Goal: Task Accomplishment & Management: Complete application form

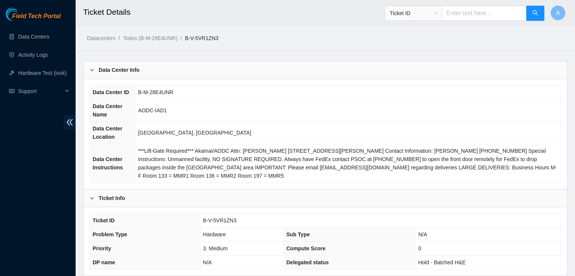
scroll to position [365, 0]
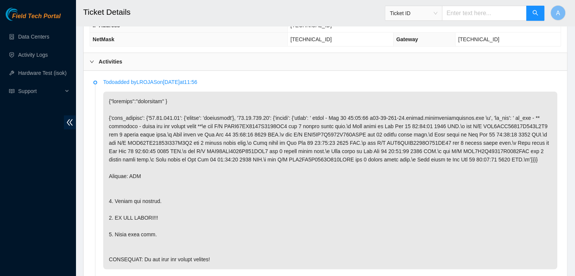
click at [172, 155] on p at bounding box center [330, 180] width 454 height 178
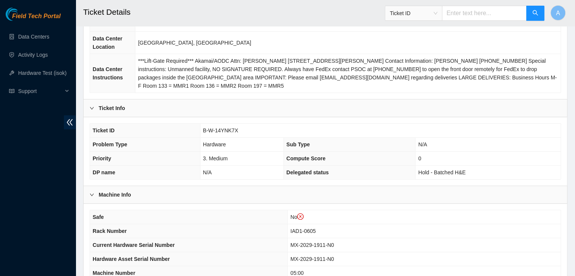
scroll to position [96, 0]
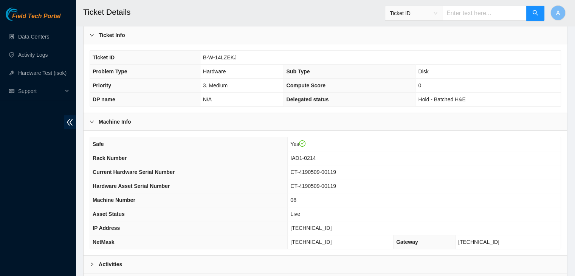
scroll to position [235, 0]
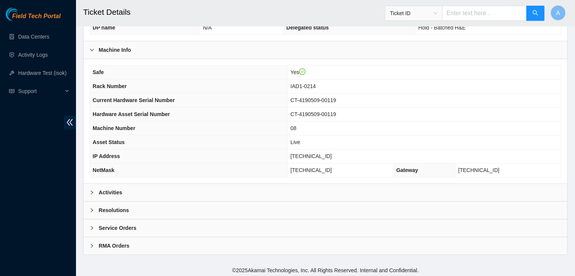
click at [143, 188] on div "Activities" at bounding box center [324, 192] width 483 height 17
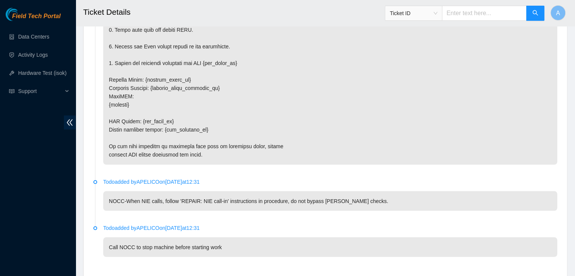
scroll to position [1358, 0]
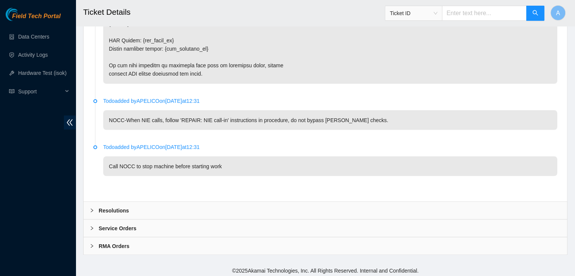
click at [450, 208] on div "Resolutions" at bounding box center [324, 209] width 483 height 17
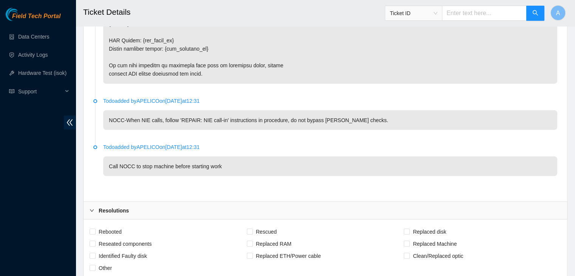
scroll to position [1552, 0]
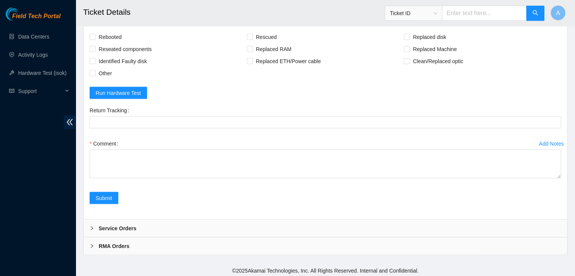
drag, startPoint x: 558, startPoint y: 173, endPoint x: 543, endPoint y: 293, distance: 120.6
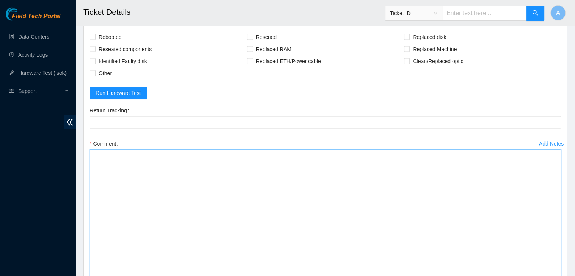
click at [433, 210] on textarea "Comment" at bounding box center [325, 224] width 471 height 148
paste textarea "verified machine sn safely powered down machine removed drive sn: replaced with…"
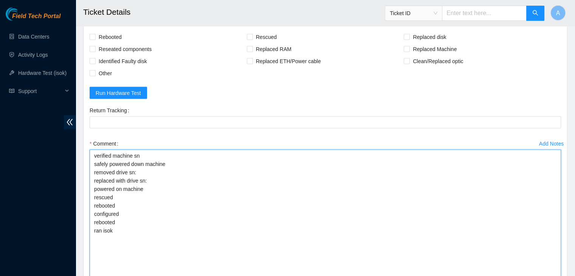
type textarea "verified machine sn safely powered down machine removed drive sn: replaced with…"
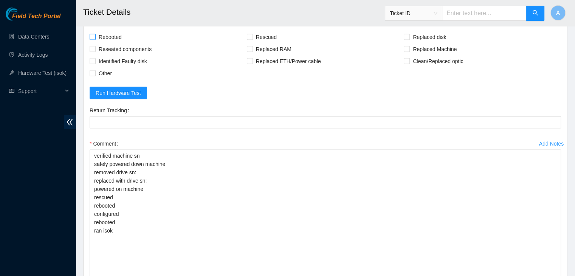
click at [108, 35] on span "Rebooted" at bounding box center [110, 37] width 29 height 12
click at [95, 35] on input "Rebooted" at bounding box center [92, 36] width 5 height 5
checkbox input "true"
click at [110, 43] on span "Reseated components" at bounding box center [125, 49] width 59 height 12
click at [95, 46] on input "Reseated components" at bounding box center [92, 48] width 5 height 5
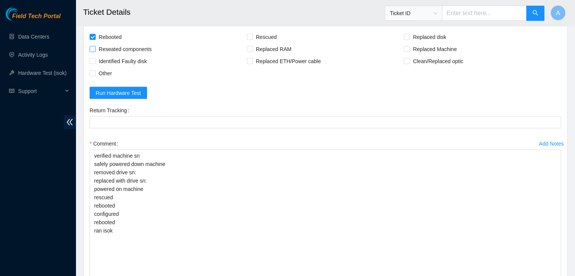
checkbox input "true"
click at [249, 31] on label "Rescued" at bounding box center [263, 37] width 33 height 12
click at [249, 34] on input "Rescued" at bounding box center [249, 36] width 5 height 5
checkbox input "true"
click at [410, 35] on span "Replaced disk" at bounding box center [429, 37] width 39 height 12
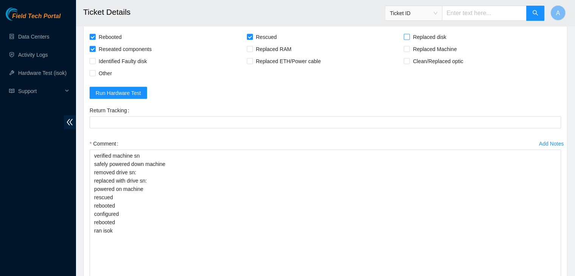
click at [409, 35] on input "Replaced disk" at bounding box center [405, 36] width 5 height 5
checkbox input "true"
click at [288, 101] on form "Rebooted Rescued Replaced disk Reseated components Replaced RAM Replaced Machin…" at bounding box center [325, 182] width 471 height 302
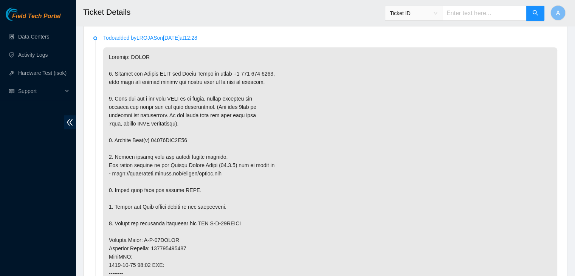
scroll to position [410, 0]
click at [182, 140] on p at bounding box center [330, 248] width 454 height 402
copy p "18521FDA9C41"
click at [182, 140] on p at bounding box center [330, 248] width 454 height 402
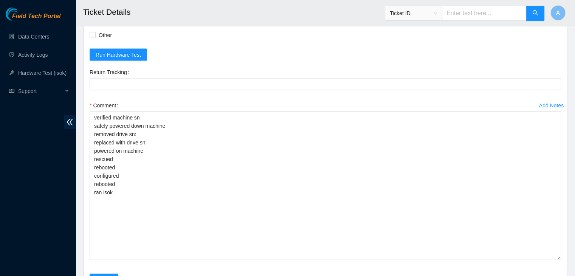
scroll to position [1595, 0]
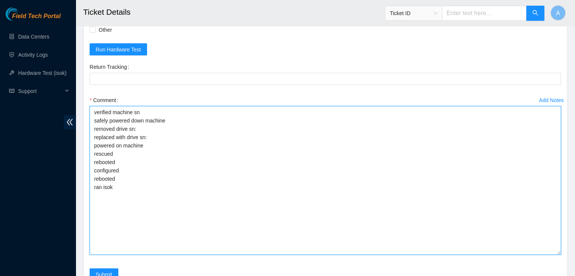
click at [204, 133] on textarea "verified machine sn safely powered down machine removed drive sn: replaced with…" at bounding box center [325, 180] width 471 height 148
paste textarea "18521FDA9C41"
click at [204, 133] on textarea "verified machine sn safely powered down machine removed drive sn: 18521FDA9C41 …" at bounding box center [325, 180] width 471 height 148
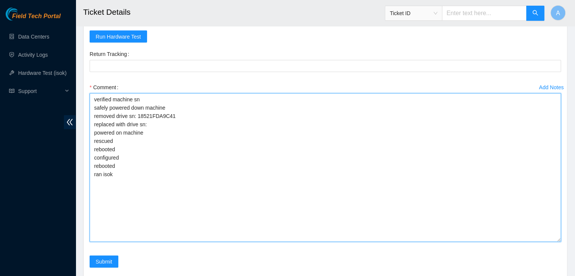
scroll to position [1609, 0]
paste textarea "S1G0NYAF507268"
type textarea "verified machine sn safely powered down machine removed drive sn: 18521FDA9C41 …"
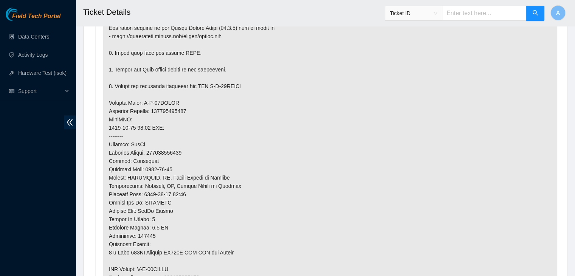
scroll to position [597, 0]
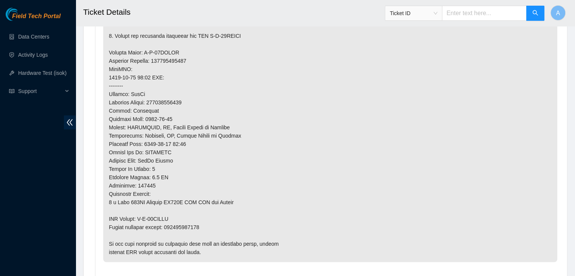
click at [191, 223] on p at bounding box center [330, 61] width 454 height 402
copy p "473665213120"
click at [191, 223] on p at bounding box center [330, 61] width 454 height 402
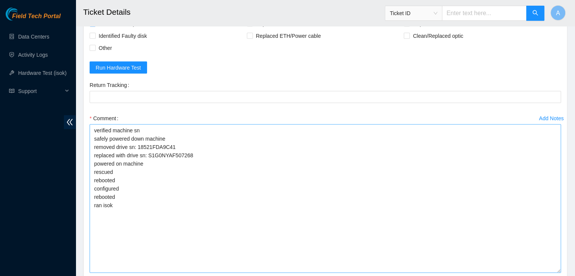
scroll to position [1581, 0]
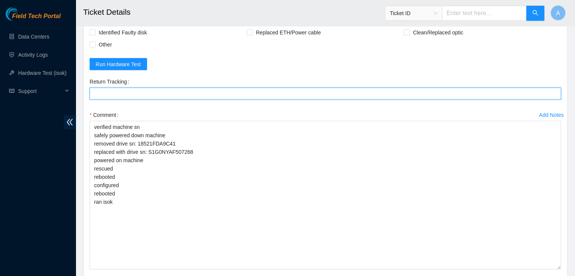
click at [250, 93] on Tracking "Return Tracking" at bounding box center [325, 94] width 471 height 12
paste Tracking "473665213120"
type Tracking "473665213120"
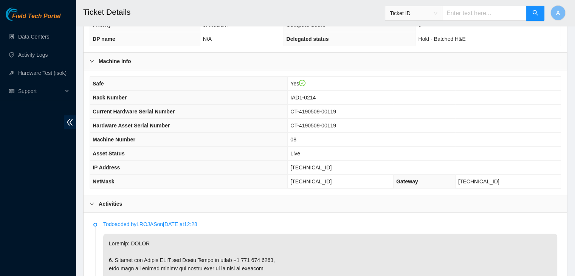
scroll to position [223, 0]
click at [318, 167] on span "104.98.119.53" at bounding box center [310, 168] width 41 height 6
copy span "104.98.119.53"
click at [318, 167] on span "104.98.119.53" at bounding box center [310, 168] width 41 height 6
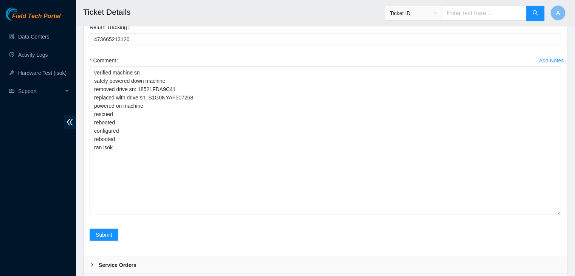
scroll to position [1672, 0]
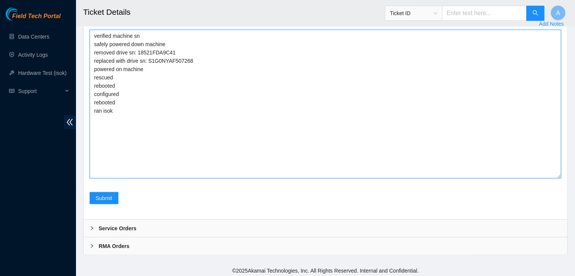
click at [294, 161] on textarea "verified machine sn safely powered down machine removed drive sn: 18521FDA9C41 …" at bounding box center [325, 104] width 471 height 148
paste textarea "341577 24-09-2025 02:32:29 104.98.119.53 COMPLETE Result Detail Message Ticket …"
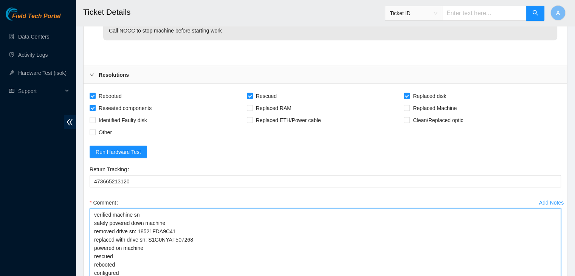
scroll to position [1494, 0]
type textarea "verified machine sn safely powered down machine removed drive sn: 18521FDA9C41 …"
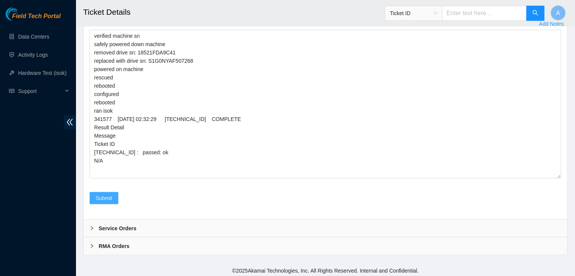
click at [112, 196] on button "Submit" at bounding box center [104, 198] width 29 height 12
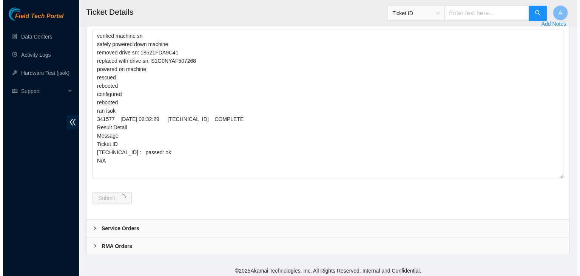
scroll to position [0, 0]
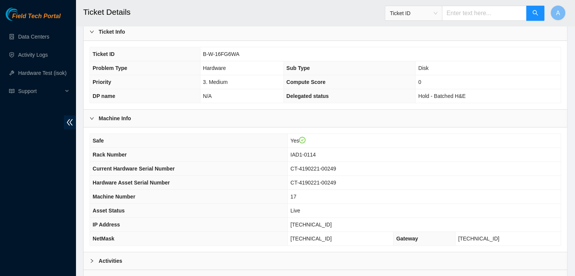
scroll to position [235, 0]
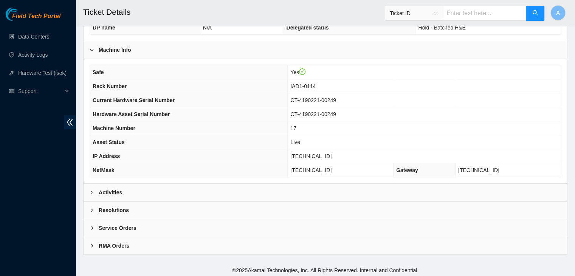
click at [199, 186] on div "Activities" at bounding box center [324, 192] width 483 height 17
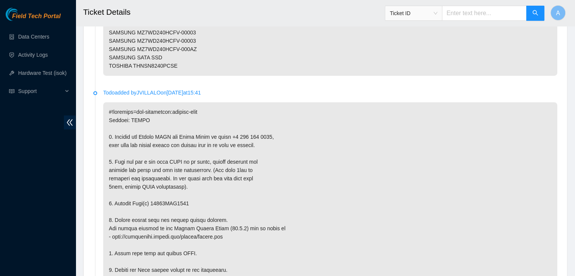
scroll to position [1358, 0]
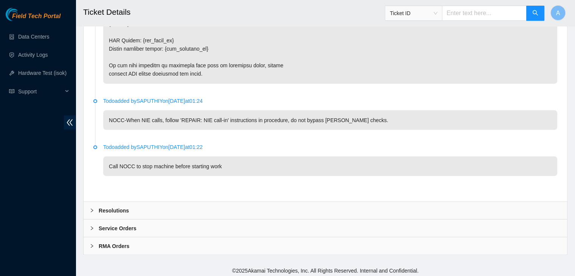
click at [275, 206] on div "Resolutions" at bounding box center [324, 209] width 483 height 17
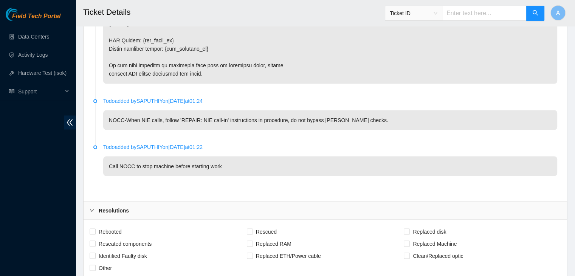
scroll to position [1552, 0]
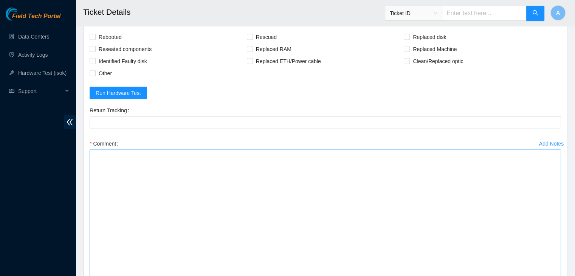
drag, startPoint x: 559, startPoint y: 173, endPoint x: 439, endPoint y: 217, distance: 127.8
click at [431, 214] on textarea "Comment" at bounding box center [325, 224] width 471 height 148
paste textarea "verified machine sn safely powered down machine removed drive sn: replaced with…"
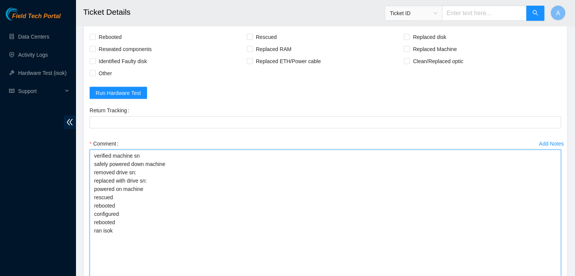
type textarea "verified machine sn safely powered down machine removed drive sn: replaced with…"
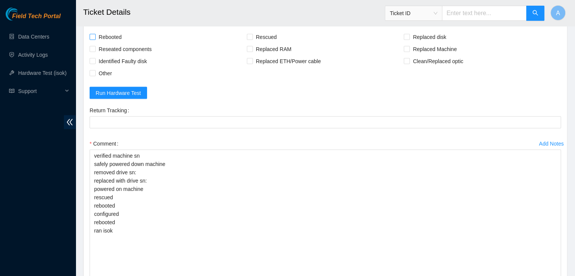
click at [99, 31] on span "Rebooted" at bounding box center [110, 37] width 29 height 12
click at [95, 34] on input "Rebooted" at bounding box center [92, 36] width 5 height 5
checkbox input "true"
click at [114, 48] on span "Reseated components" at bounding box center [125, 49] width 59 height 12
click at [95, 48] on input "Reseated components" at bounding box center [92, 48] width 5 height 5
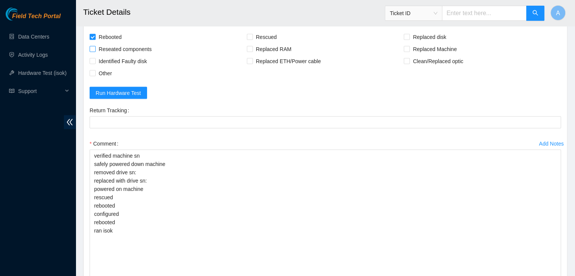
checkbox input "true"
click at [250, 38] on label "Rescued" at bounding box center [263, 37] width 33 height 12
click at [250, 38] on input "Rescued" at bounding box center [249, 36] width 5 height 5
checkbox input "true"
click at [423, 38] on span "Replaced disk" at bounding box center [429, 37] width 39 height 12
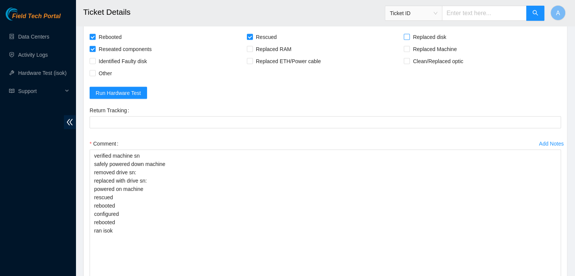
click at [409, 38] on input "Replaced disk" at bounding box center [405, 36] width 5 height 5
checkbox input "true"
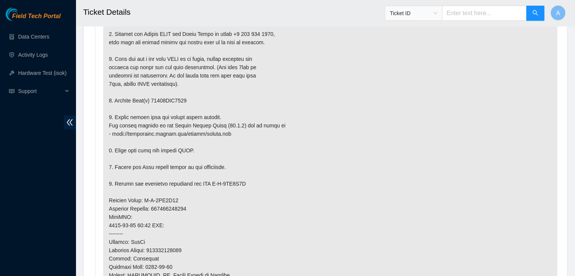
scroll to position [452, 0]
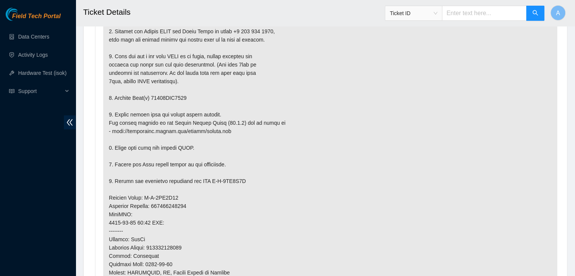
click at [176, 96] on p at bounding box center [330, 206] width 454 height 402
copy p "18521FDB5076"
click at [220, 124] on p at bounding box center [330, 206] width 454 height 402
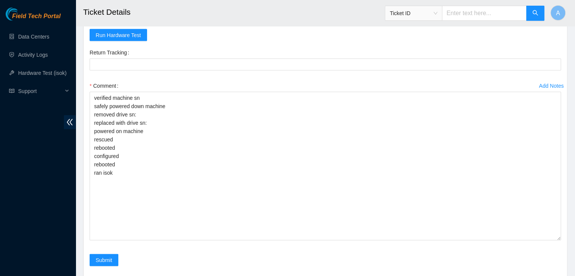
scroll to position [1672, 0]
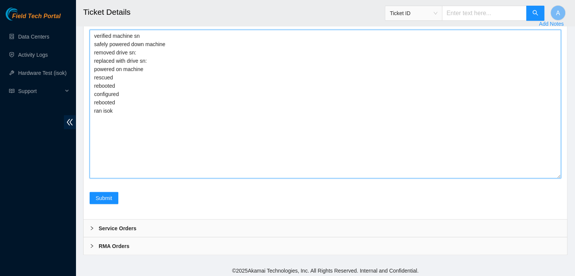
click at [234, 61] on textarea "verified machine sn safely powered down machine removed drive sn: replaced with…" at bounding box center [325, 104] width 471 height 148
paste textarea "18521FDB5076"
paste textarea "S1GONYAF507237"
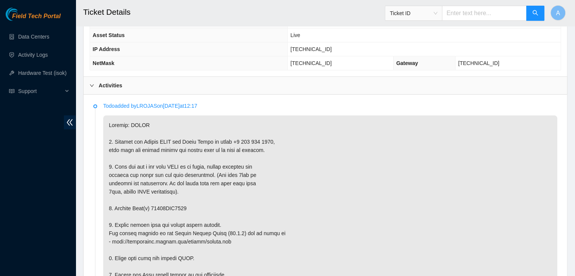
scroll to position [342, 0]
copy p "18521FDB5076"
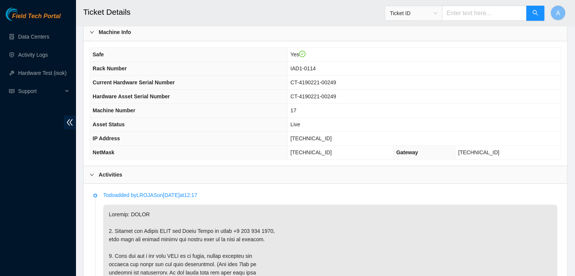
scroll to position [252, 0]
click at [316, 139] on span "[TECHNICAL_ID]" at bounding box center [310, 139] width 41 height 6
copy span "[TECHNICAL_ID]"
click at [316, 139] on span "[TECHNICAL_ID]" at bounding box center [310, 139] width 41 height 6
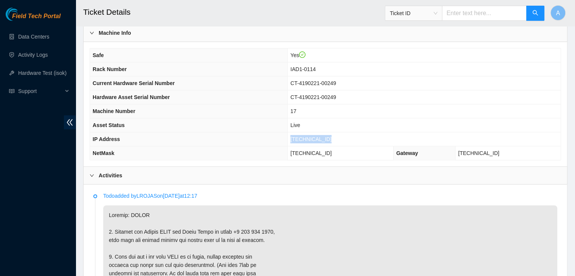
click at [316, 139] on span "[TECHNICAL_ID]" at bounding box center [310, 139] width 41 height 6
click at [316, 139] on span "104.84.228.164" at bounding box center [310, 139] width 41 height 6
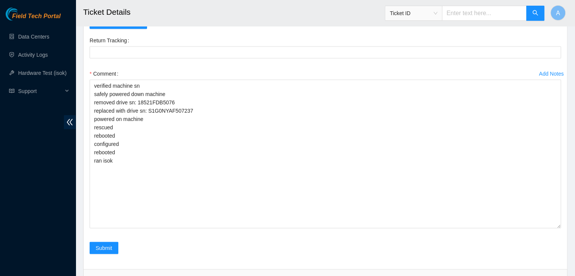
scroll to position [1672, 0]
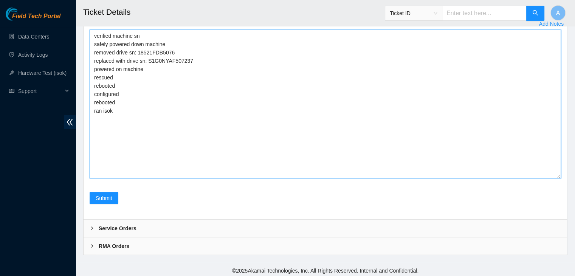
click at [303, 153] on textarea "verified machine sn safely powered down machine removed drive sn: 18521FDB5076 …" at bounding box center [325, 104] width 471 height 148
paste textarea "341574 24-09-2025 02:31:39 104.84.228.164 COMPLETE Result Detail Message Ticket…"
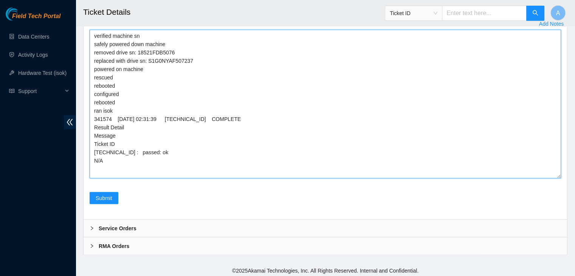
type textarea "verified machine sn safely powered down machine removed drive sn: 18521FDB5076 …"
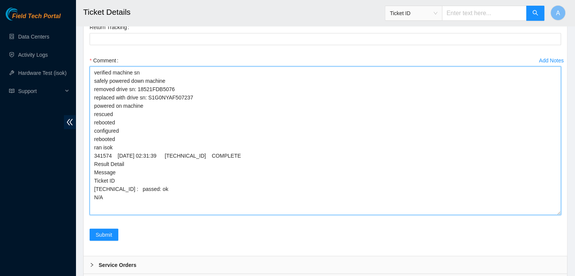
scroll to position [1635, 0]
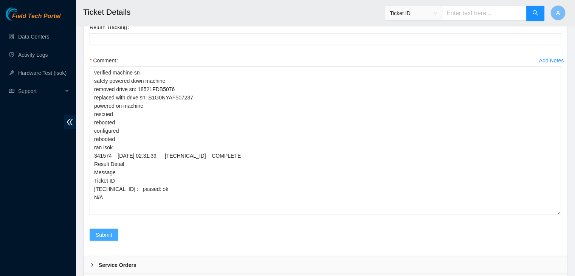
click at [114, 235] on button "Submit" at bounding box center [104, 235] width 29 height 12
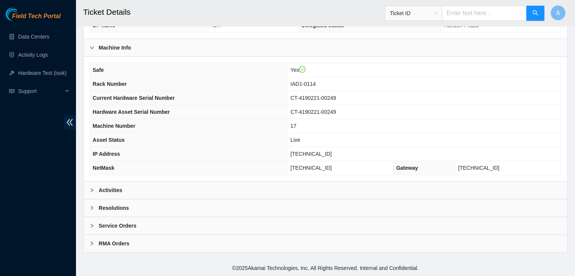
scroll to position [235, 0]
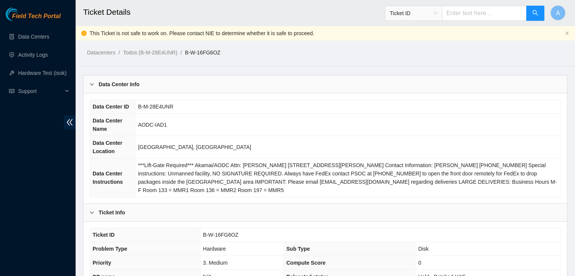
scroll to position [212, 0]
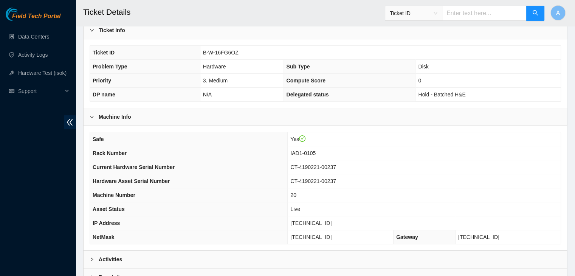
scroll to position [235, 0]
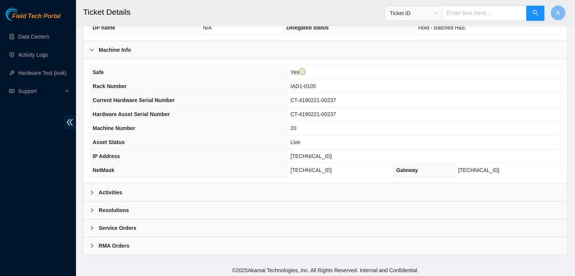
click at [192, 186] on div "Activities" at bounding box center [324, 192] width 483 height 17
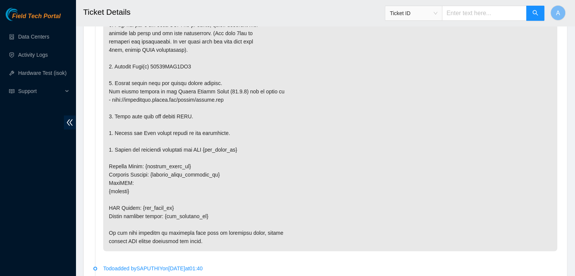
scroll to position [1358, 0]
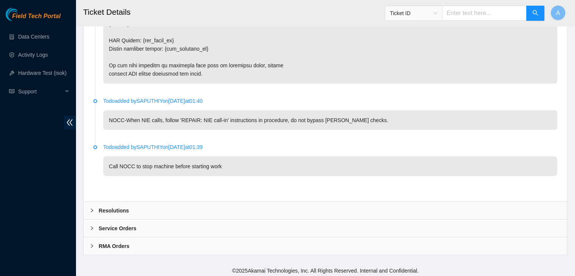
click at [167, 204] on div "Resolutions" at bounding box center [324, 209] width 483 height 17
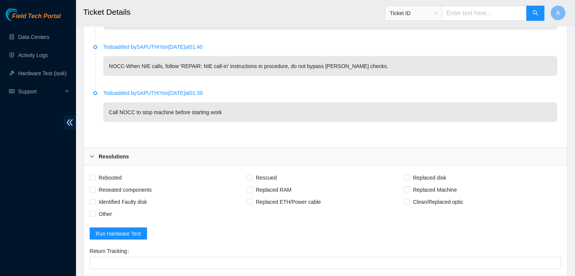
scroll to position [1412, 0]
click at [113, 173] on span "Rebooted" at bounding box center [110, 177] width 29 height 12
click at [95, 174] on input "Rebooted" at bounding box center [92, 176] width 5 height 5
checkbox input "true"
click at [117, 186] on span "Reseated components" at bounding box center [125, 189] width 59 height 12
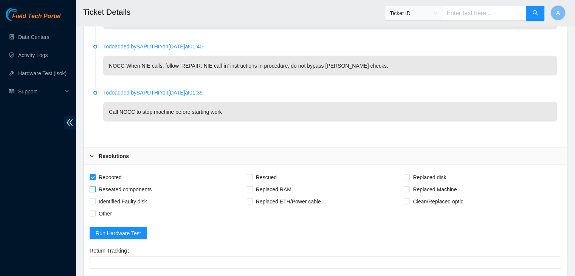
click at [95, 186] on input "Reseated components" at bounding box center [92, 188] width 5 height 5
checkbox input "true"
click at [253, 175] on span "Rescued" at bounding box center [266, 177] width 27 height 12
click at [252, 175] on input "Rescued" at bounding box center [249, 176] width 5 height 5
checkbox input "true"
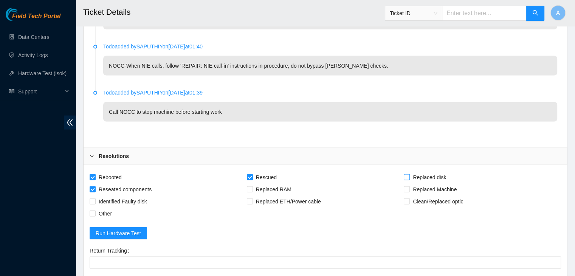
click at [415, 174] on span "Replaced disk" at bounding box center [429, 177] width 39 height 12
click at [409, 174] on input "Replaced disk" at bounding box center [405, 176] width 5 height 5
checkbox input "true"
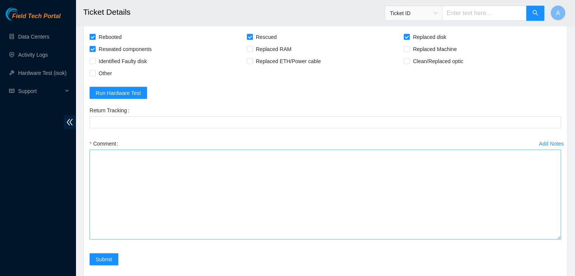
drag, startPoint x: 556, startPoint y: 172, endPoint x: 542, endPoint y: 258, distance: 87.0
click at [542, 240] on textarea "Comment" at bounding box center [325, 195] width 471 height 90
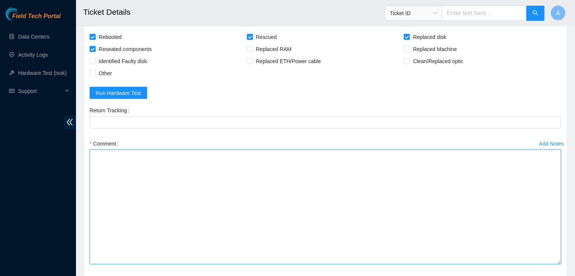
click at [462, 204] on textarea "Comment" at bounding box center [325, 207] width 471 height 114
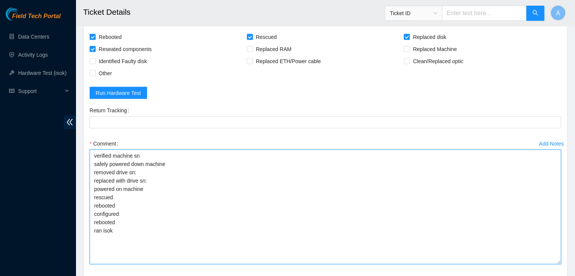
drag, startPoint x: 133, startPoint y: 246, endPoint x: 91, endPoint y: 153, distance: 102.1
click at [91, 153] on textarea "verified machine sn safely powered down machine removed drive sn: replaced with…" at bounding box center [325, 207] width 471 height 114
click at [154, 198] on textarea "verified machine sn safely powered down machine removed drive sn: replaced with…" at bounding box center [325, 207] width 471 height 114
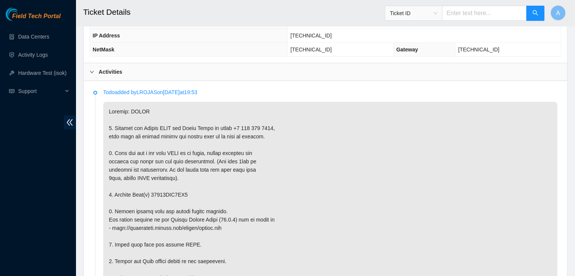
scroll to position [407, 0]
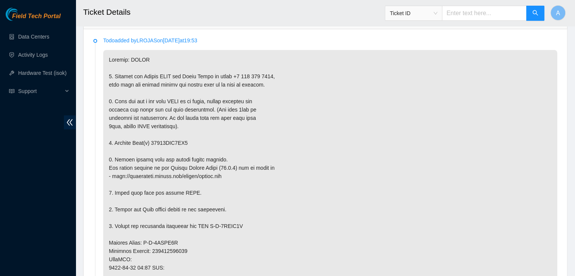
click at [168, 141] on p at bounding box center [330, 251] width 454 height 402
copy p "18521FDC1ED2"
click at [168, 141] on p at bounding box center [330, 251] width 454 height 402
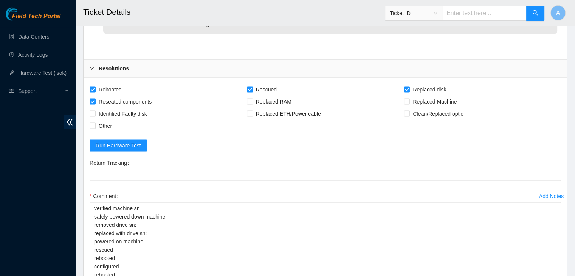
scroll to position [1572, 0]
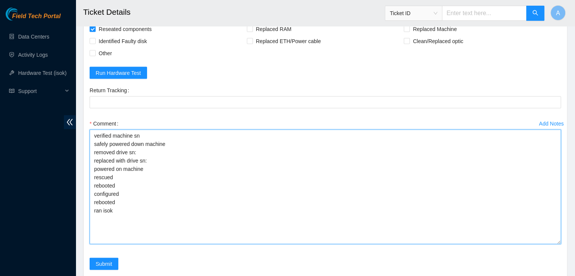
click at [175, 148] on textarea "verified machine sn safely powered down machine removed drive sn: replaced with…" at bounding box center [325, 187] width 471 height 114
paste textarea "18521FDC1ED2"
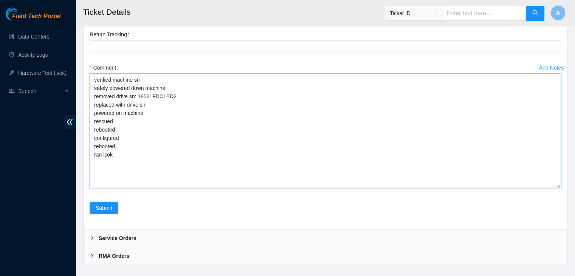
scroll to position [1631, 0]
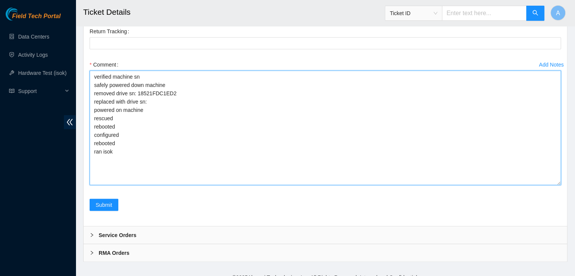
drag, startPoint x: 221, startPoint y: 128, endPoint x: 241, endPoint y: 97, distance: 37.4
click at [241, 97] on textarea "verified machine sn safely powered down machine removed drive sn: 18521FDC1ED2 …" at bounding box center [325, 128] width 471 height 114
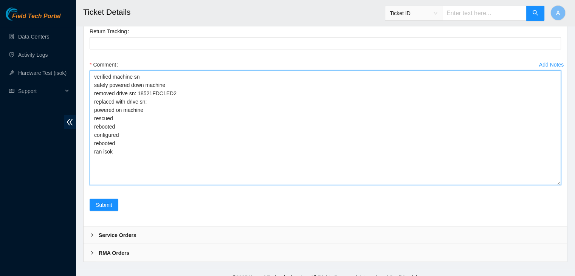
click at [241, 97] on textarea "verified machine sn safely powered down machine removed drive sn: 18521FDC1ED2 …" at bounding box center [325, 128] width 471 height 114
paste textarea "S1G0NYAF801970"
click at [241, 97] on textarea "verified machine sn safely powered down machine removed drive sn: 18521FDC1ED2 …" at bounding box center [325, 128] width 471 height 114
paste textarea "S1G0NYAF801970"
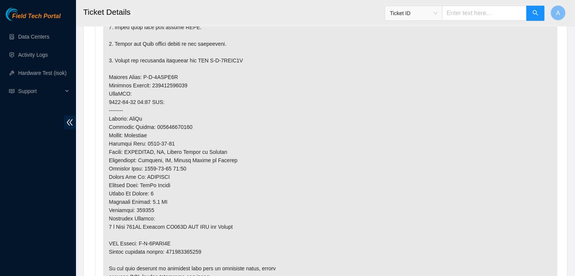
scroll to position [582, 0]
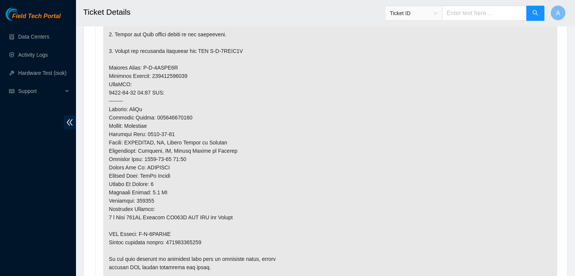
type textarea "verified machine sn safely powered down machine removed drive sn: 18521FDC1ED2 …"
click at [179, 241] on p at bounding box center [330, 76] width 454 height 402
copy p "463470057105"
click at [179, 241] on p at bounding box center [330, 76] width 454 height 402
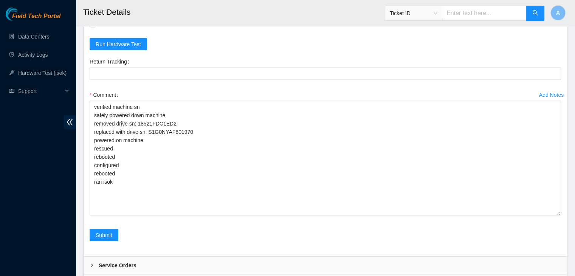
scroll to position [1603, 0]
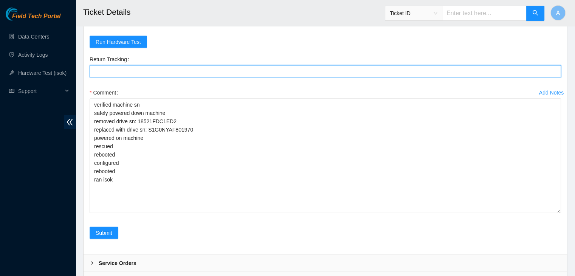
click at [217, 72] on Tracking "Return Tracking" at bounding box center [325, 71] width 471 height 12
paste Tracking "463470057105"
type Tracking "463470057105"
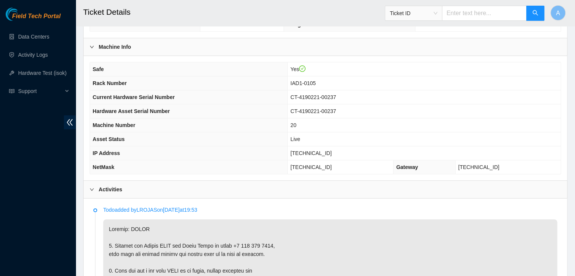
scroll to position [237, 0]
click at [318, 151] on td "104.84.154.193" at bounding box center [424, 154] width 273 height 14
click at [318, 151] on span "104.84.154.193" at bounding box center [310, 153] width 41 height 6
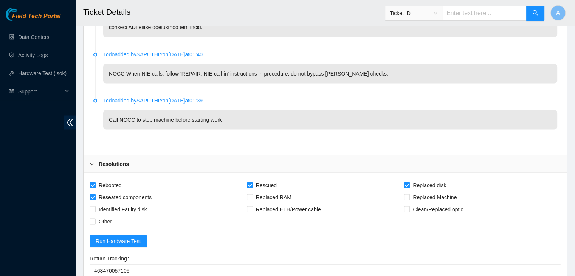
scroll to position [1638, 0]
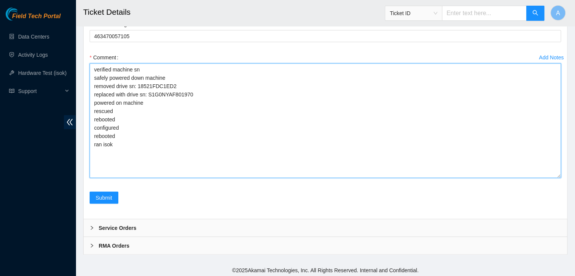
click at [174, 146] on textarea "verified machine sn safely powered down machine removed drive sn: 18521FDC1ED2 …" at bounding box center [325, 120] width 471 height 114
paste textarea "341571 24-09-2025 02:29:37 104.84.154.193 COMPLETE Result Detail Message Ticket…"
type textarea "verified machine sn safely powered down machine removed drive sn: 18521FDC1ED2 …"
drag, startPoint x: 105, startPoint y: 192, endPoint x: 134, endPoint y: 171, distance: 35.4
click at [134, 171] on form "Rebooted Rescued Replaced disk Reseated components Replaced RAM Replaced Machin…" at bounding box center [325, 79] width 471 height 268
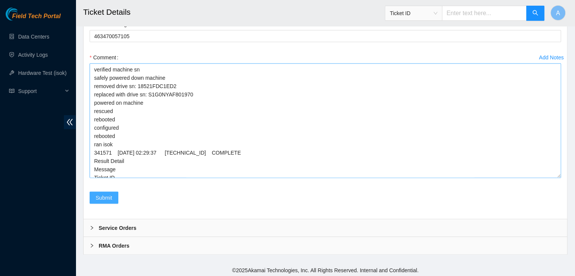
scroll to position [1638, 0]
click at [125, 196] on div "Submit" at bounding box center [325, 202] width 477 height 21
click at [102, 195] on span "Submit" at bounding box center [104, 198] width 17 height 8
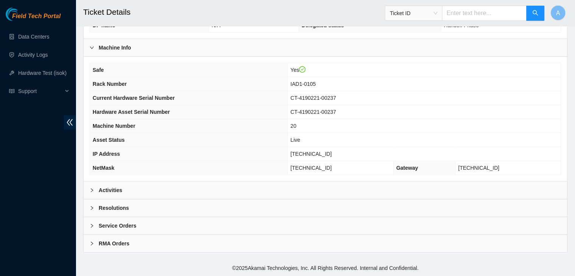
scroll to position [235, 0]
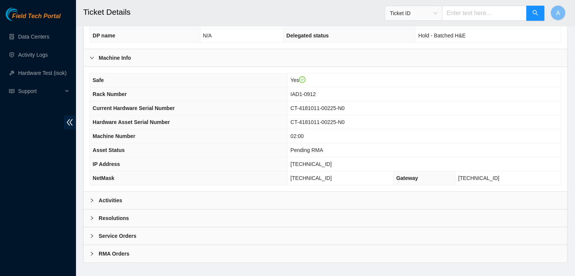
click at [275, 192] on div "Activities" at bounding box center [324, 200] width 483 height 17
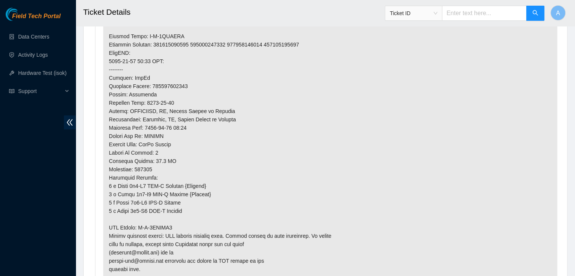
scroll to position [712, 0]
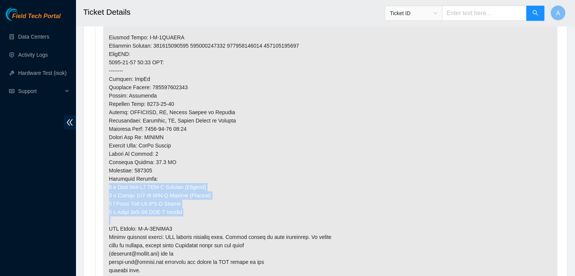
drag, startPoint x: 183, startPoint y: 215, endPoint x: 107, endPoint y: 186, distance: 81.0
click at [107, 186] on p at bounding box center [330, 29] width 454 height 568
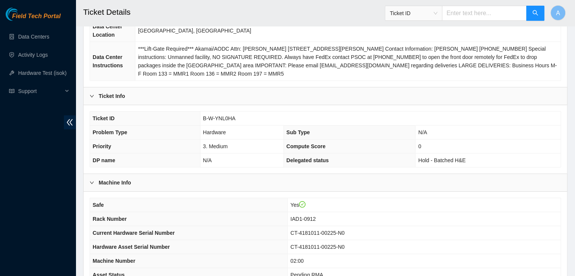
scroll to position [94, 0]
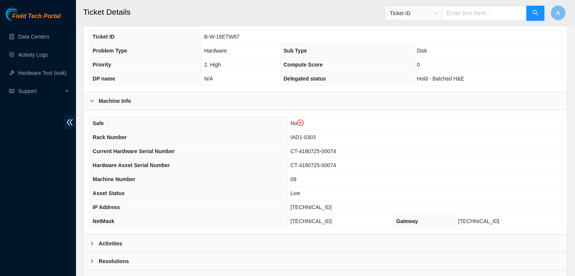
scroll to position [216, 0]
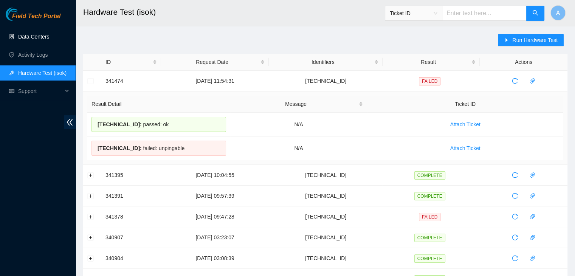
click at [49, 34] on link "Data Centers" at bounding box center [33, 37] width 31 height 6
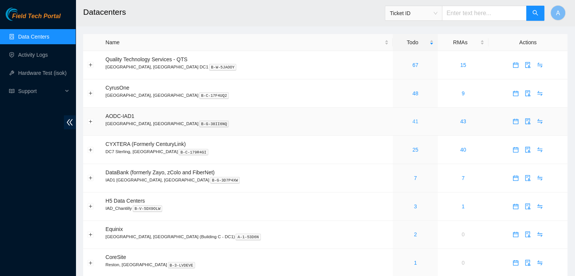
click at [412, 122] on link "41" at bounding box center [415, 121] width 6 height 6
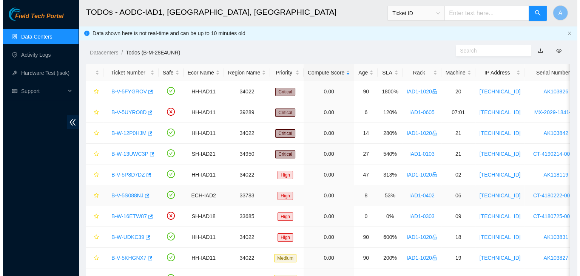
scroll to position [33, 0]
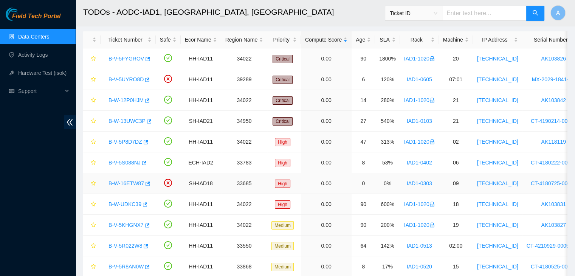
click at [133, 182] on link "B-W-16ETW87" at bounding box center [126, 183] width 36 height 6
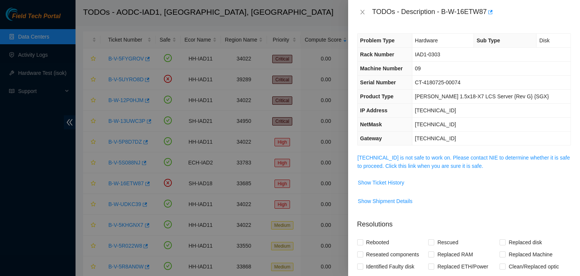
click at [431, 160] on span "23.60.98.58 is not safe to work on. Please contact NIE to determine whether it …" at bounding box center [464, 161] width 213 height 17
click at [432, 159] on link "23.60.98.58 is not safe to work on. Please contact NIE to determine whether it …" at bounding box center [464, 162] width 213 height 14
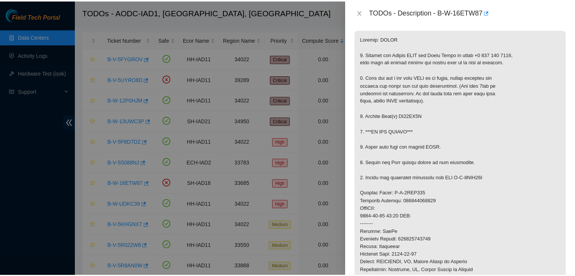
scroll to position [124, 0]
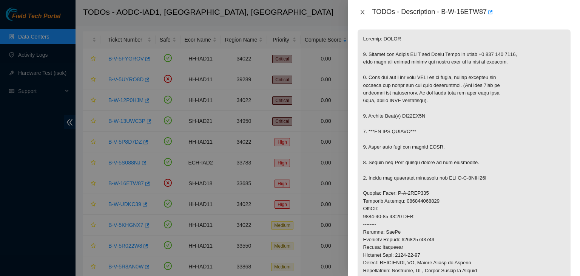
click at [364, 14] on icon "close" at bounding box center [363, 12] width 6 height 6
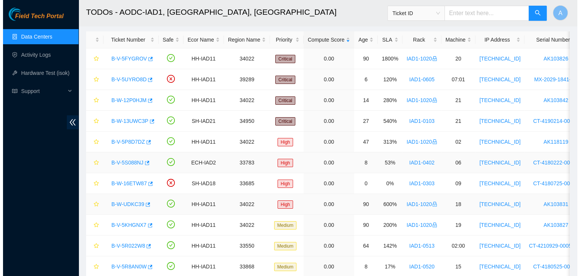
scroll to position [149, 0]
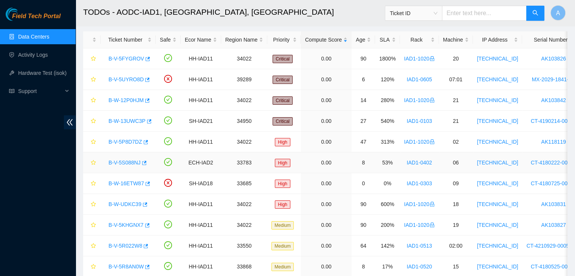
click at [132, 165] on link "B-V-5S088NJ" at bounding box center [124, 162] width 32 height 6
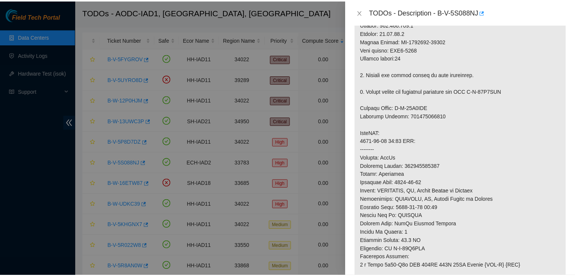
scroll to position [113, 0]
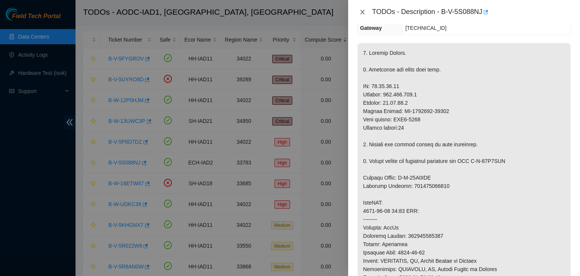
click at [365, 14] on icon "close" at bounding box center [363, 12] width 6 height 6
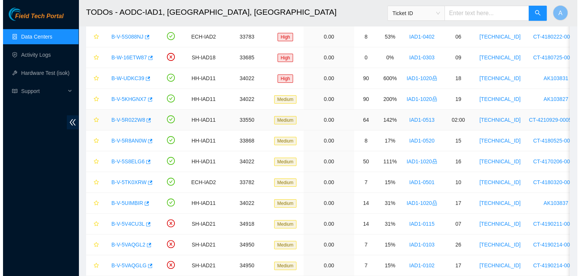
scroll to position [159, 0]
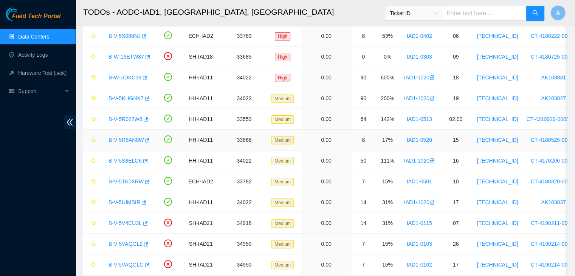
click at [119, 138] on link "B-V-5R8AN0W" at bounding box center [125, 140] width 35 height 6
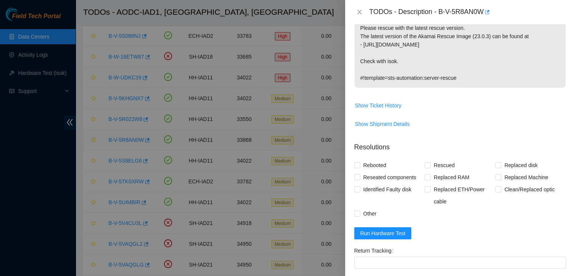
scroll to position [113, 0]
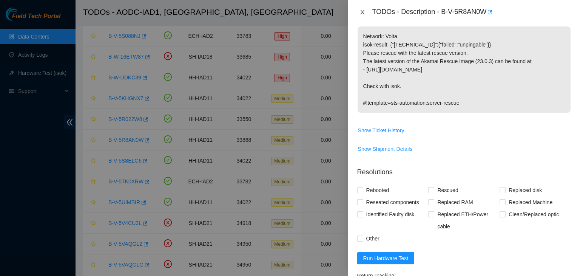
click at [361, 12] on icon "close" at bounding box center [363, 12] width 6 height 6
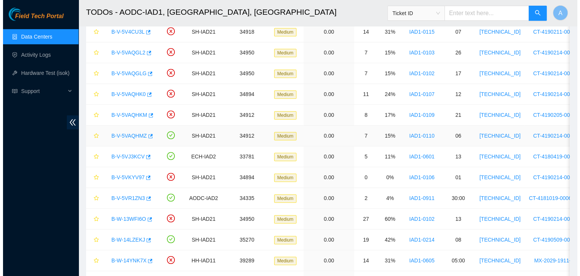
scroll to position [352, 0]
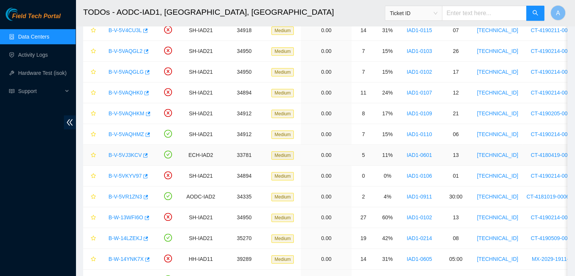
click at [125, 153] on link "B-V-5VJ3KCV" at bounding box center [124, 155] width 33 height 6
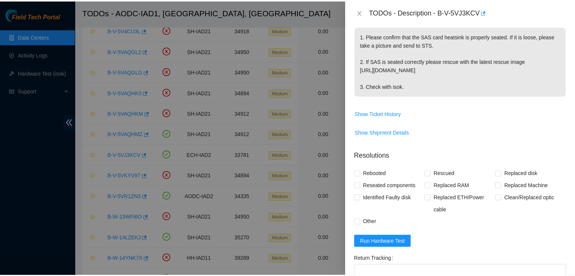
scroll to position [85, 0]
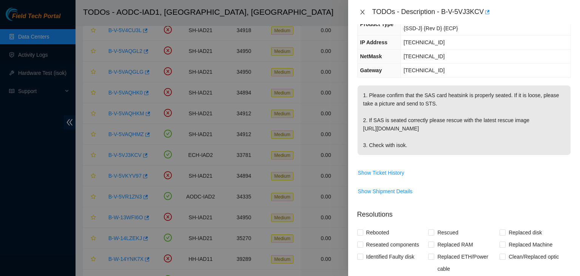
click at [364, 14] on icon "close" at bounding box center [363, 12] width 6 height 6
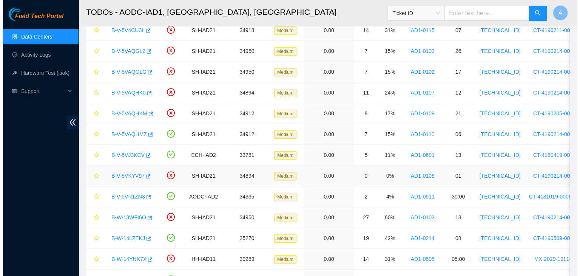
scroll to position [97, 0]
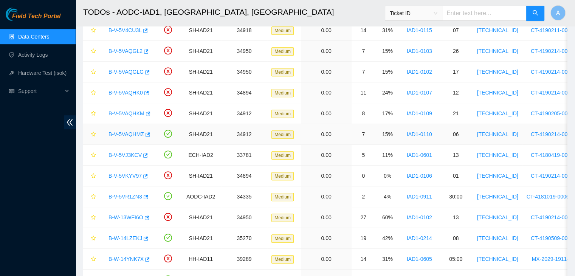
click at [127, 135] on link "B-V-5VAQHMZ" at bounding box center [126, 134] width 36 height 6
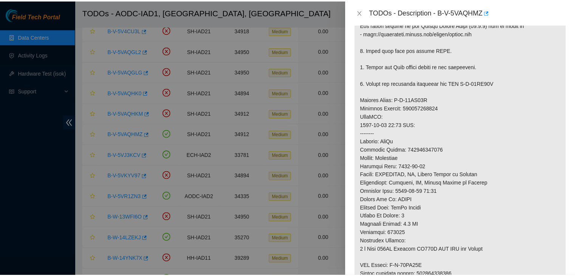
scroll to position [250, 0]
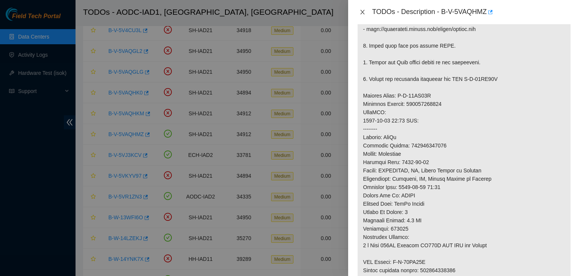
click at [363, 14] on icon "close" at bounding box center [363, 12] width 6 height 6
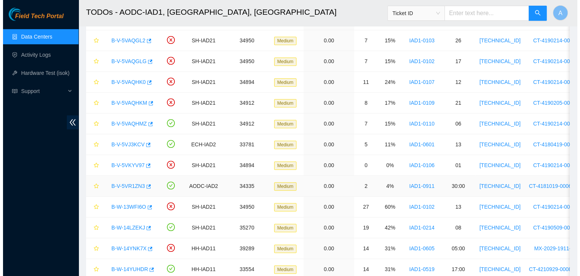
scroll to position [360, 0]
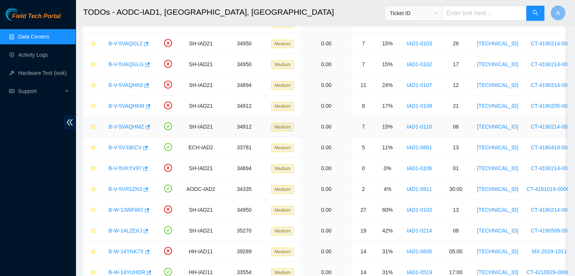
click at [136, 125] on link "B-V-5VAQHMZ" at bounding box center [126, 127] width 36 height 6
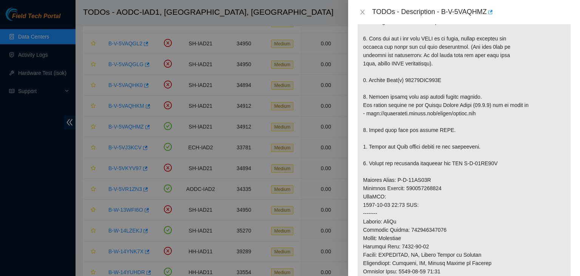
scroll to position [167, 0]
click at [493, 11] on icon "button" at bounding box center [490, 12] width 5 height 4
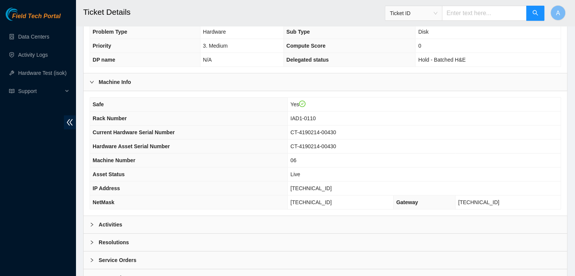
scroll to position [202, 0]
click at [158, 225] on div "Activities" at bounding box center [324, 224] width 483 height 17
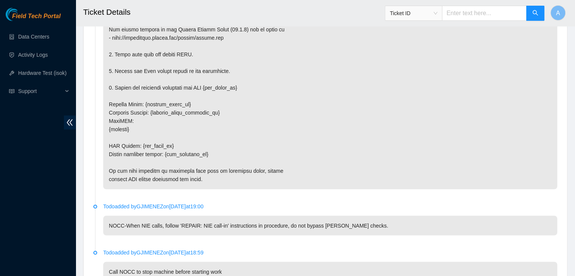
scroll to position [1358, 0]
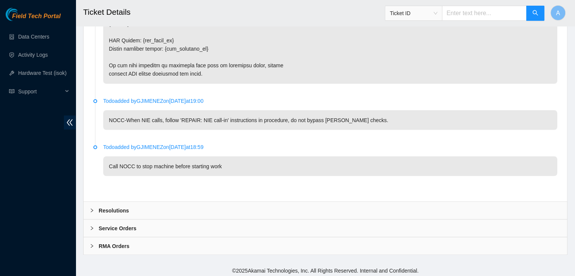
click at [214, 201] on div "Resolutions" at bounding box center [324, 209] width 483 height 17
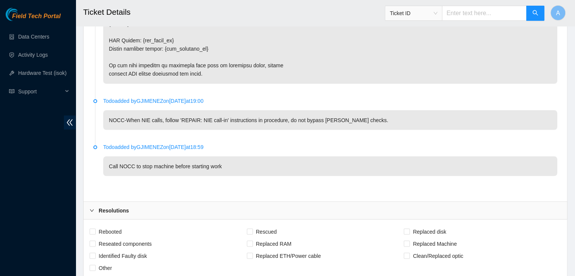
scroll to position [1552, 0]
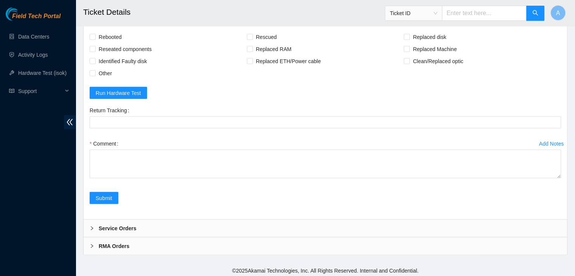
drag, startPoint x: 559, startPoint y: 173, endPoint x: 521, endPoint y: 292, distance: 124.7
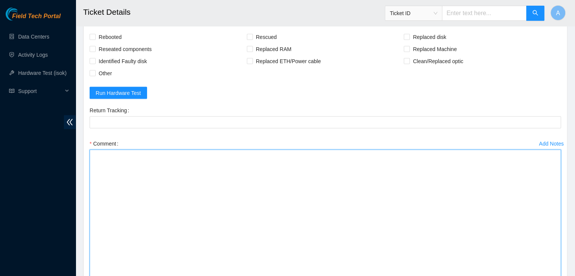
click at [316, 224] on textarea "Comment" at bounding box center [325, 224] width 471 height 148
paste textarea "verified machine sn safely powered down machine removed drive sn: replaced with…"
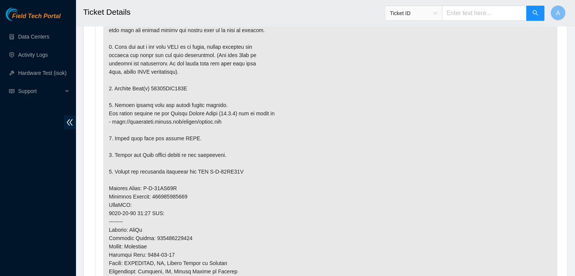
scroll to position [461, 0]
click at [165, 86] on p at bounding box center [330, 197] width 454 height 402
copy p "18521FDA038E"
click at [165, 86] on p at bounding box center [330, 197] width 454 height 402
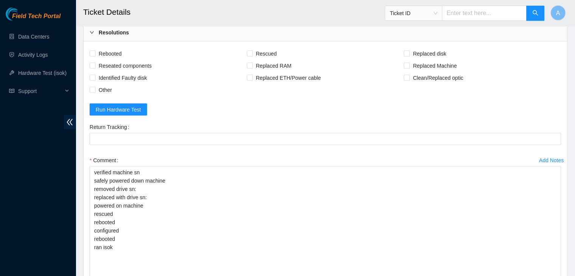
scroll to position [1536, 0]
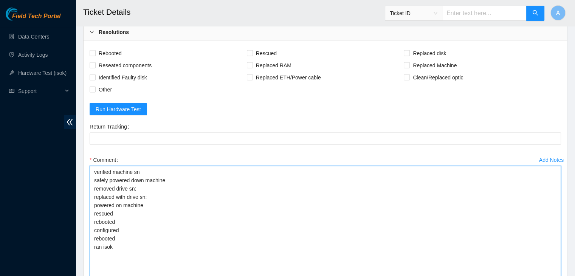
click at [165, 184] on textarea "verified machine sn safely powered down machine removed drive sn: replaced with…" at bounding box center [325, 240] width 471 height 148
paste textarea "18521FDA038E"
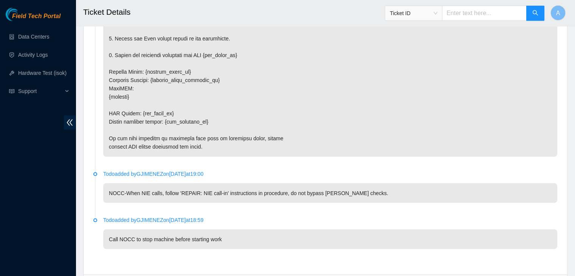
scroll to position [1493, 0]
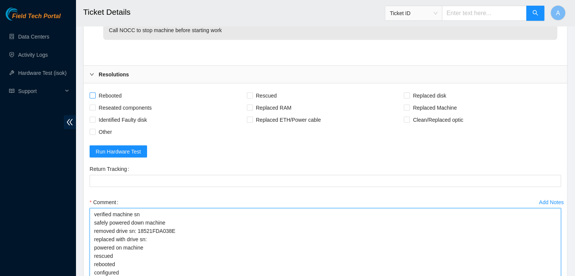
type textarea "verified machine sn safely powered down machine removed drive sn: 18521FDA038E …"
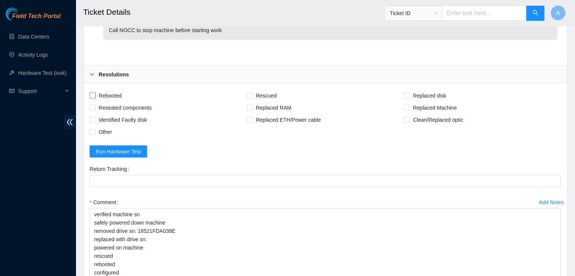
click at [110, 94] on span "Rebooted" at bounding box center [110, 96] width 29 height 12
click at [95, 94] on input "Rebooted" at bounding box center [92, 95] width 5 height 5
checkbox input "true"
click at [112, 105] on span "Reseated components" at bounding box center [125, 108] width 59 height 12
click at [95, 105] on input "Reseated components" at bounding box center [92, 107] width 5 height 5
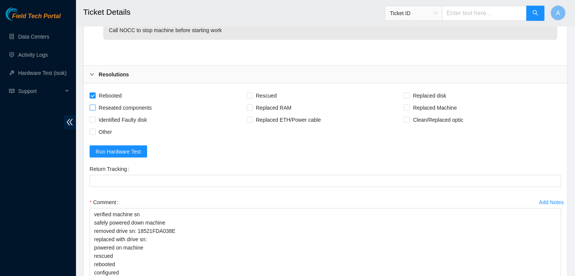
checkbox input "true"
click at [264, 94] on span "Rescued" at bounding box center [266, 96] width 27 height 12
click at [252, 94] on input "Rescued" at bounding box center [249, 95] width 5 height 5
checkbox input "true"
click at [423, 92] on span "Replaced disk" at bounding box center [429, 96] width 39 height 12
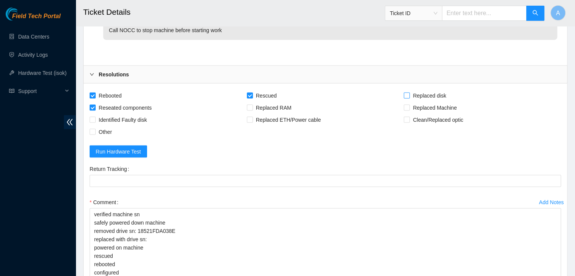
click at [409, 93] on input "Replaced disk" at bounding box center [405, 95] width 5 height 5
checkbox input "true"
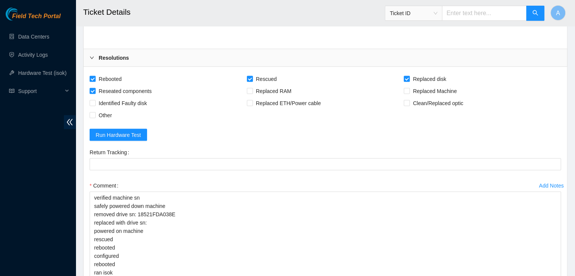
scroll to position [1541, 0]
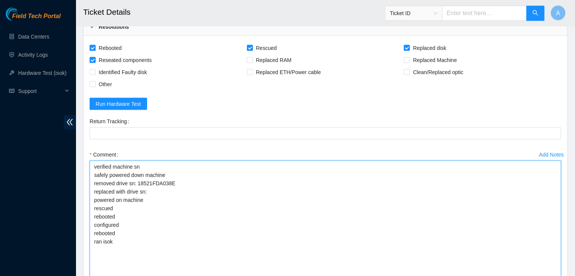
click at [243, 192] on textarea "verified machine sn safely powered down machine removed drive sn: 18521FDA038E …" at bounding box center [325, 235] width 471 height 148
paste textarea "SIG0NYAF806878"
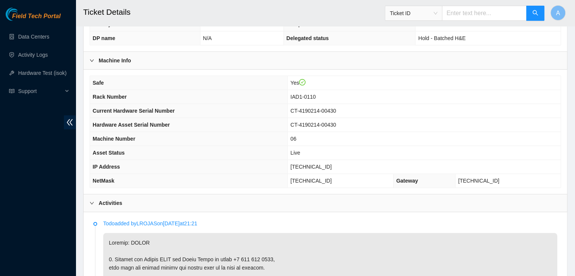
scroll to position [222, 0]
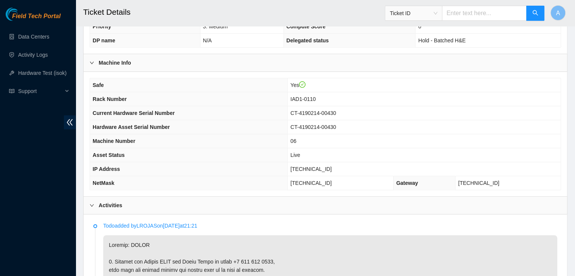
click at [316, 166] on span "[TECHNICAL_ID]" at bounding box center [310, 169] width 41 height 6
copy span "[TECHNICAL_ID]"
click at [316, 166] on span "[TECHNICAL_ID]" at bounding box center [310, 169] width 41 height 6
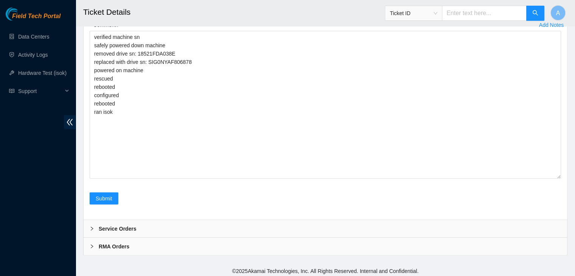
scroll to position [1671, 0]
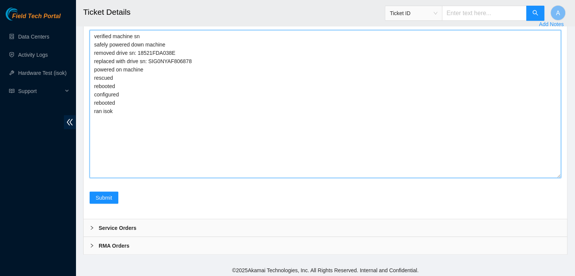
click at [277, 145] on textarea "verified machine sn safely powered down machine removed drive sn: 18521FDA038E …" at bounding box center [325, 104] width 471 height 148
paste textarea "341573 [DATE] 02:30:35 [TECHNICAL_ID] COMPLETE Result Detail Message Ticket ID …"
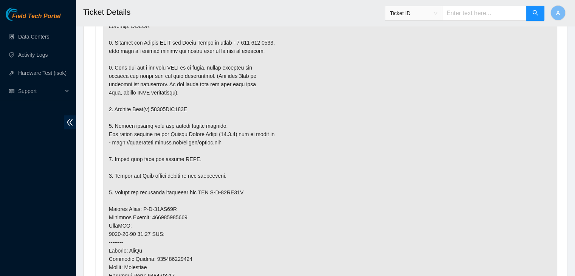
scroll to position [459, 0]
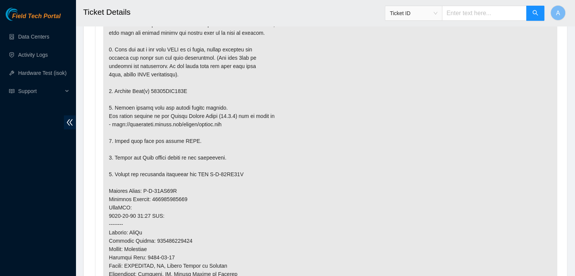
type textarea "verified machine sn safely powered down machine removed drive sn: 18521FDA038E …"
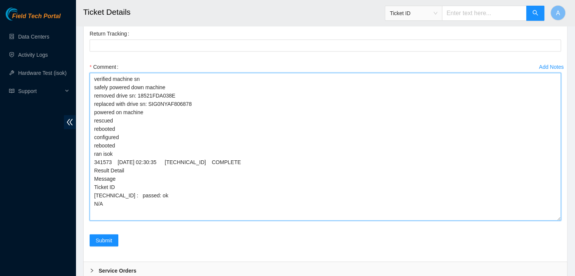
scroll to position [1628, 0]
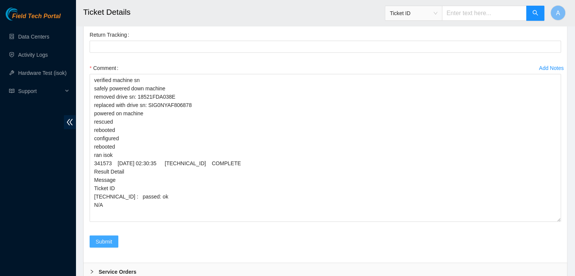
click at [104, 240] on span "Submit" at bounding box center [104, 241] width 17 height 8
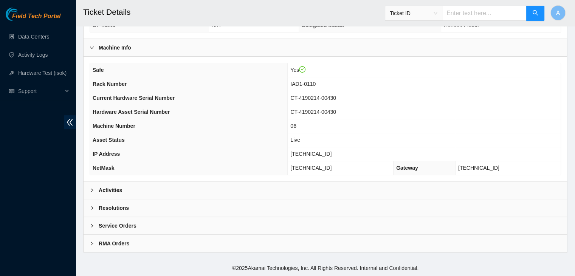
scroll to position [235, 0]
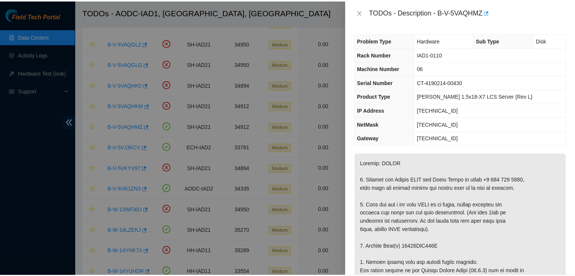
scroll to position [167, 0]
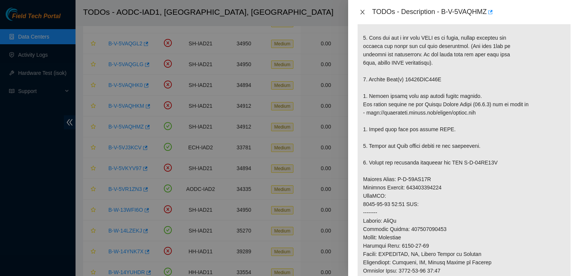
click at [361, 10] on icon "close" at bounding box center [363, 12] width 6 height 6
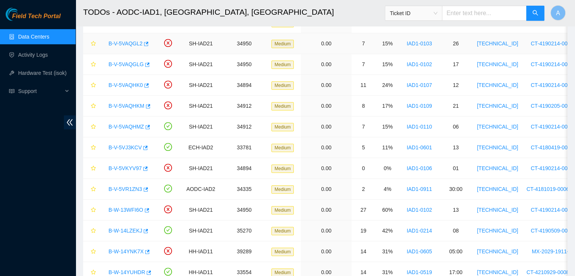
scroll to position [178, 0]
click at [59, 72] on link "Hardware Test (isok)" at bounding box center [42, 73] width 48 height 6
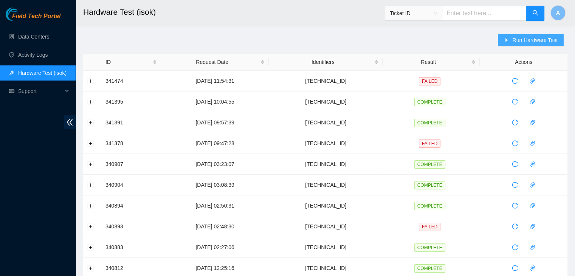
click at [518, 34] on button "Run Hardware Test" at bounding box center [531, 40] width 66 height 12
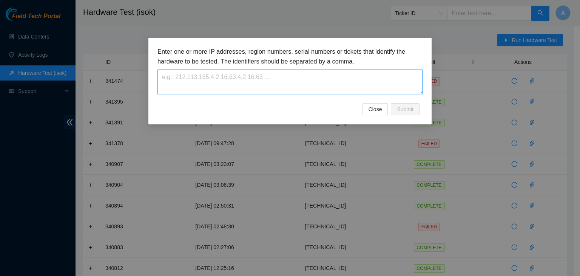
click at [358, 75] on textarea at bounding box center [290, 82] width 265 height 25
paste textarea "[TECHNICAL_ID]"
type textarea "[TECHNICAL_ID]"
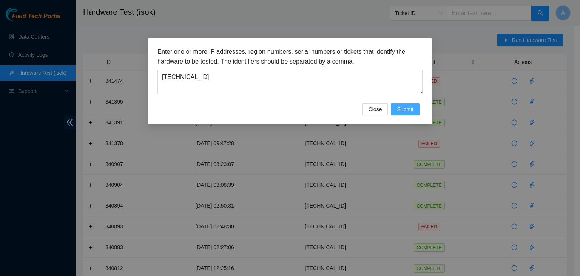
click at [416, 111] on button "Submit" at bounding box center [405, 109] width 29 height 12
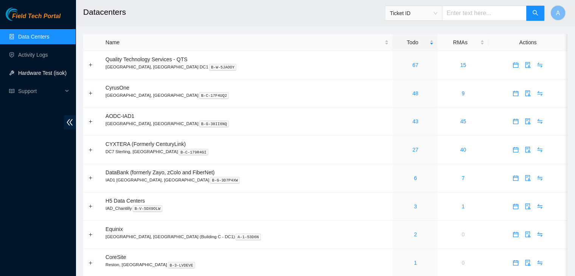
click at [47, 71] on link "Hardware Test (isok)" at bounding box center [42, 73] width 48 height 6
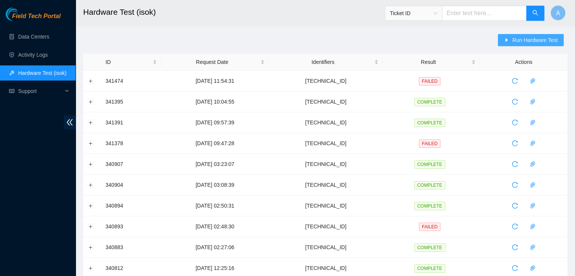
click at [517, 39] on span "Run Hardware Test" at bounding box center [534, 40] width 45 height 8
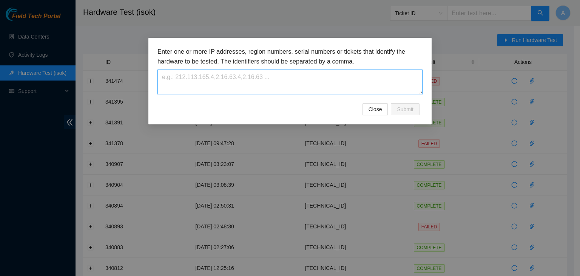
click at [373, 82] on textarea at bounding box center [290, 82] width 265 height 25
paste textarea "[TECHNICAL_ID]"
type textarea "[TECHNICAL_ID]"
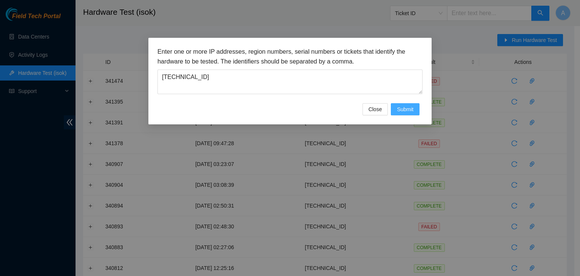
click at [405, 106] on span "Submit" at bounding box center [405, 109] width 17 height 8
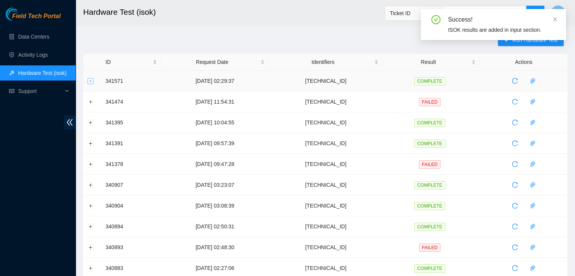
click at [92, 82] on button "Expand row" at bounding box center [91, 81] width 6 height 6
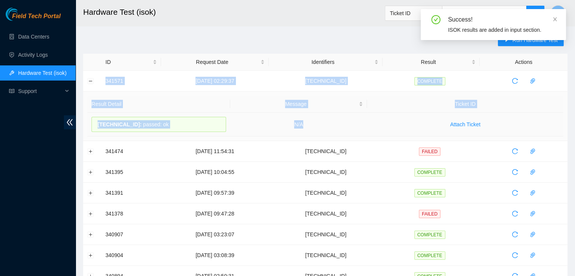
drag, startPoint x: 100, startPoint y: 80, endPoint x: 329, endPoint y: 128, distance: 234.3
copy tbody "341571 [DATE] 02:29:37 [TECHNICAL_ID] COMPLETE Result Detail Message Ticket ID …"
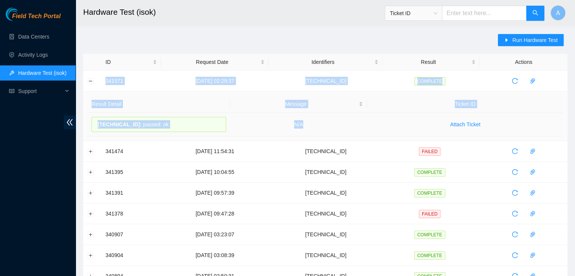
click at [329, 128] on td "N/A" at bounding box center [298, 125] width 137 height 24
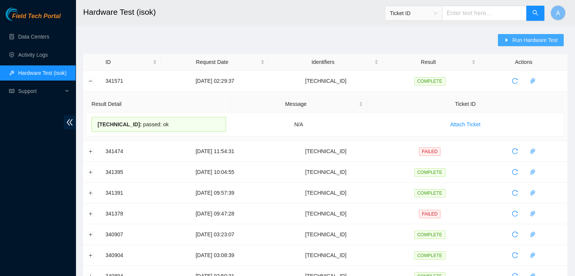
click at [523, 43] on span "Run Hardware Test" at bounding box center [534, 40] width 45 height 8
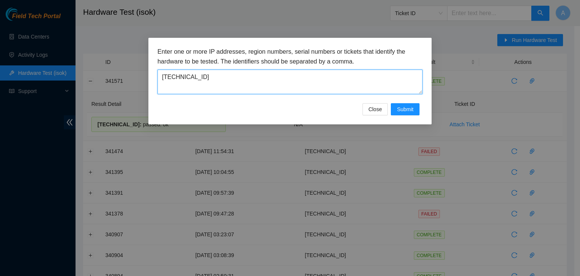
click at [310, 85] on textarea "[TECHNICAL_ID]" at bounding box center [290, 82] width 265 height 25
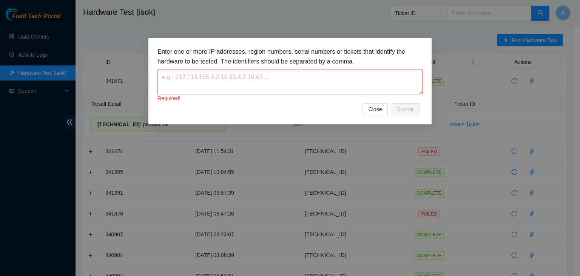
paste textarea "[TECHNICAL_ID]"
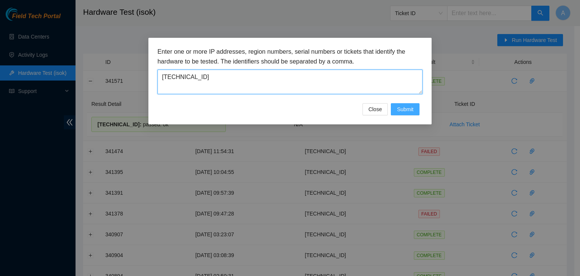
type textarea "[TECHNICAL_ID]"
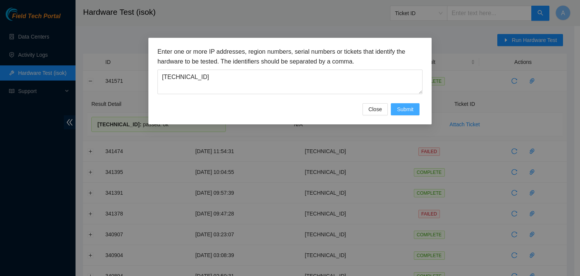
click at [418, 107] on button "Submit" at bounding box center [405, 109] width 29 height 12
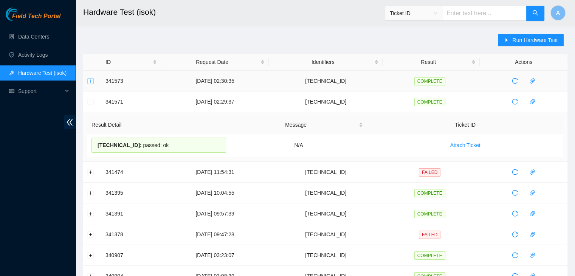
click at [90, 80] on button "Expand row" at bounding box center [91, 81] width 6 height 6
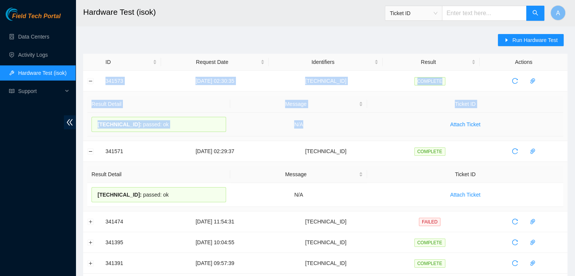
drag, startPoint x: 106, startPoint y: 79, endPoint x: 352, endPoint y: 121, distance: 250.3
copy tbody "341573 [DATE] 02:30:35 [TECHNICAL_ID] COMPLETE Result Detail Message Ticket ID …"
click at [352, 121] on td "N/A" at bounding box center [298, 125] width 137 height 24
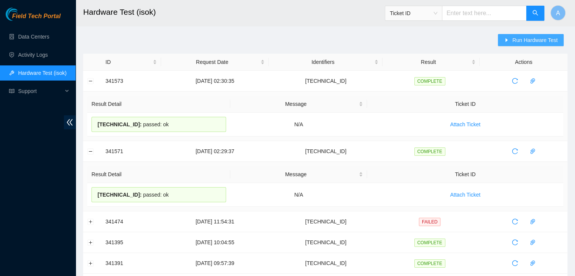
click at [509, 38] on icon "caret-right" at bounding box center [506, 39] width 5 height 5
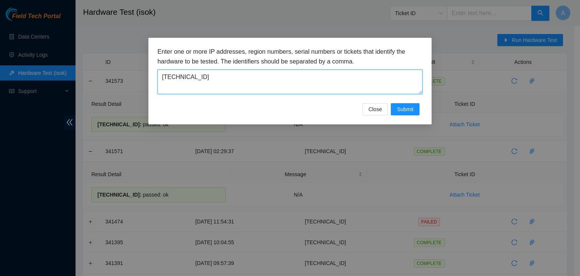
click at [303, 90] on textarea "[TECHNICAL_ID]" at bounding box center [290, 82] width 265 height 25
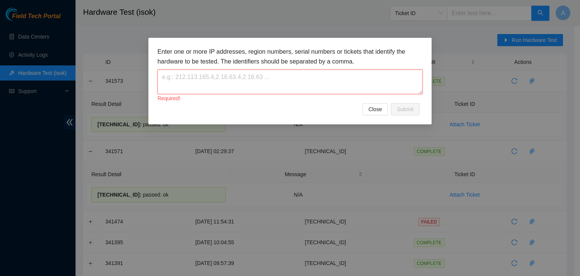
paste textarea "[TECHNICAL_ID]"
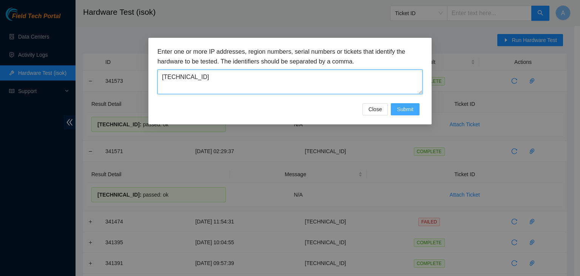
type textarea "[TECHNICAL_ID]"
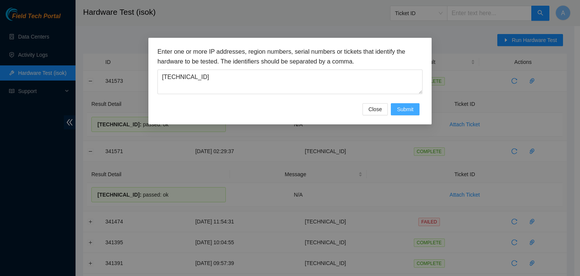
click at [402, 111] on span "Submit" at bounding box center [405, 109] width 17 height 8
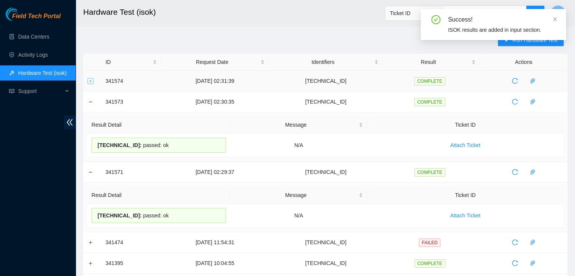
click at [93, 83] on button "Expand row" at bounding box center [91, 81] width 6 height 6
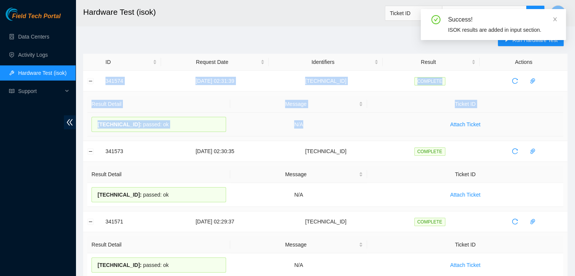
drag, startPoint x: 100, startPoint y: 82, endPoint x: 360, endPoint y: 120, distance: 262.7
copy tbody "341574 24-09-2025 02:31:39 104.84.228.164 COMPLETE Result Detail Message Ticket…"
click at [360, 120] on td "N/A" at bounding box center [298, 125] width 137 height 24
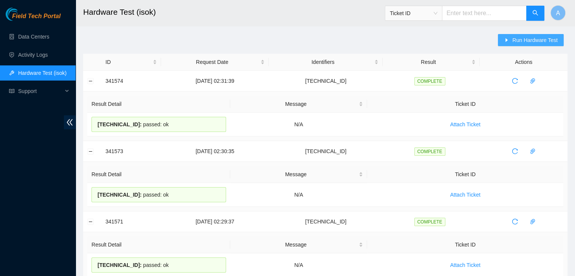
click at [527, 37] on span "Run Hardware Test" at bounding box center [534, 40] width 45 height 8
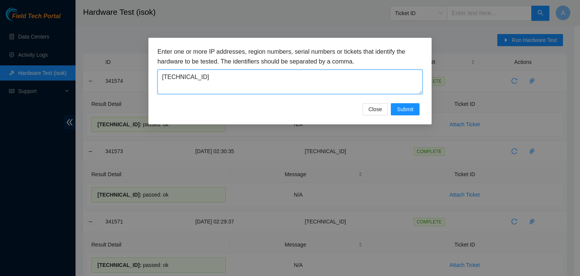
click at [300, 93] on textarea "104.84.228.164" at bounding box center [290, 82] width 265 height 25
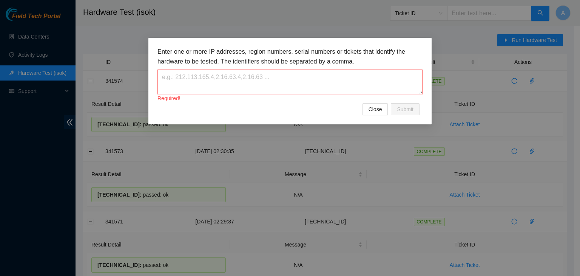
paste textarea "104.98.119.53"
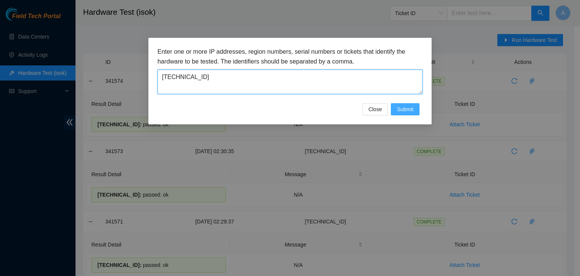
type textarea "104.98.119.53"
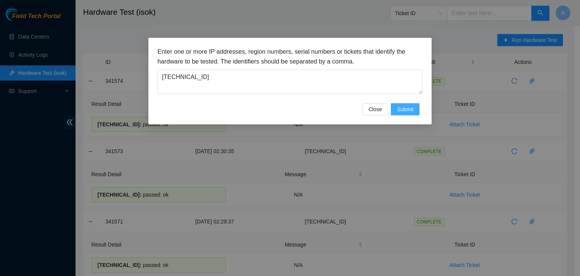
click at [403, 104] on button "Submit" at bounding box center [405, 109] width 29 height 12
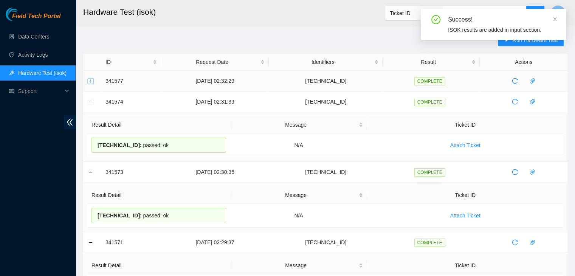
click at [93, 82] on button "Expand row" at bounding box center [91, 81] width 6 height 6
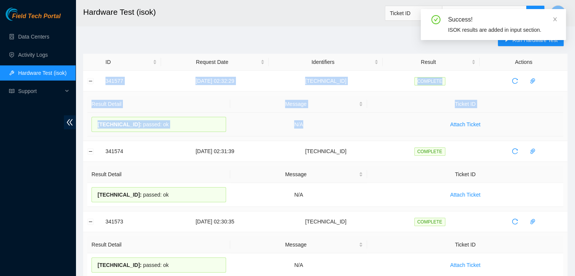
drag, startPoint x: 100, startPoint y: 82, endPoint x: 334, endPoint y: 130, distance: 238.0
copy tbody "341577 24-09-2025 02:32:29 104.98.119.53 COMPLETE Result Detail Message Ticket …"
click at [334, 130] on td "N/A" at bounding box center [298, 125] width 137 height 24
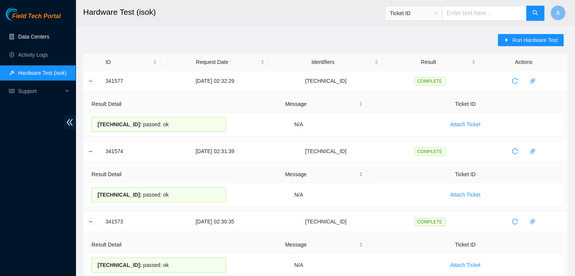
click at [49, 36] on link "Data Centers" at bounding box center [33, 37] width 31 height 6
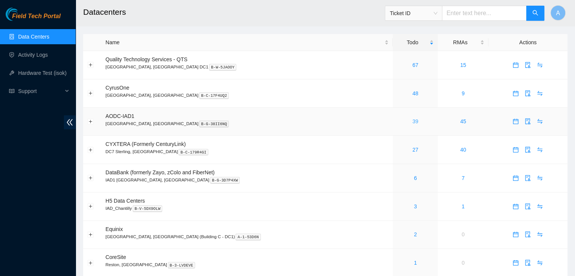
click at [412, 123] on link "39" at bounding box center [415, 121] width 6 height 6
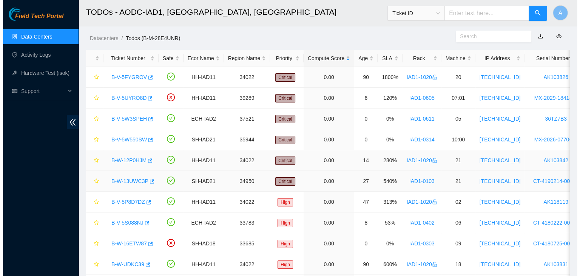
scroll to position [14, 0]
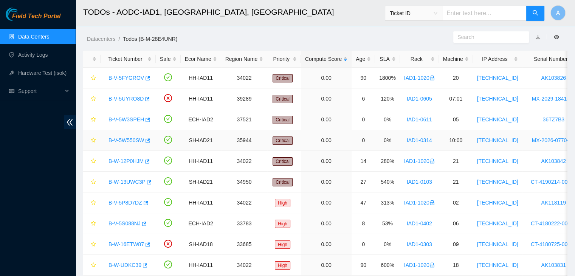
click at [127, 139] on link "B-V-5W550SW" at bounding box center [126, 140] width 36 height 6
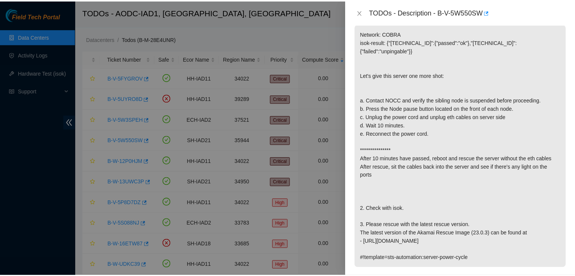
scroll to position [116, 0]
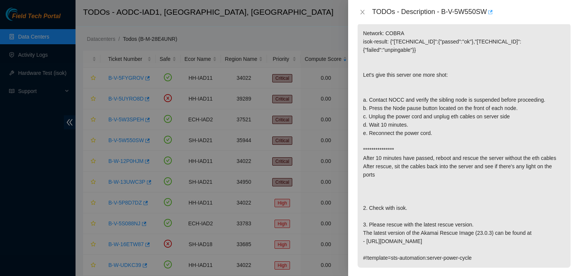
click at [489, 12] on icon "button" at bounding box center [489, 11] width 5 height 5
click at [361, 11] on icon "close" at bounding box center [362, 12] width 4 height 5
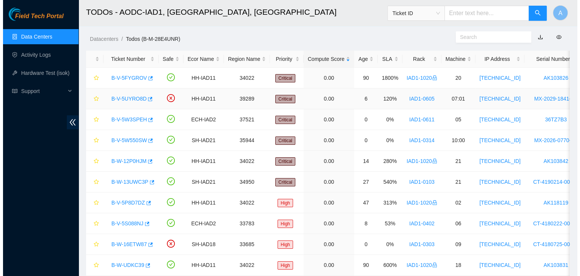
scroll to position [141, 0]
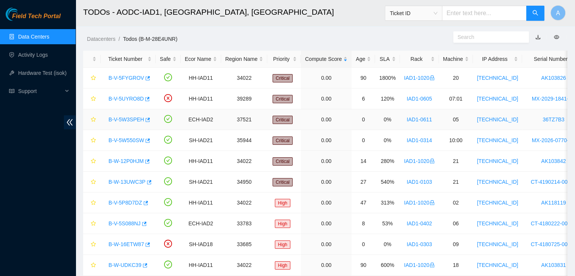
click at [131, 117] on link "B-V-5W3SPEH" at bounding box center [126, 119] width 36 height 6
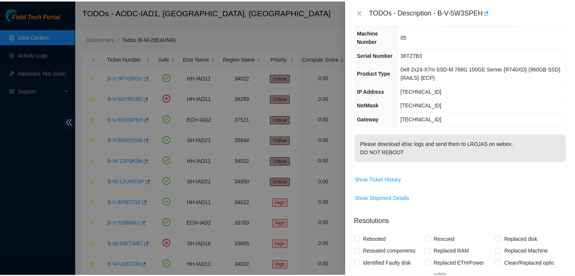
scroll to position [0, 0]
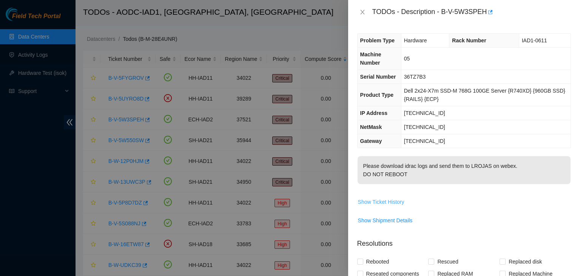
click at [379, 206] on span "Show Ticket History" at bounding box center [381, 202] width 46 height 8
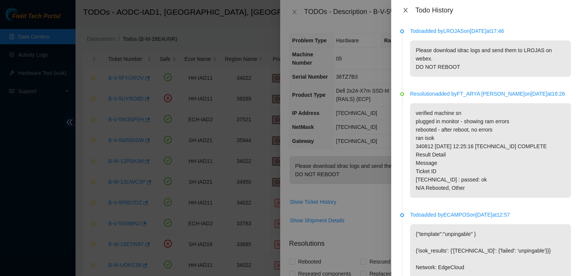
click at [406, 10] on icon "close" at bounding box center [405, 10] width 4 height 5
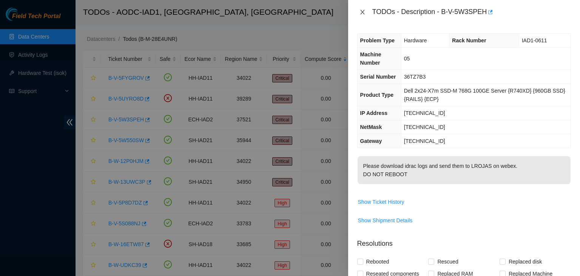
click at [359, 11] on button "Close" at bounding box center [362, 12] width 11 height 7
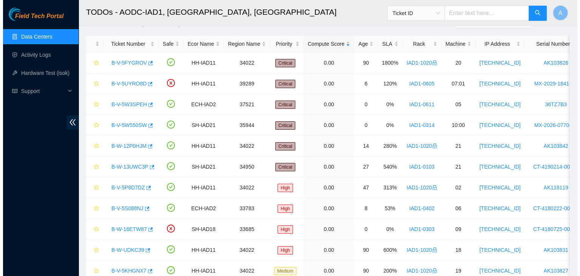
scroll to position [28, 0]
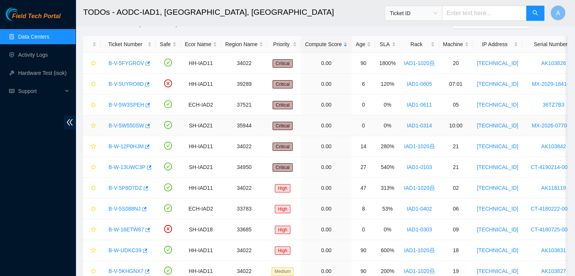
click at [133, 126] on link "B-V-5W550SW" at bounding box center [126, 125] width 36 height 6
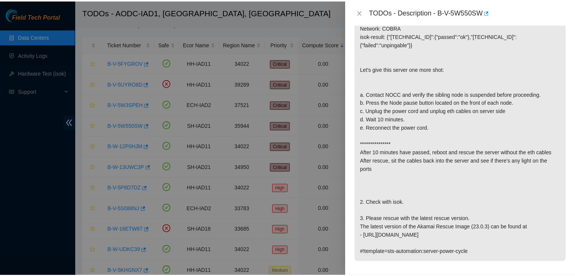
scroll to position [124, 0]
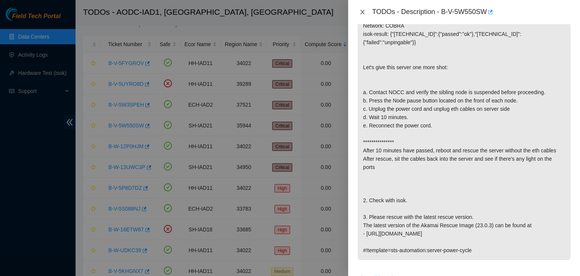
click at [361, 12] on icon "close" at bounding box center [363, 12] width 6 height 6
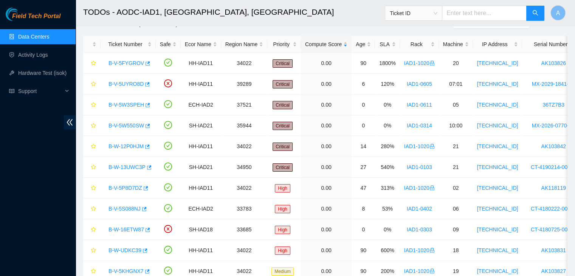
scroll to position [148, 0]
click at [361, 12] on body "Field Tech Portal Data Centers Activity Logs Hardware Test (isok) Support TODOs…" at bounding box center [287, 110] width 575 height 276
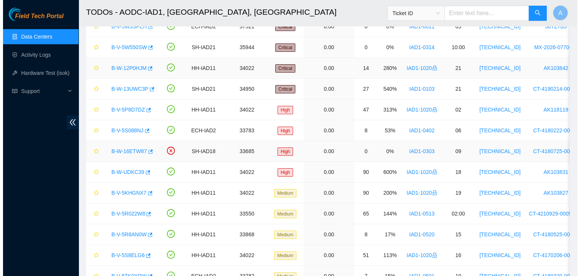
scroll to position [107, 0]
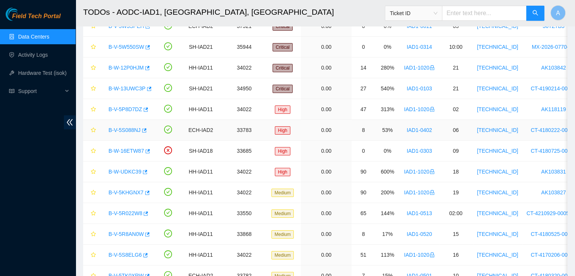
click at [118, 131] on link "B-V-5S088NJ" at bounding box center [124, 130] width 32 height 6
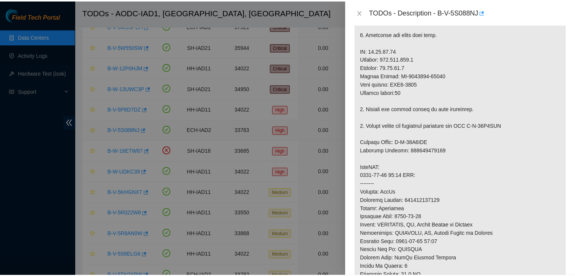
scroll to position [124, 0]
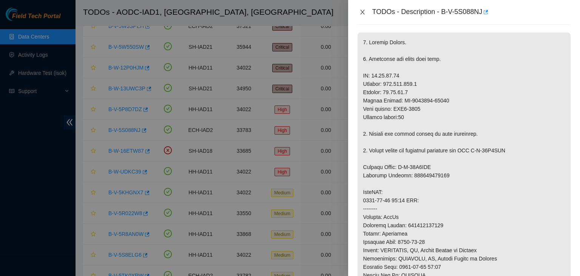
click at [362, 10] on icon "close" at bounding box center [363, 12] width 6 height 6
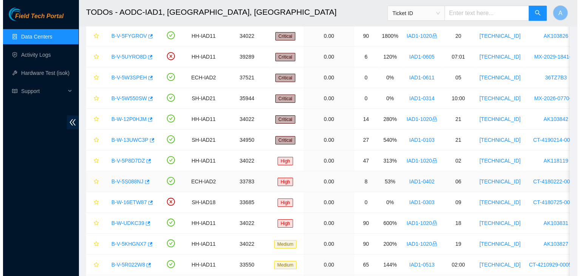
scroll to position [36, 0]
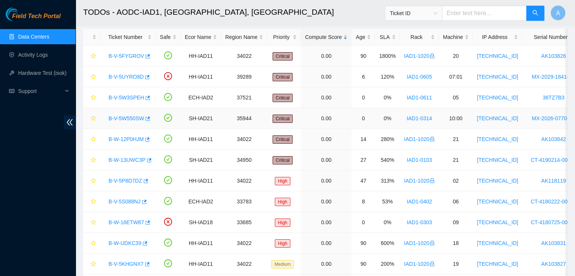
click at [131, 117] on link "B-V-5W550SW" at bounding box center [126, 118] width 36 height 6
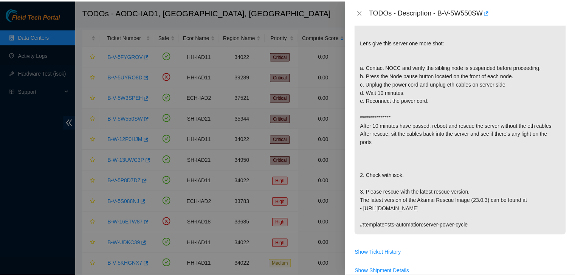
scroll to position [124, 0]
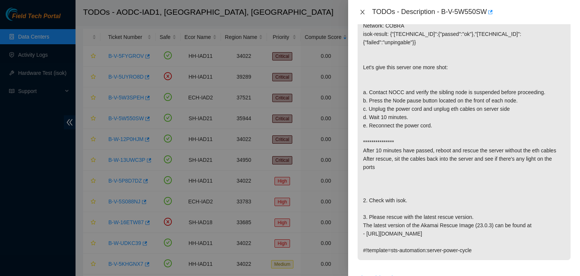
click at [361, 12] on icon "close" at bounding box center [363, 12] width 6 height 6
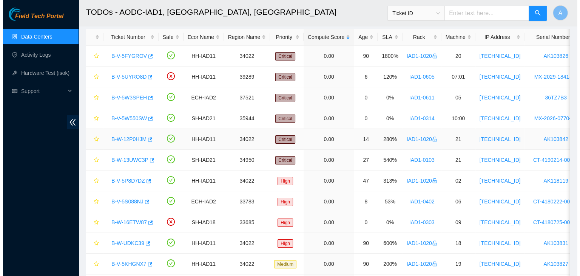
scroll to position [148, 0]
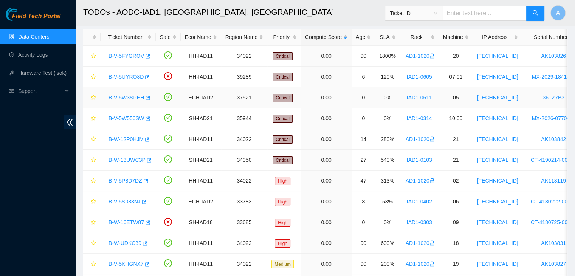
click at [127, 102] on div "B-V-5W3SPEH" at bounding box center [128, 97] width 47 height 12
click at [128, 96] on link "B-V-5W3SPEH" at bounding box center [126, 97] width 36 height 6
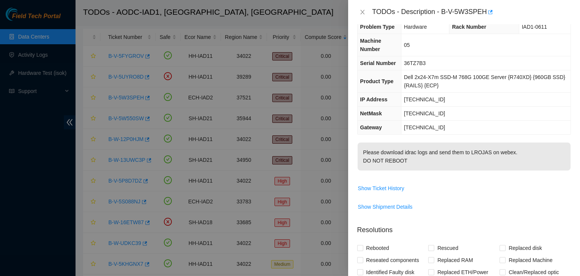
scroll to position [0, 0]
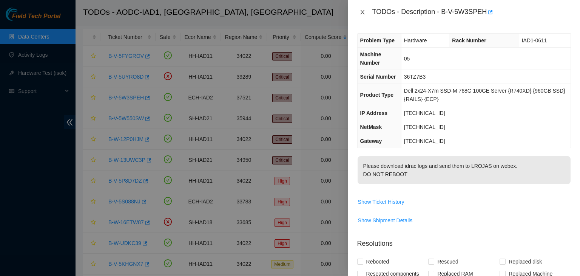
click at [365, 11] on icon "close" at bounding box center [363, 12] width 6 height 6
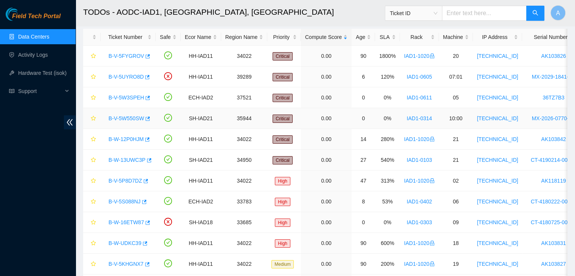
click at [134, 116] on link "B-V-5W550SW" at bounding box center [126, 118] width 36 height 6
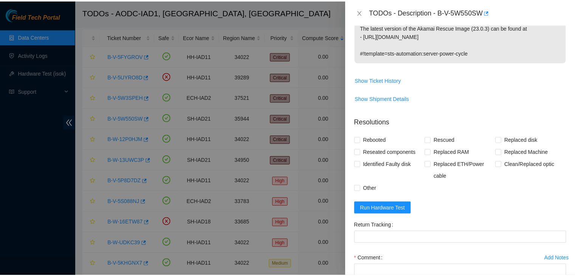
scroll to position [322, 0]
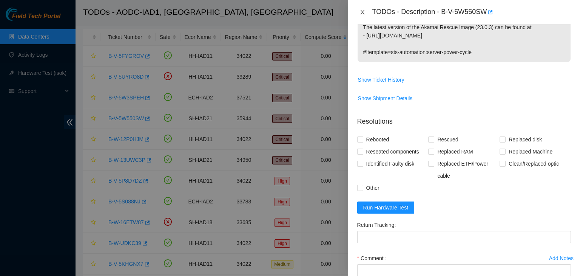
click at [365, 13] on icon "close" at bounding box center [363, 12] width 6 height 6
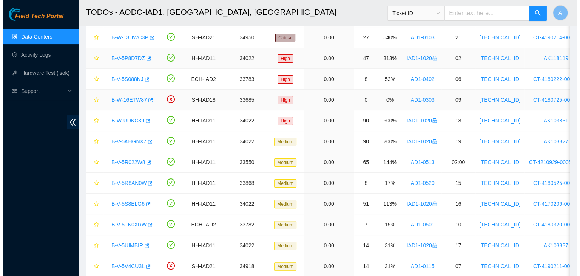
scroll to position [159, 0]
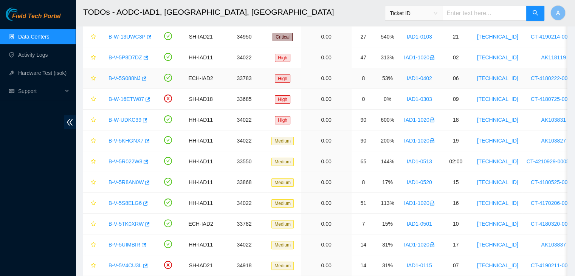
click at [130, 77] on link "B-V-5S088NJ" at bounding box center [124, 78] width 32 height 6
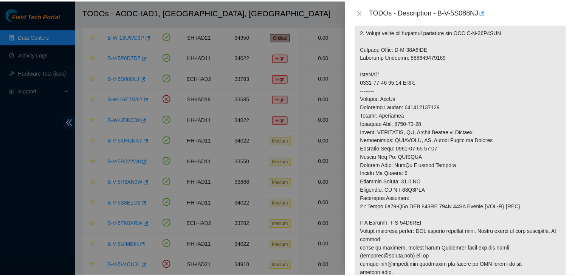
scroll to position [242, 0]
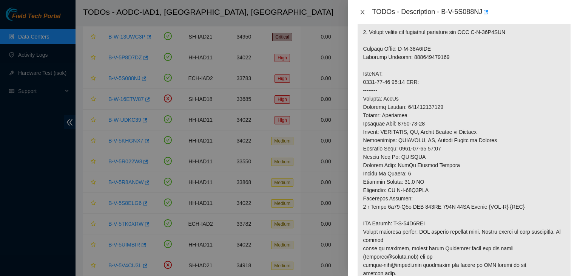
click at [362, 11] on icon "close" at bounding box center [363, 12] width 6 height 6
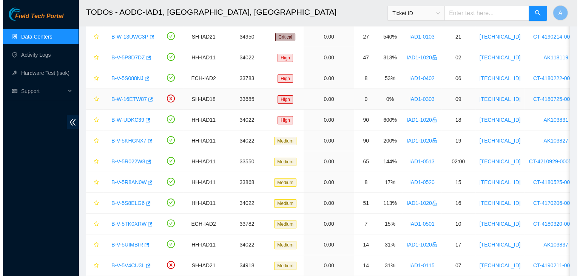
scroll to position [222, 0]
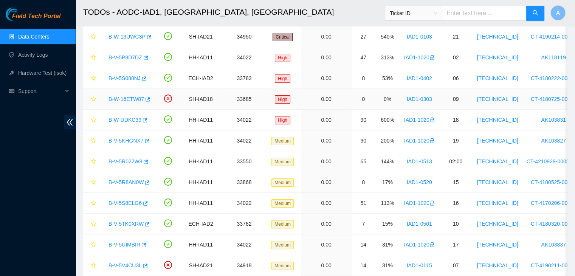
click at [131, 96] on link "B-W-16ETW87" at bounding box center [126, 99] width 36 height 6
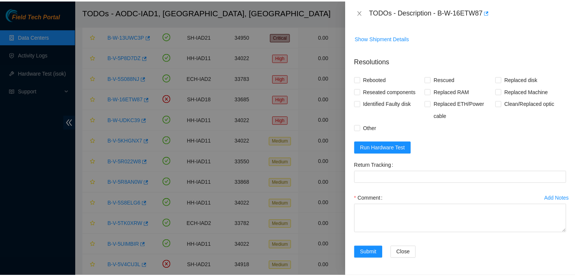
scroll to position [133, 0]
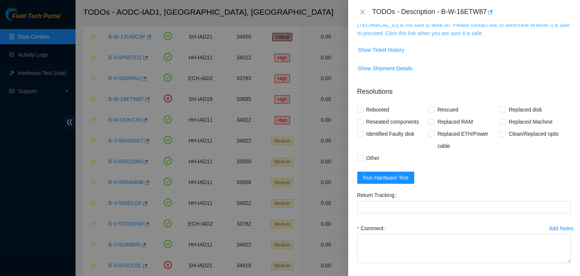
click at [440, 31] on link "23.60.98.58 is not safe to work on. Please contact NIE to determine whether it …" at bounding box center [464, 29] width 213 height 14
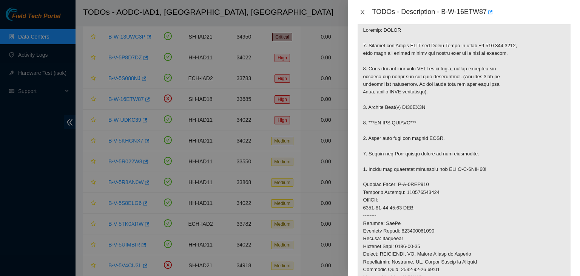
click at [363, 12] on icon "close" at bounding box center [362, 12] width 4 height 5
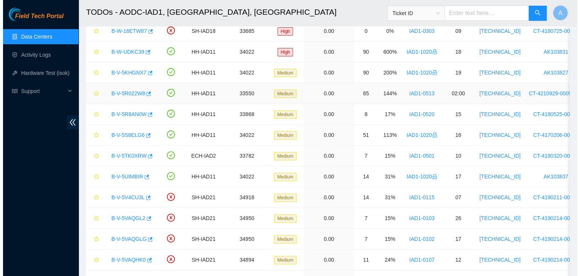
scroll to position [230, 0]
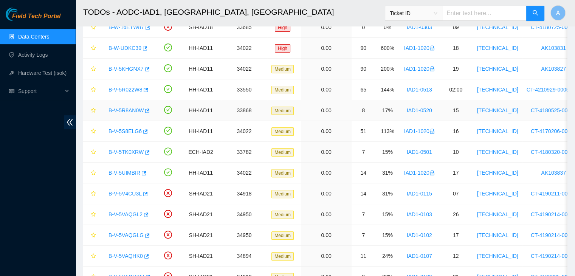
click at [114, 108] on link "B-V-5R8AN0W" at bounding box center [125, 110] width 35 height 6
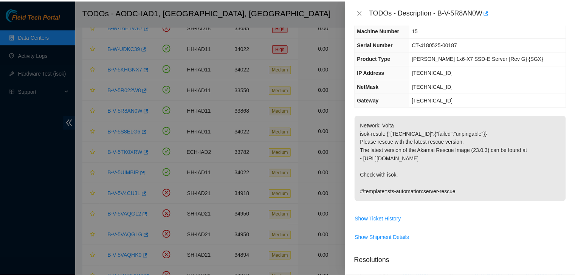
scroll to position [25, 0]
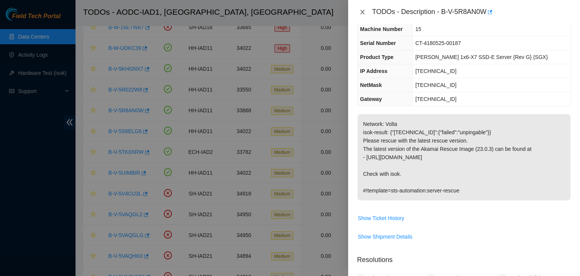
click at [365, 10] on icon "close" at bounding box center [363, 12] width 6 height 6
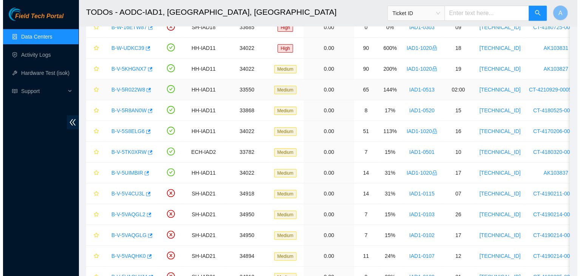
scroll to position [33, 0]
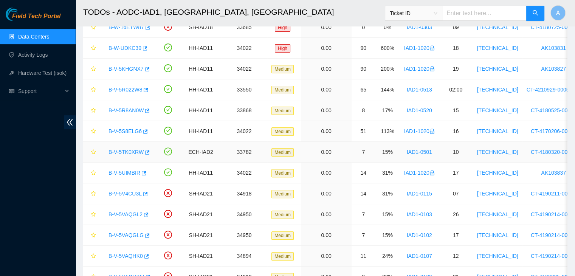
click at [127, 153] on link "B-V-5TK0XRW" at bounding box center [125, 152] width 35 height 6
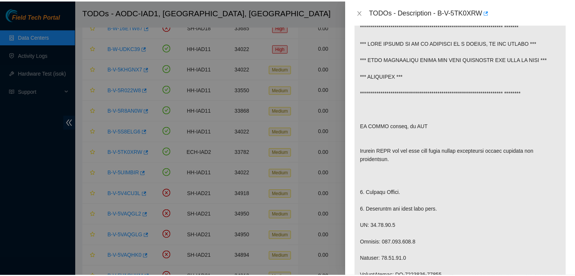
scroll to position [138, 0]
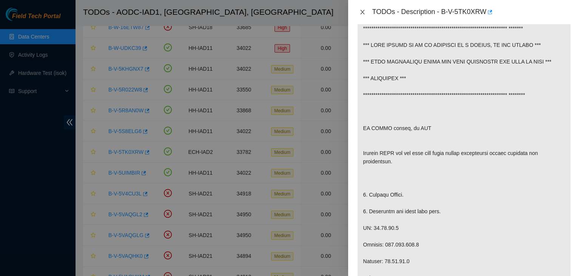
click at [364, 14] on icon "close" at bounding box center [363, 12] width 6 height 6
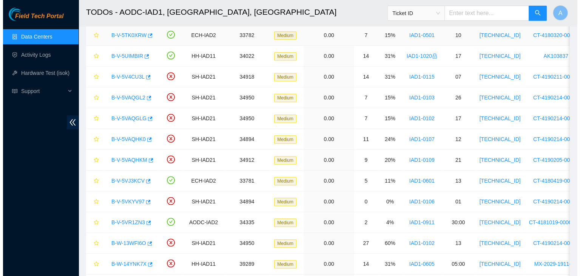
scroll to position [349, 0]
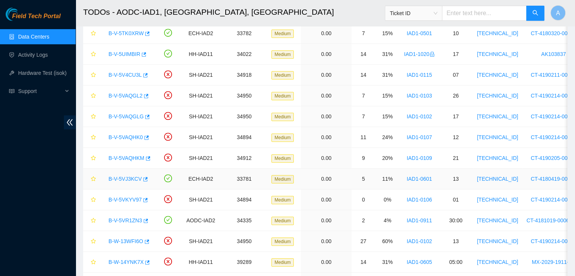
click at [127, 176] on link "B-V-5VJ3KCV" at bounding box center [124, 179] width 33 height 6
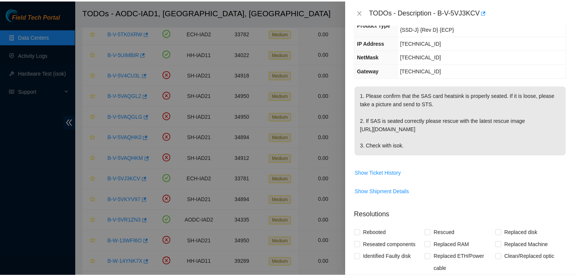
scroll to position [83, 0]
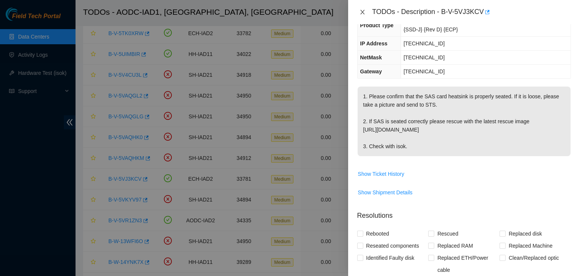
click at [365, 14] on icon "close" at bounding box center [363, 12] width 6 height 6
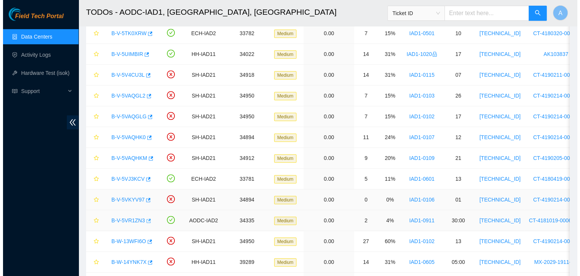
scroll to position [96, 0]
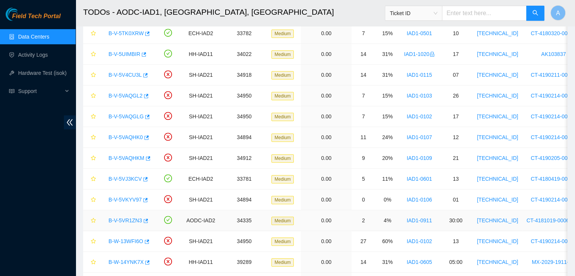
click at [128, 217] on link "B-V-5VR1ZN3" at bounding box center [125, 220] width 34 height 6
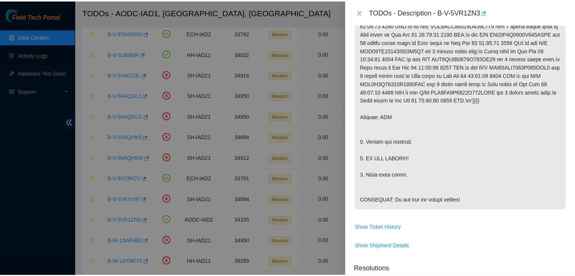
scroll to position [175, 0]
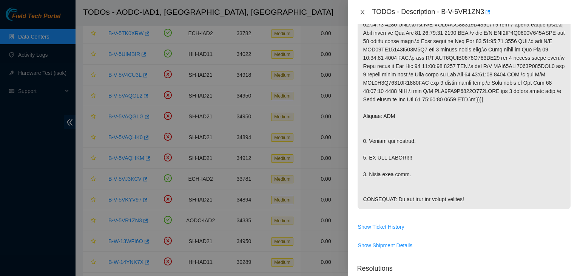
click at [363, 15] on button "Close" at bounding box center [362, 12] width 11 height 7
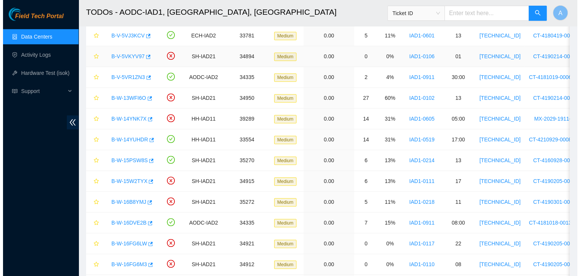
scroll to position [496, 0]
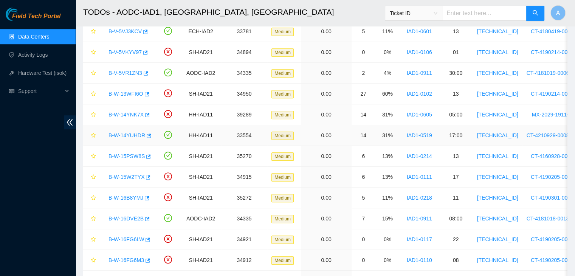
click at [134, 136] on div "B-W-14YUHDR" at bounding box center [128, 135] width 47 height 12
click at [134, 136] on link "B-W-14YUHDR" at bounding box center [126, 135] width 37 height 6
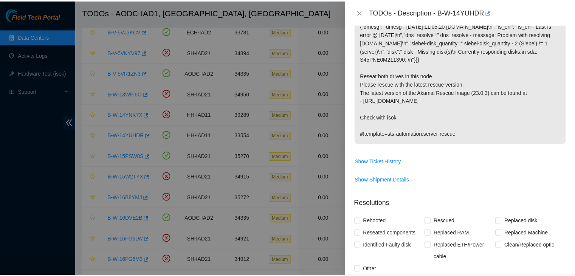
scroll to position [141, 0]
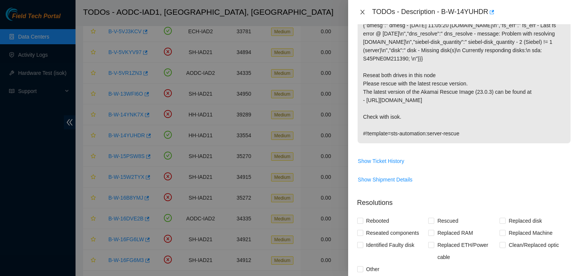
click at [360, 12] on icon "close" at bounding box center [363, 12] width 6 height 6
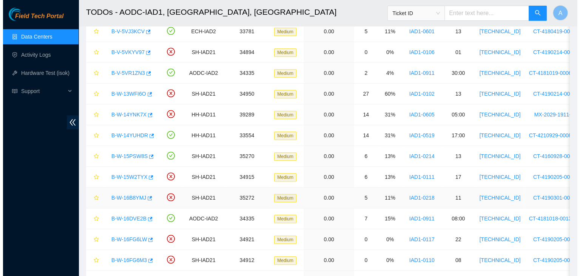
scroll to position [165, 0]
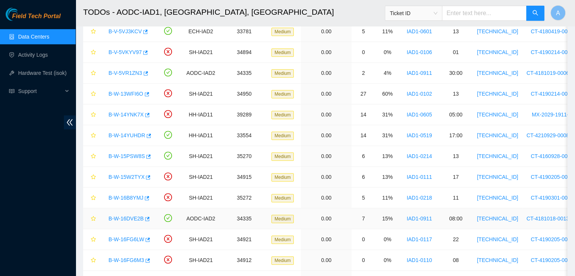
click at [130, 215] on link "B-W-16DVE2B" at bounding box center [125, 218] width 35 height 6
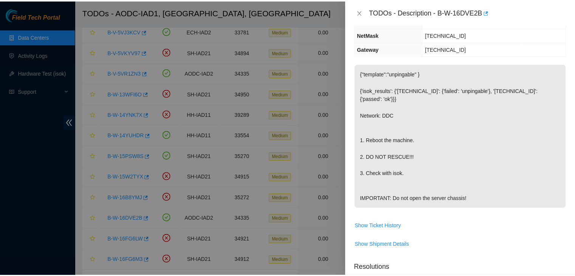
scroll to position [76, 0]
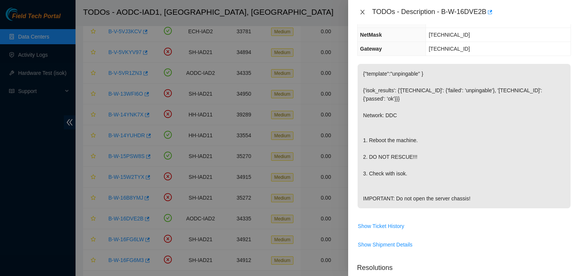
click at [366, 11] on button "Close" at bounding box center [362, 12] width 11 height 7
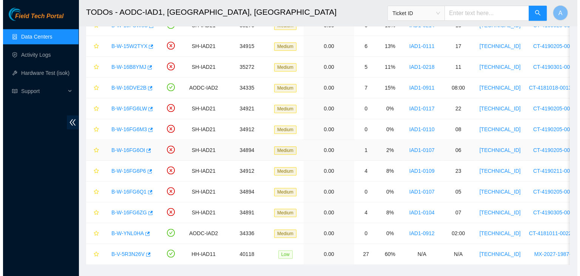
scroll to position [642, 0]
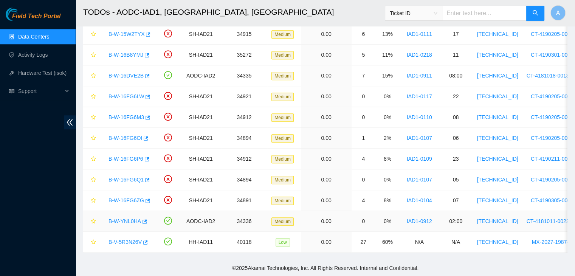
click at [124, 218] on link "B-W-YNL0HA" at bounding box center [124, 221] width 32 height 6
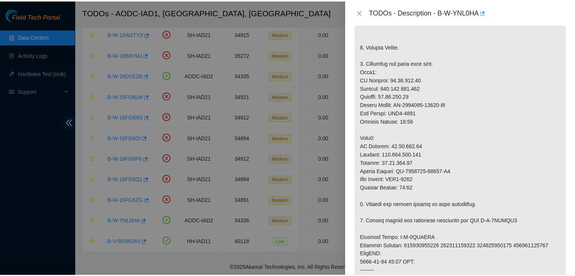
scroll to position [193, 0]
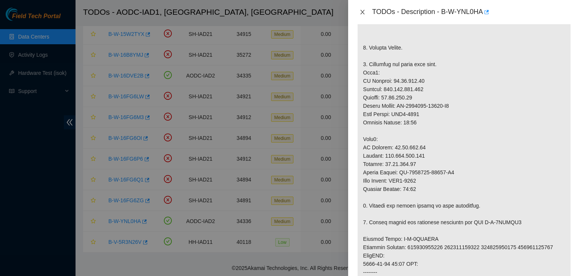
click at [366, 12] on button "Close" at bounding box center [362, 12] width 11 height 7
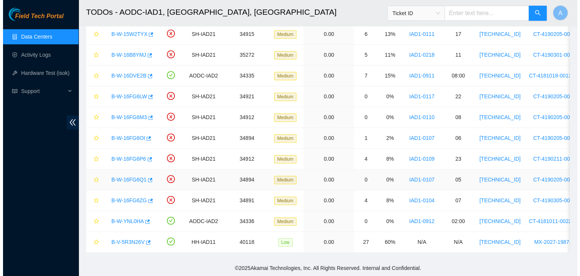
scroll to position [218, 0]
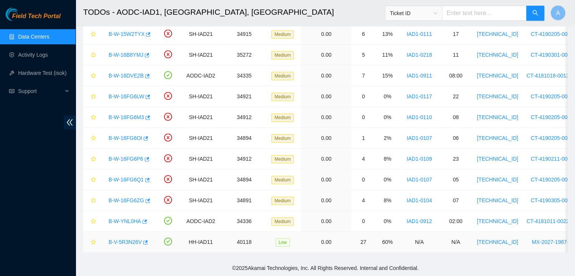
click at [125, 239] on link "B-V-5R3N26V" at bounding box center [124, 242] width 33 height 6
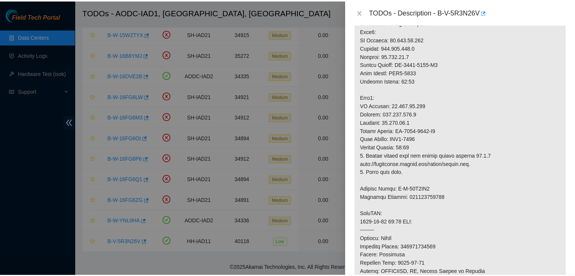
scroll to position [0, 0]
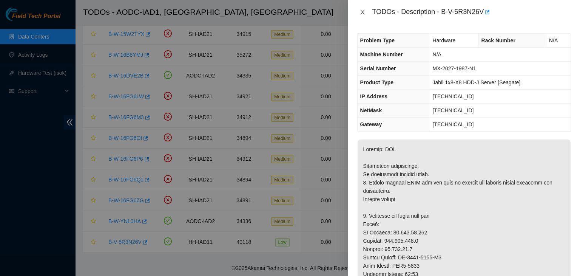
click at [363, 14] on icon "close" at bounding box center [363, 12] width 6 height 6
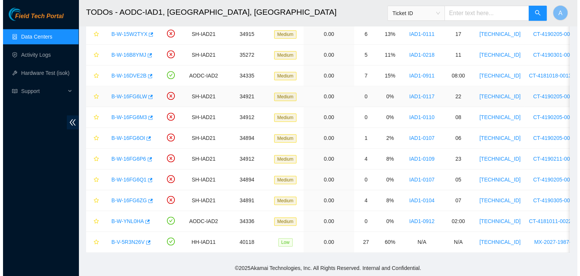
scroll to position [627, 0]
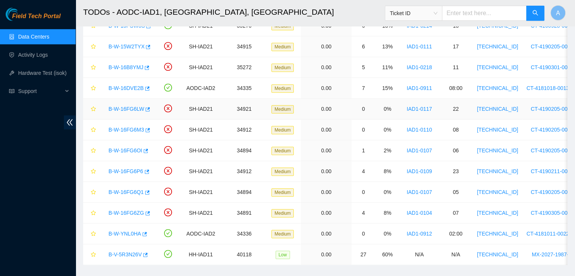
click at [132, 106] on link "B-W-16FG6LW" at bounding box center [126, 109] width 36 height 6
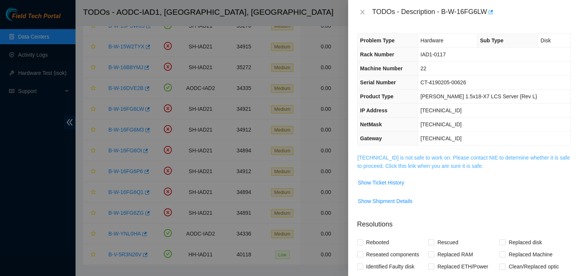
click at [410, 157] on link "104.84.229.61 is not safe to work on. Please contact NIE to determine whether i…" at bounding box center [464, 162] width 213 height 14
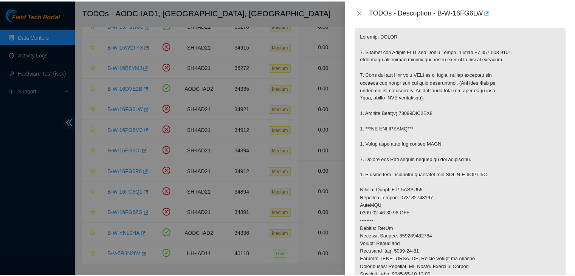
scroll to position [127, 0]
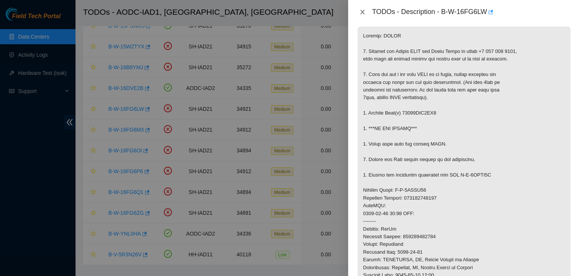
click at [361, 14] on icon "close" at bounding box center [362, 12] width 4 height 5
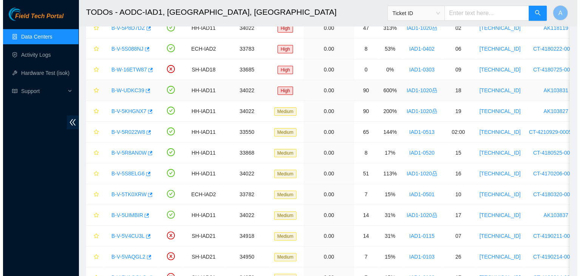
scroll to position [190, 0]
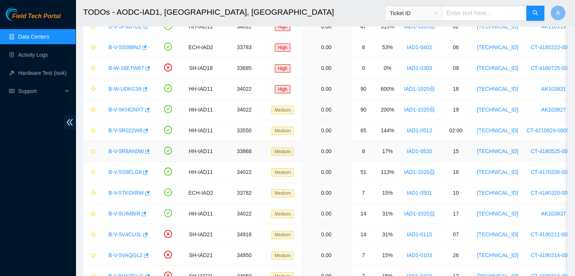
click at [127, 150] on link "B-V-5R8AN0W" at bounding box center [125, 151] width 35 height 6
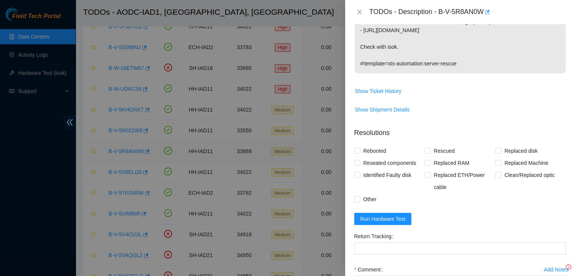
scroll to position [127, 0]
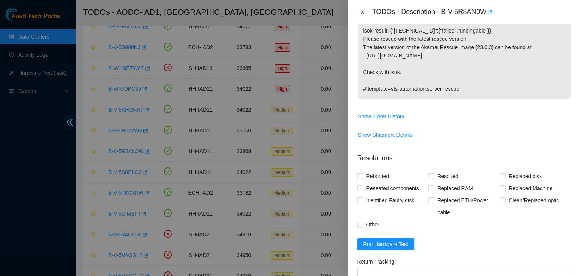
click at [360, 12] on icon "close" at bounding box center [363, 12] width 6 height 6
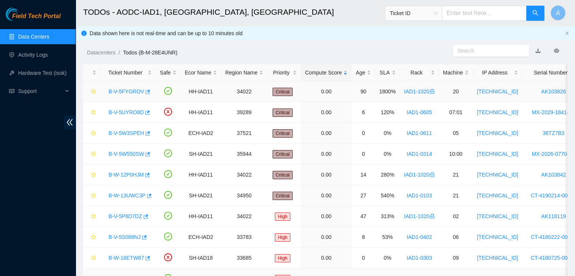
scroll to position [46, 0]
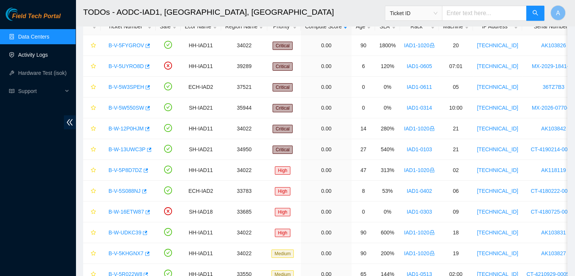
click at [35, 58] on link "Activity Logs" at bounding box center [33, 55] width 30 height 6
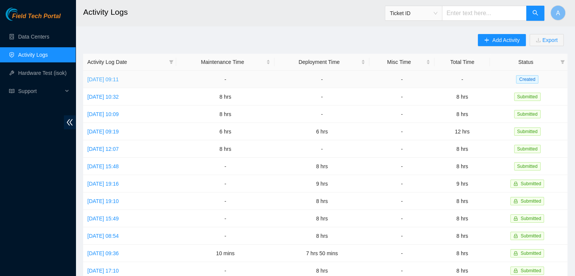
click at [119, 81] on link "Wed, 24 Sep 2025 09:11" at bounding box center [102, 79] width 31 height 6
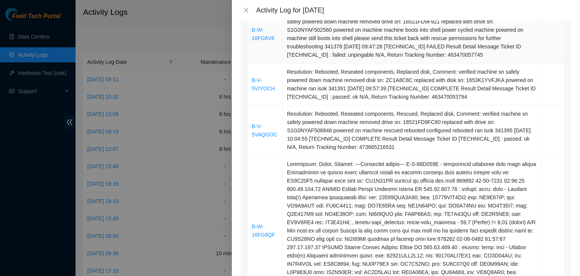
scroll to position [267, 0]
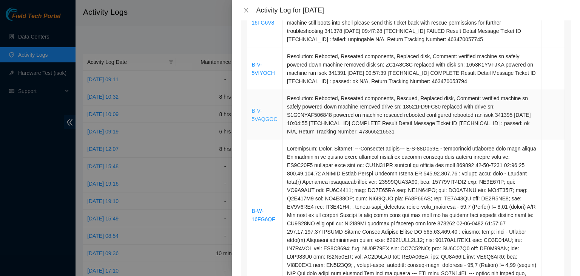
click at [261, 121] on link "B-V-5VAQGOC" at bounding box center [265, 115] width 26 height 14
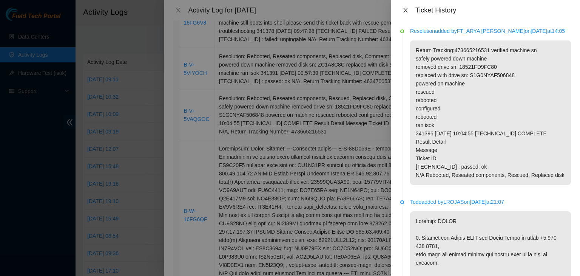
click at [409, 12] on button "Close" at bounding box center [405, 10] width 11 height 7
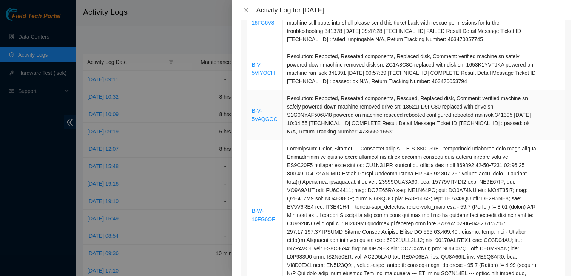
scroll to position [363, 0]
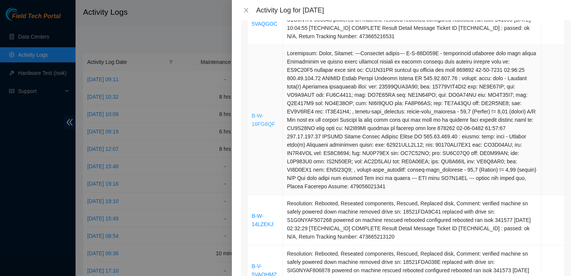
click at [262, 114] on td "B-W-16FG6QF" at bounding box center [265, 120] width 36 height 150
click at [262, 115] on link "B-W-16FG6QF" at bounding box center [263, 120] width 23 height 14
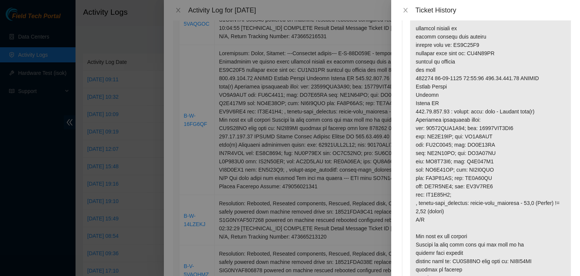
scroll to position [0, 0]
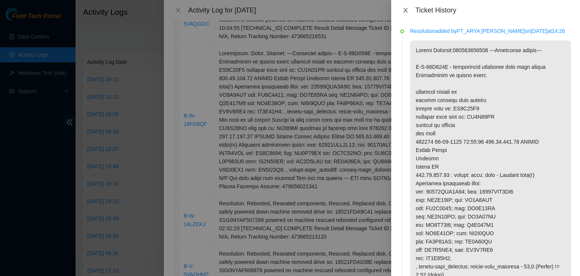
click at [407, 11] on icon "close" at bounding box center [405, 10] width 4 height 5
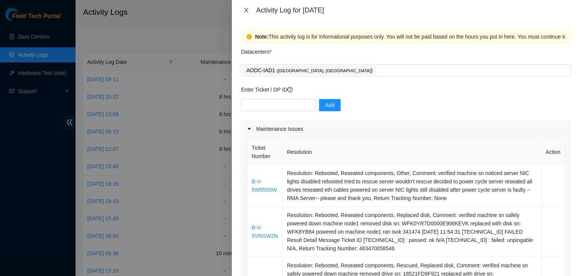
click at [243, 7] on button "Close" at bounding box center [246, 10] width 11 height 7
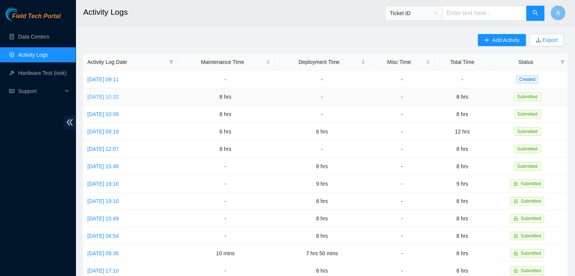
click at [119, 97] on link "Tue, 23 Sep 2025 10:32" at bounding box center [102, 97] width 31 height 6
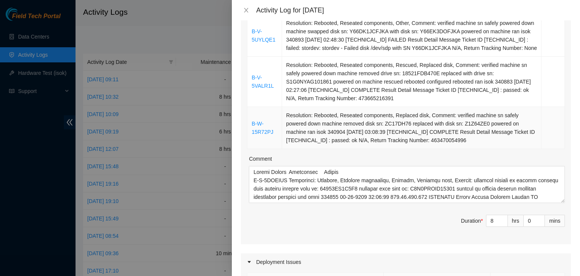
scroll to position [627, 0]
click at [248, 10] on icon "close" at bounding box center [246, 10] width 6 height 6
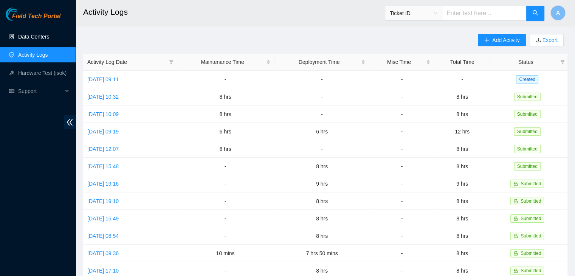
click at [37, 34] on link "Data Centers" at bounding box center [33, 37] width 31 height 6
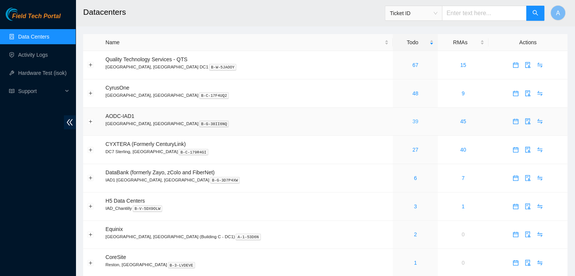
click at [412, 120] on link "39" at bounding box center [415, 121] width 6 height 6
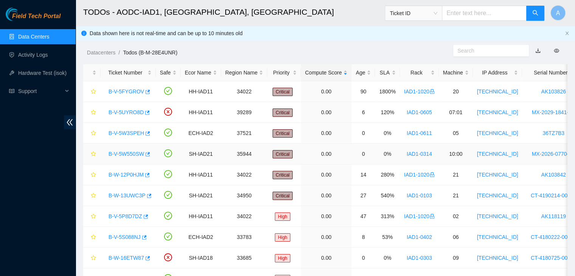
click at [131, 153] on link "B-V-5W550SW" at bounding box center [126, 154] width 36 height 6
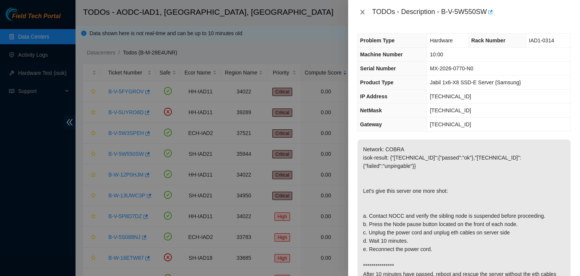
click at [363, 13] on icon "close" at bounding box center [363, 12] width 6 height 6
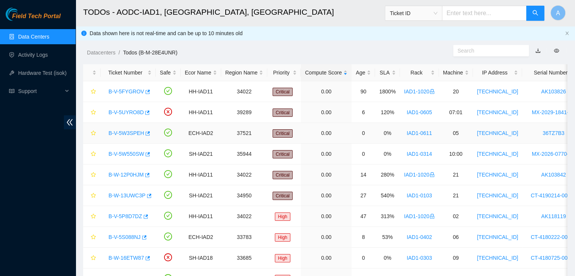
click at [128, 132] on link "B-V-5W3SPEH" at bounding box center [126, 133] width 36 height 6
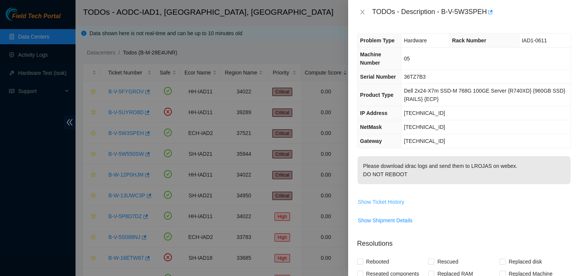
click at [384, 206] on span "Show Ticket History" at bounding box center [381, 202] width 46 height 8
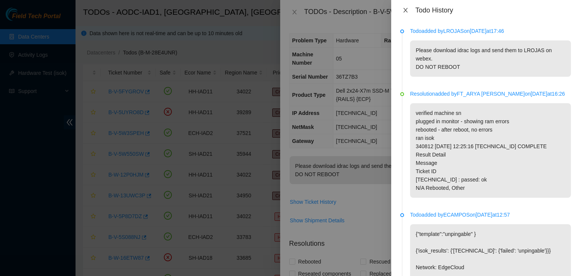
click at [404, 12] on icon "close" at bounding box center [406, 10] width 6 height 6
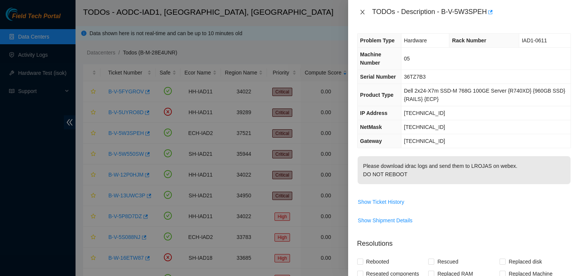
click at [361, 9] on icon "close" at bounding box center [363, 12] width 6 height 6
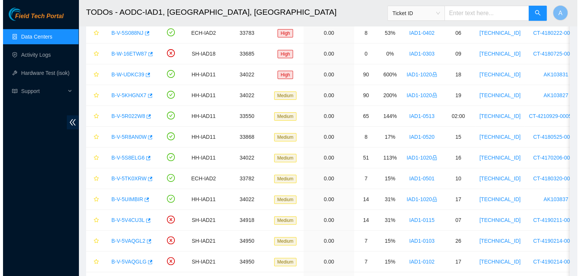
scroll to position [213, 0]
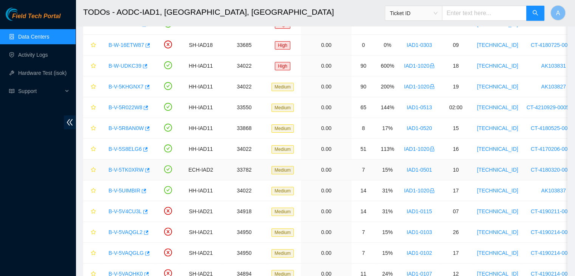
click at [130, 167] on link "B-V-5TK0XRW" at bounding box center [125, 170] width 35 height 6
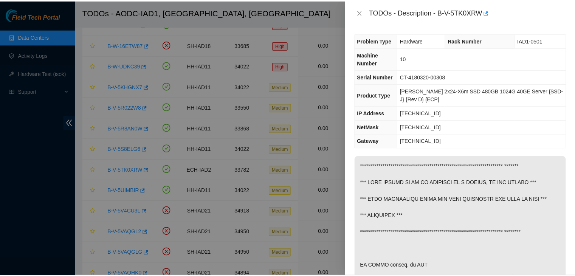
scroll to position [290, 0]
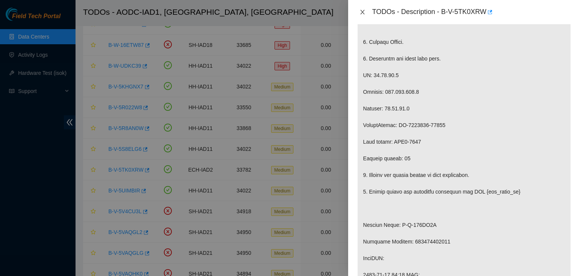
click at [363, 12] on icon "close" at bounding box center [363, 12] width 6 height 6
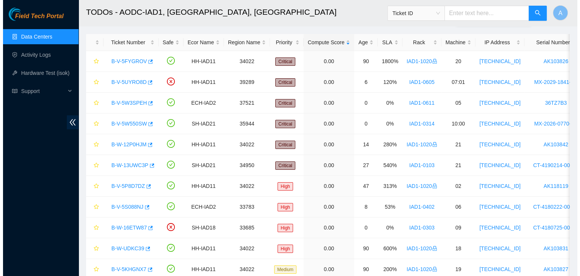
scroll to position [0, 0]
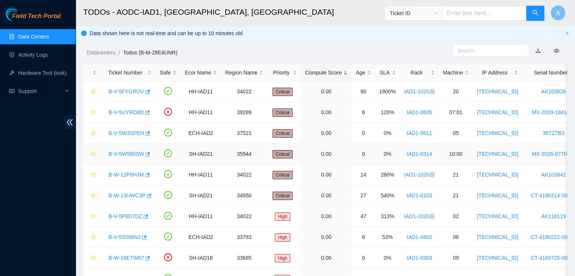
click at [134, 155] on link "B-V-5W550SW" at bounding box center [126, 154] width 36 height 6
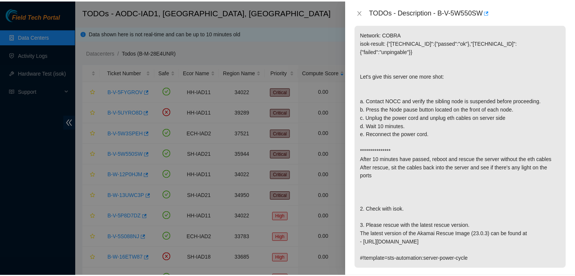
scroll to position [110, 0]
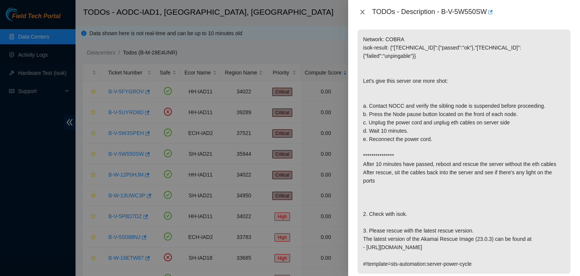
click at [362, 9] on button "Close" at bounding box center [362, 12] width 11 height 7
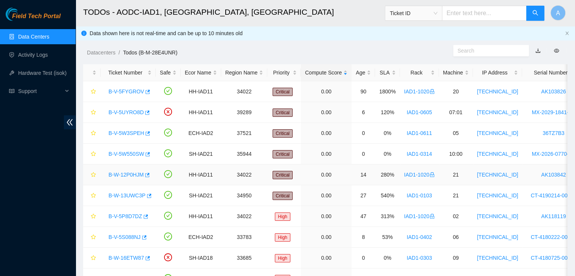
scroll to position [135, 0]
click at [145, 132] on icon "button" at bounding box center [146, 133] width 5 height 5
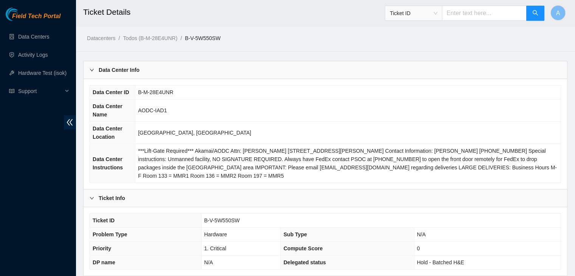
scroll to position [235, 0]
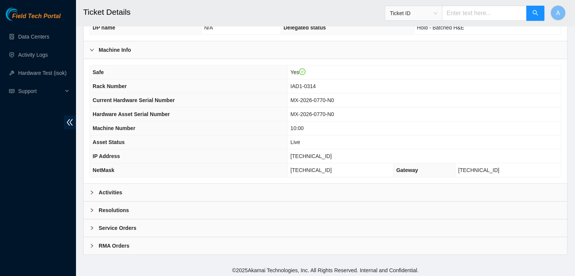
click at [300, 190] on div "Activities" at bounding box center [324, 192] width 483 height 17
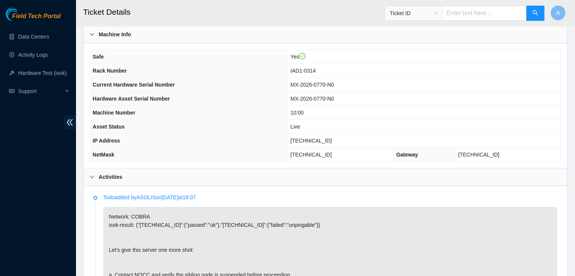
scroll to position [247, 0]
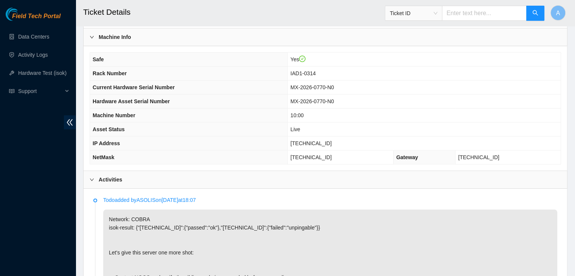
click at [315, 184] on div "Activities" at bounding box center [324, 179] width 483 height 17
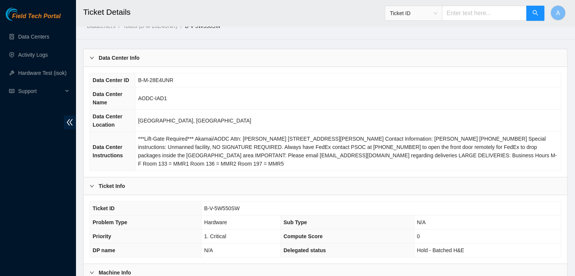
scroll to position [0, 0]
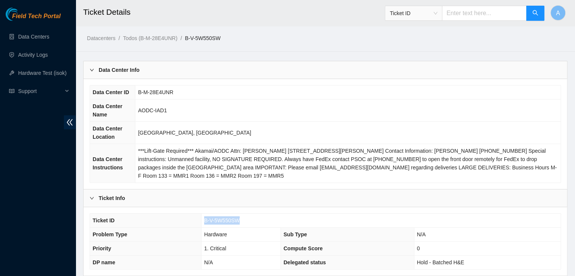
drag, startPoint x: 238, startPoint y: 218, endPoint x: 204, endPoint y: 221, distance: 33.7
click at [204, 221] on span "B-V-5W550SW" at bounding box center [222, 220] width 36 height 6
copy span "B-V-5W550SW"
click at [204, 221] on span "B-V-5W550SW" at bounding box center [222, 220] width 36 height 6
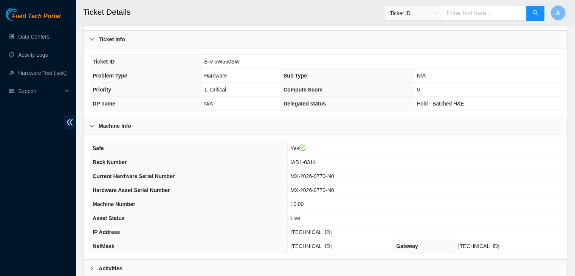
scroll to position [160, 0]
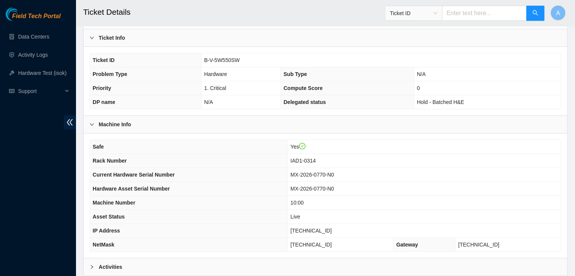
click at [226, 258] on div "Activities" at bounding box center [324, 266] width 483 height 17
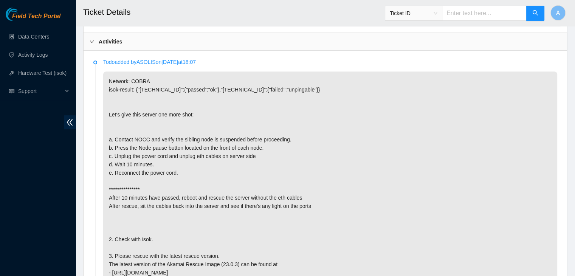
scroll to position [385, 0]
click at [162, 166] on p "**********" at bounding box center [330, 184] width 454 height 227
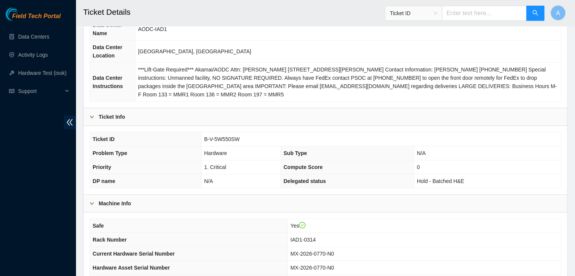
scroll to position [82, 0]
drag, startPoint x: 238, startPoint y: 137, endPoint x: 202, endPoint y: 134, distance: 35.2
click at [202, 134] on td "B-V-5W550SW" at bounding box center [380, 139] width 359 height 14
copy span "B-V-5W550SW"
click at [202, 134] on td "B-V-5W550SW" at bounding box center [380, 139] width 359 height 14
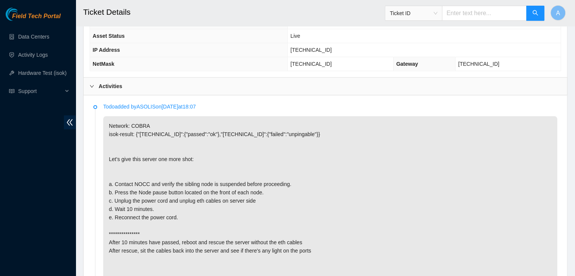
scroll to position [292, 0]
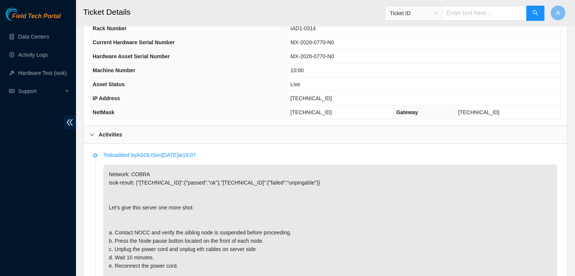
click at [128, 205] on p "**********" at bounding box center [330, 277] width 454 height 227
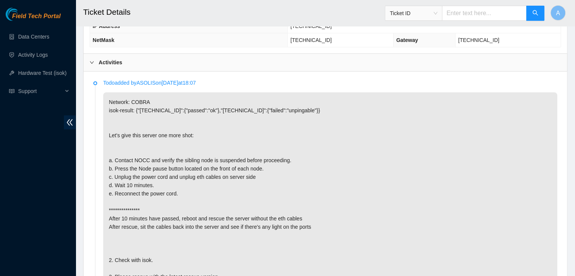
scroll to position [366, 0]
click at [382, 172] on p "**********" at bounding box center [330, 204] width 454 height 227
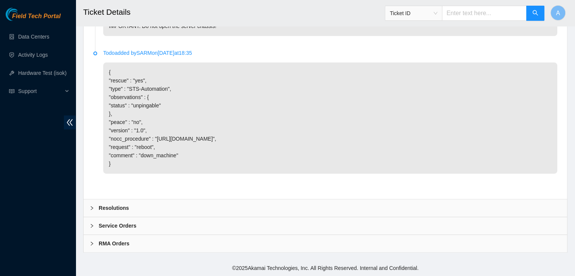
scroll to position [971, 0]
click at [352, 204] on div "Resolutions" at bounding box center [324, 207] width 483 height 17
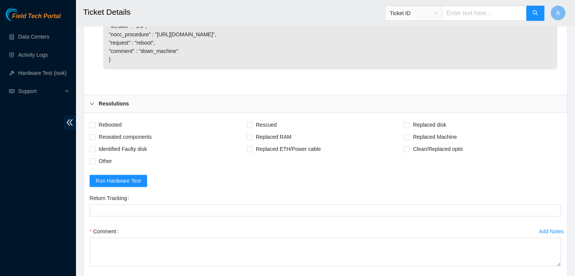
scroll to position [1063, 0]
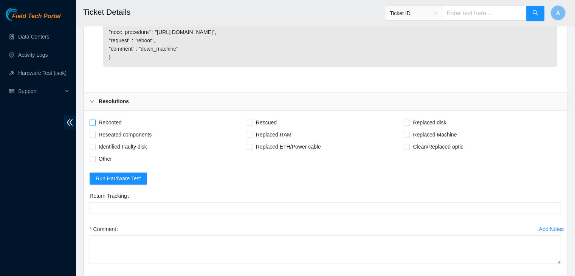
click at [115, 128] on span "Rebooted" at bounding box center [110, 122] width 29 height 12
click at [95, 125] on input "Rebooted" at bounding box center [92, 121] width 5 height 5
checkbox input "true"
click at [130, 141] on span "Reseated components" at bounding box center [125, 134] width 59 height 12
click at [95, 137] on input "Reseated components" at bounding box center [92, 133] width 5 height 5
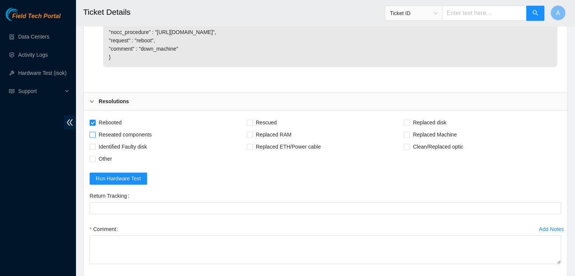
checkbox input "true"
click at [113, 165] on span "Other" at bounding box center [105, 159] width 19 height 12
click at [95, 161] on input "Other" at bounding box center [92, 158] width 5 height 5
checkbox input "true"
click at [263, 128] on span "Rescued" at bounding box center [266, 122] width 27 height 12
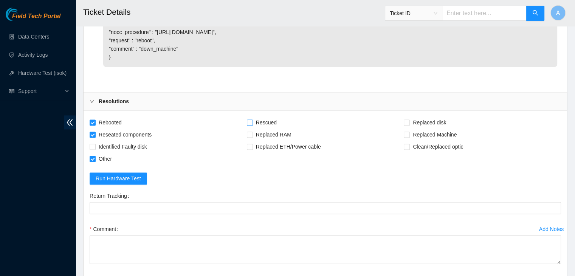
click at [252, 125] on input "Rescued" at bounding box center [249, 121] width 5 height 5
checkbox input "true"
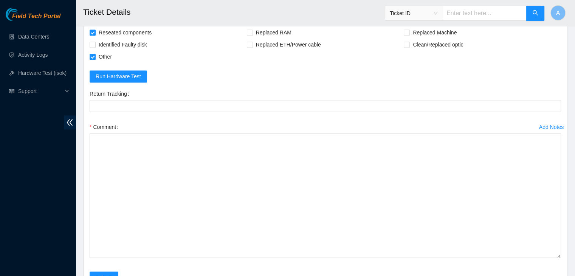
drag, startPoint x: 556, startPoint y: 173, endPoint x: 568, endPoint y: 264, distance: 92.2
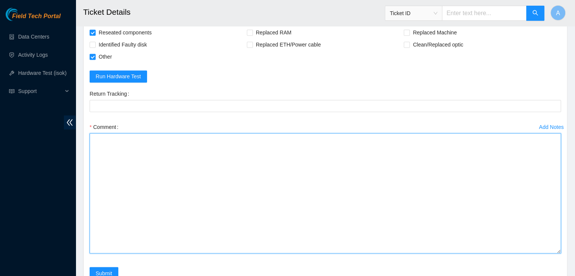
click at [510, 219] on textarea "Comment" at bounding box center [325, 193] width 471 height 120
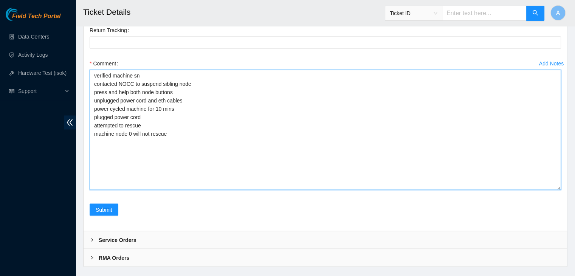
scroll to position [1239, 0]
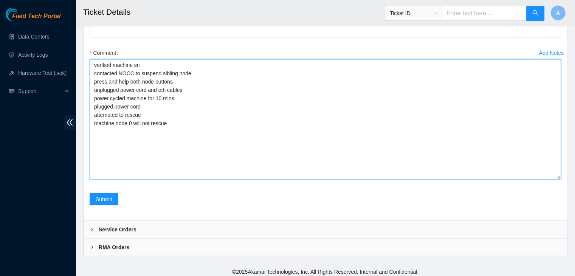
click at [238, 122] on textarea "verified machine sn contacted NOCC to suspend sibling node press and help both …" at bounding box center [325, 119] width 471 height 120
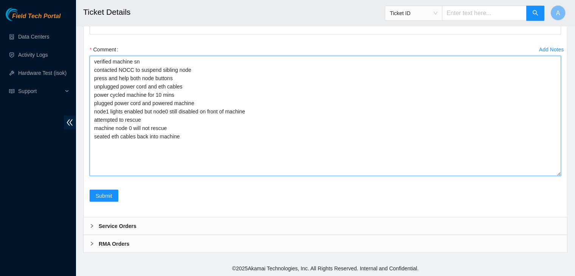
scroll to position [1257, 0]
click at [257, 112] on textarea "verified machine sn contacted NOCC to suspend sibling node press and help both …" at bounding box center [325, 116] width 471 height 120
click at [238, 142] on textarea "verified machine sn contacted NOCC to suspend sibling node press and help both …" at bounding box center [325, 116] width 471 height 120
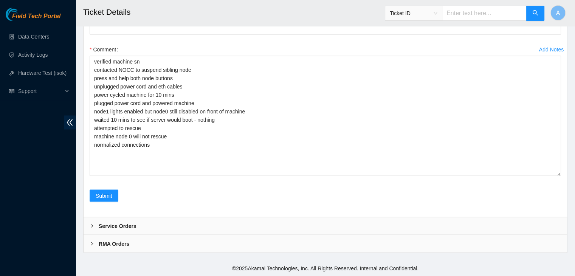
click at [296, 14] on h2 "Ticket Details" at bounding box center [279, 12] width 392 height 24
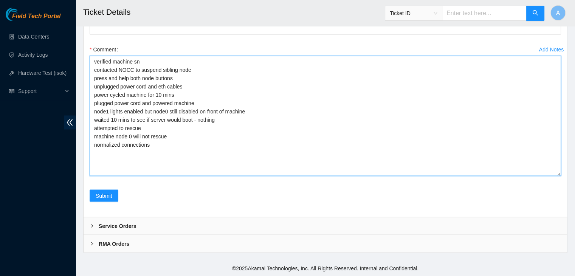
click at [128, 136] on textarea "verified machine sn contacted NOCC to suspend sibling node press and help both …" at bounding box center [325, 116] width 471 height 120
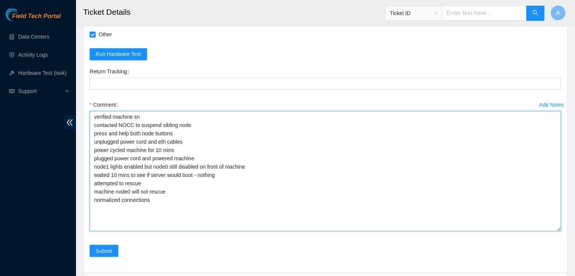
scroll to position [1187, 0]
click at [174, 172] on textarea "verified machine sn contacted NOCC to suspend sibling node press and help both …" at bounding box center [325, 171] width 471 height 120
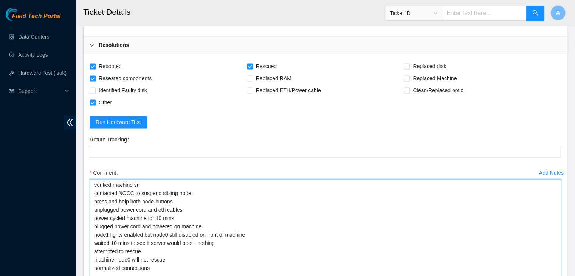
scroll to position [1257, 0]
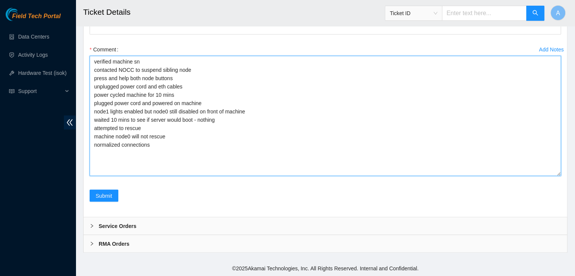
click at [222, 151] on textarea "verified machine sn contacted NOCC to suspend sibling node press and help both …" at bounding box center [325, 116] width 471 height 120
click at [127, 79] on textarea "verified machine sn contacted NOCC to suspend sibling node press and help both …" at bounding box center [325, 116] width 471 height 120
click at [185, 79] on textarea "verified machine sn contacted NOCC to suspend sibling node press and held both …" at bounding box center [325, 116] width 471 height 120
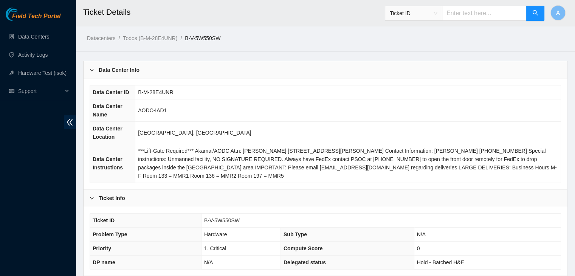
scroll to position [161, 0]
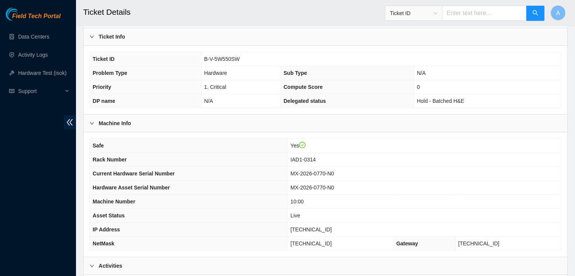
click at [313, 227] on span "23.45.131.14" at bounding box center [310, 229] width 41 height 6
copy span "23.45.131.14"
click at [313, 227] on span "23.45.131.14" at bounding box center [310, 229] width 41 height 6
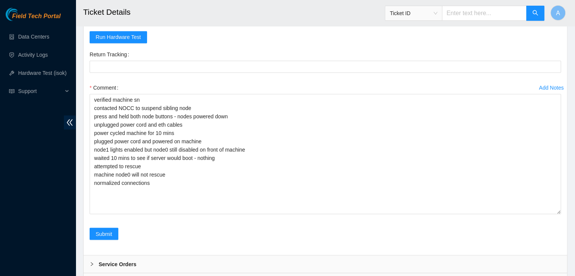
scroll to position [1257, 0]
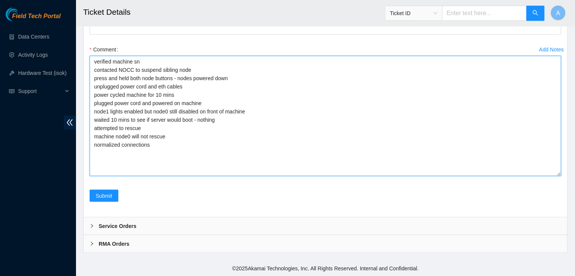
click at [193, 152] on textarea "verified machine sn contacted NOCC to suspend sibling node press and held both …" at bounding box center [325, 116] width 471 height 120
paste textarea "341625 24-09-2025 03:46:19 23.45.131.14 FAILED Result Detail Message Ticket ID …"
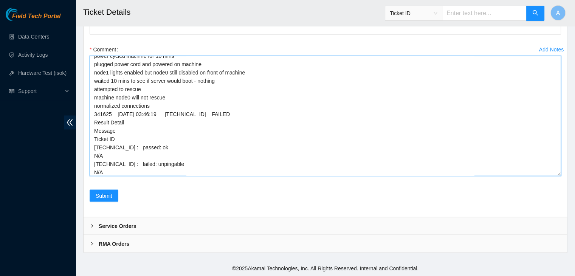
scroll to position [41, 0]
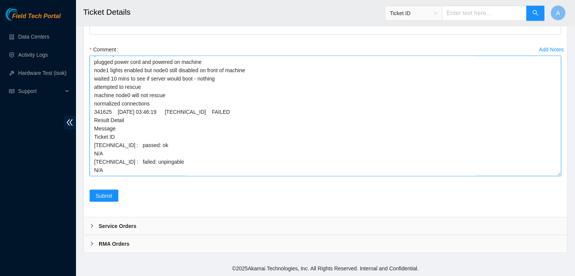
click at [168, 105] on textarea "verified machine sn contacted NOCC to suspend sibling node press and held both …" at bounding box center [325, 116] width 471 height 120
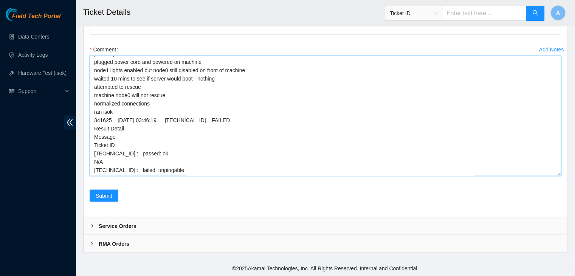
scroll to position [49, 0]
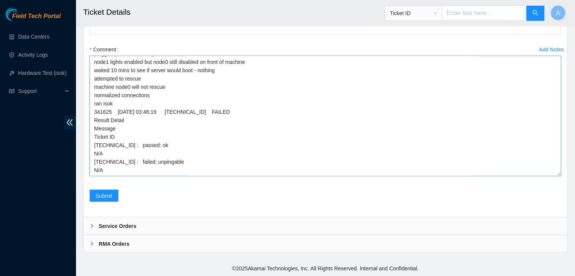
type textarea "verified machine sn contacted NOCC to suspend sibling node press and held both …"
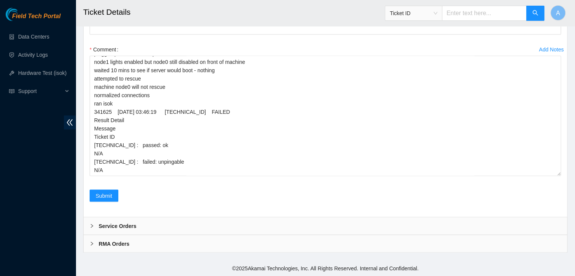
click at [100, 204] on div "Submit" at bounding box center [104, 199] width 35 height 21
click at [106, 199] on span "Submit" at bounding box center [104, 195] width 17 height 8
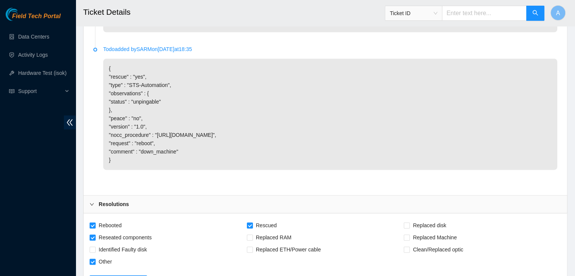
scroll to position [0, 0]
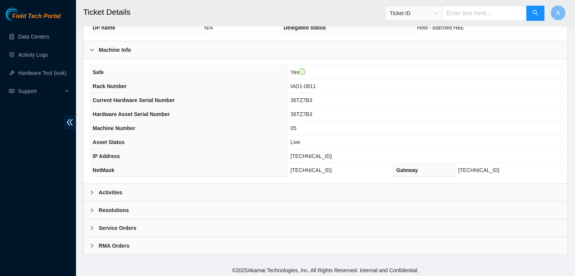
scroll to position [234, 0]
click at [210, 188] on div "Activities" at bounding box center [324, 192] width 483 height 17
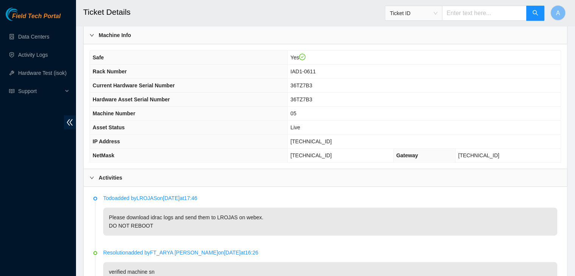
scroll to position [244, 0]
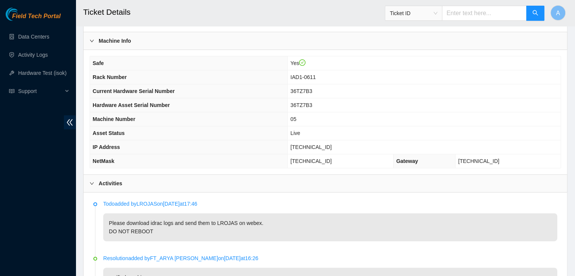
click at [331, 148] on span "[TECHNICAL_ID]" at bounding box center [310, 147] width 41 height 6
copy span "[TECHNICAL_ID]"
click at [331, 148] on span "[TECHNICAL_ID]" at bounding box center [310, 147] width 41 height 6
click at [376, 104] on td "36TZ7B3" at bounding box center [424, 105] width 273 height 14
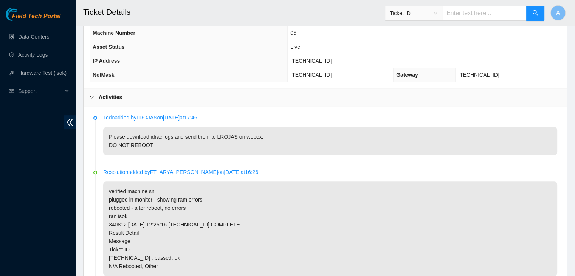
scroll to position [329, 0]
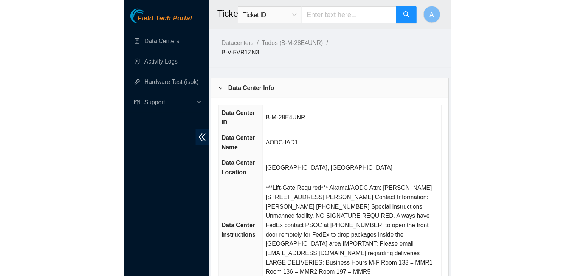
scroll to position [365, 0]
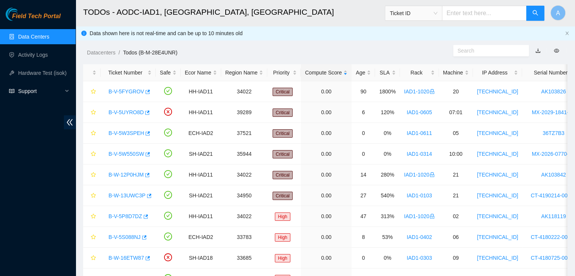
scroll to position [135, 0]
click at [51, 76] on link "Hardware Test (isok)" at bounding box center [42, 73] width 48 height 6
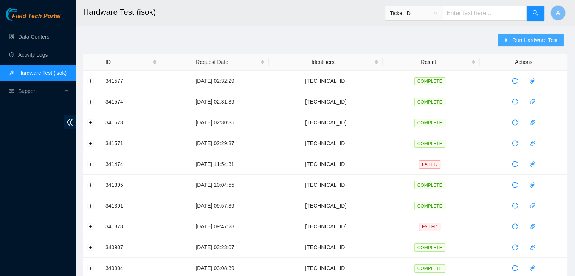
drag, startPoint x: 473, startPoint y: 20, endPoint x: 526, endPoint y: 39, distance: 56.2
click at [526, 39] on main "Hardware Test (isok) Ticket ID A Run Hardware Test ID Request Date Identifiers …" at bounding box center [325, 259] width 499 height 518
click at [526, 39] on span "Run Hardware Test" at bounding box center [534, 40] width 45 height 8
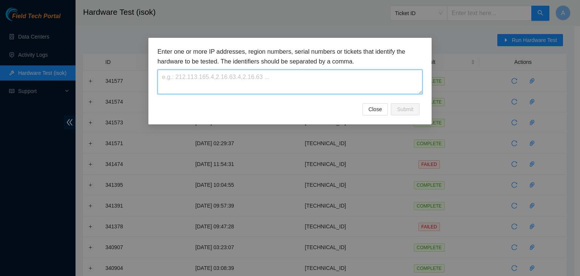
click at [303, 84] on textarea at bounding box center [290, 82] width 265 height 25
paste textarea "23.45.131.14"
type textarea "23.45.131.14"
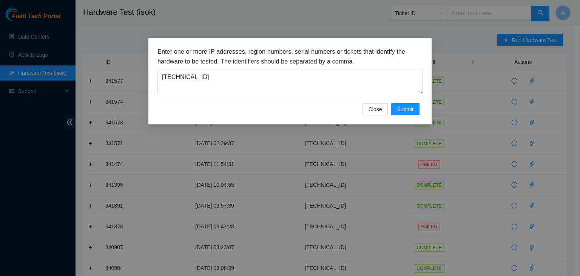
click at [410, 115] on div "Enter one or more IP addresses, region numbers, serial numbers or tickets that …" at bounding box center [289, 81] width 283 height 87
click at [410, 112] on span "Submit" at bounding box center [405, 109] width 17 height 8
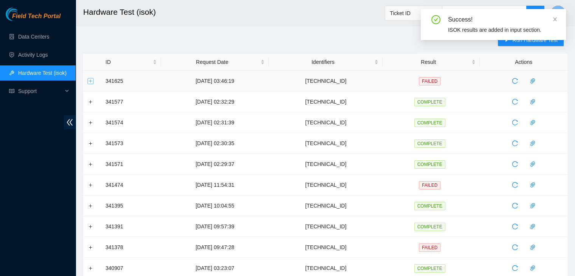
click at [91, 81] on button "Expand row" at bounding box center [91, 81] width 6 height 6
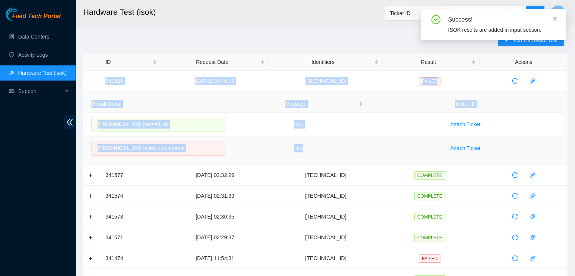
drag, startPoint x: 103, startPoint y: 79, endPoint x: 346, endPoint y: 158, distance: 255.7
copy tbody "341625 24-09-2025 03:46:19 23.45.131.14 FAILED Result Detail Message Ticket ID …"
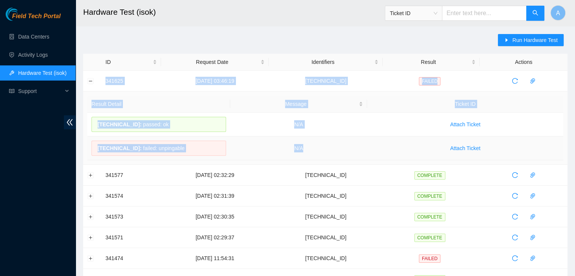
click at [346, 158] on td "N/A" at bounding box center [298, 148] width 137 height 24
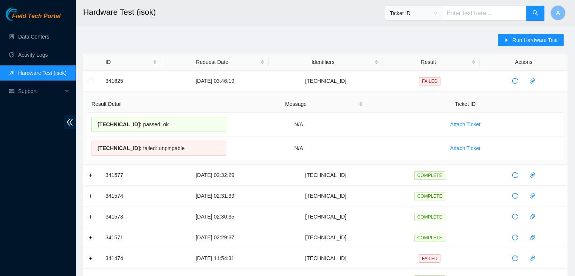
click at [55, 28] on ul "Data Centers Activity Logs Hardware Test (isok) Support" at bounding box center [38, 64] width 76 height 73
click at [49, 34] on link "Data Centers" at bounding box center [33, 37] width 31 height 6
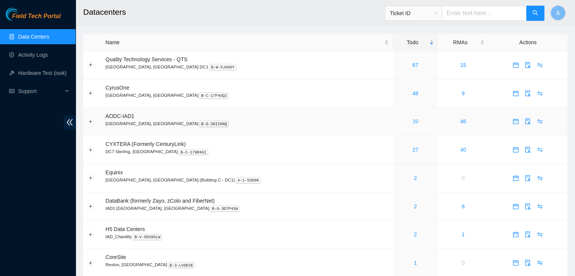
click at [412, 121] on link "39" at bounding box center [415, 121] width 6 height 6
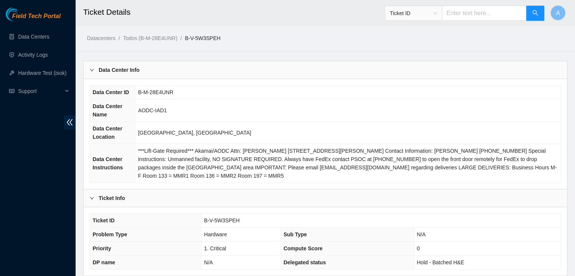
scroll to position [329, 0]
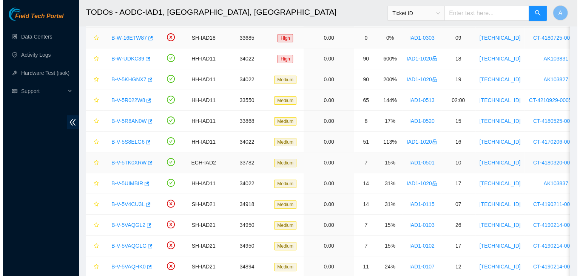
scroll to position [621, 0]
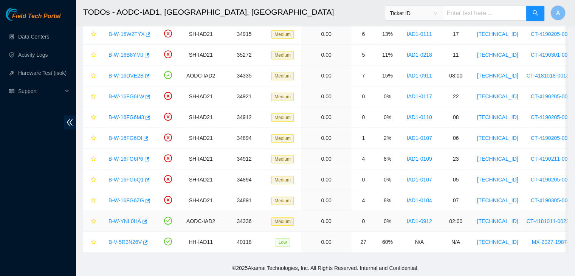
click at [125, 218] on link "B-W-YNL0HA" at bounding box center [124, 221] width 32 height 6
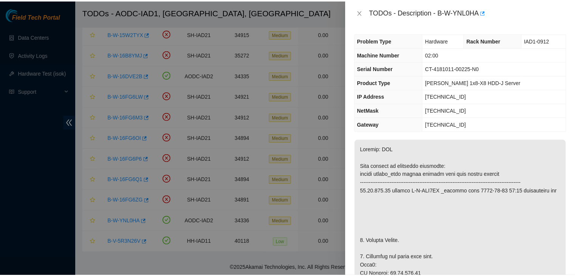
scroll to position [247, 0]
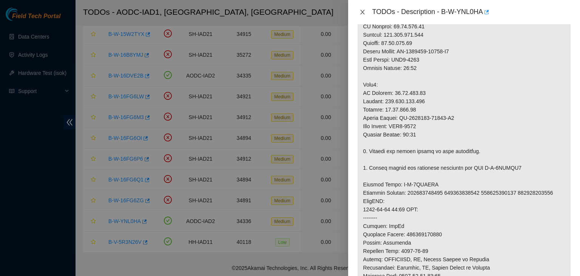
click at [363, 15] on icon "close" at bounding box center [363, 12] width 6 height 6
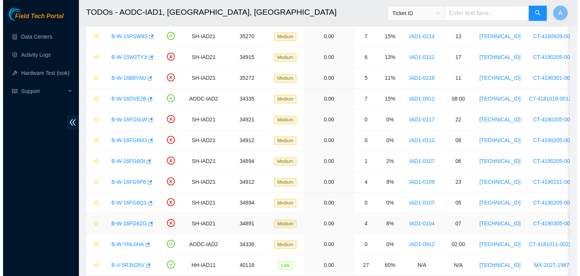
scroll to position [594, 0]
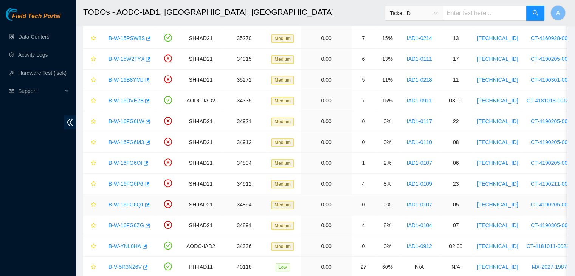
click at [125, 201] on link "B-W-16FG6Q1" at bounding box center [125, 204] width 35 height 6
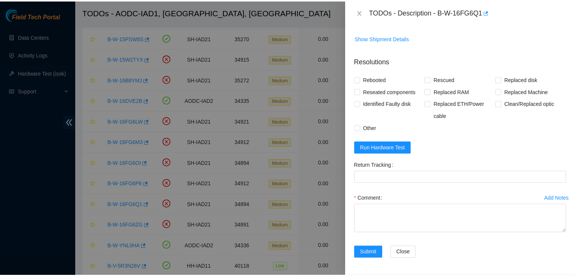
scroll to position [119, 0]
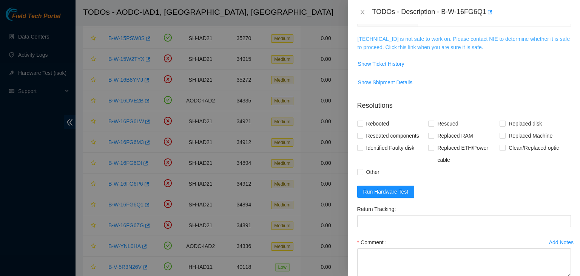
click at [455, 43] on link "104.84.155.50 is not safe to work on. Please contact NIE to determine whether i…" at bounding box center [464, 43] width 213 height 14
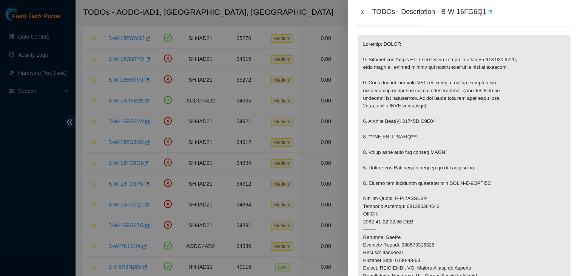
click at [363, 11] on icon "close" at bounding box center [363, 12] width 6 height 6
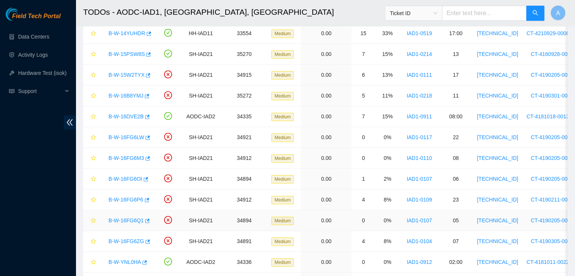
scroll to position [576, 0]
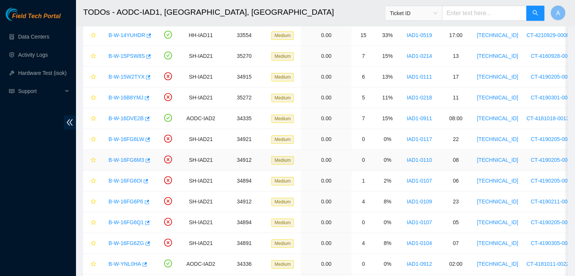
click at [135, 157] on link "B-W-16FG6M3" at bounding box center [126, 160] width 36 height 6
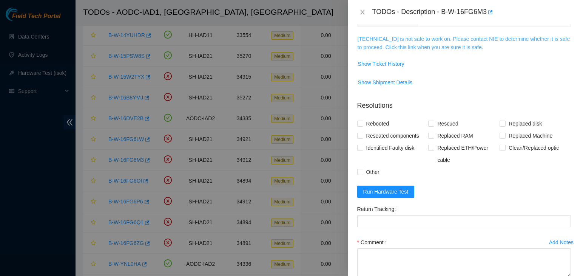
click at [441, 43] on link "104.84.155.179 is not safe to work on. Please contact NIE to determine whether …" at bounding box center [464, 43] width 213 height 14
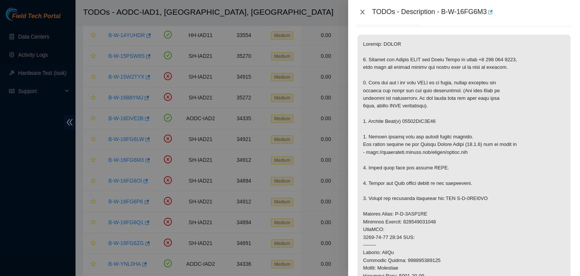
click at [362, 14] on icon "close" at bounding box center [363, 12] width 6 height 6
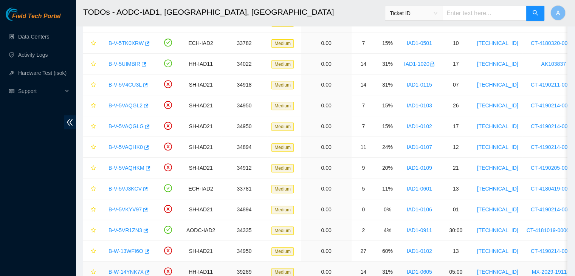
scroll to position [316, 0]
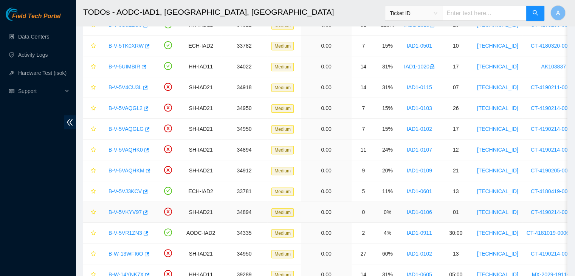
click at [121, 210] on link "B-V-5VKYV97" at bounding box center [124, 212] width 33 height 6
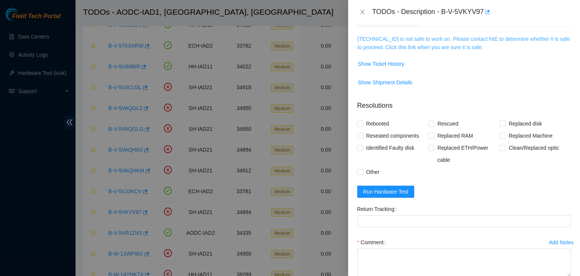
click at [427, 37] on link "104.84.155.24 is not safe to work on. Please contact NIE to determine whether i…" at bounding box center [464, 43] width 213 height 14
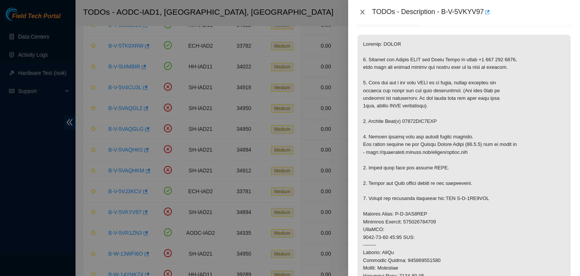
click at [362, 14] on icon "close" at bounding box center [363, 12] width 6 height 6
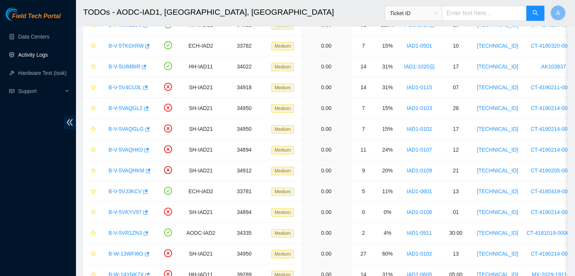
click at [41, 58] on link "Activity Logs" at bounding box center [33, 55] width 30 height 6
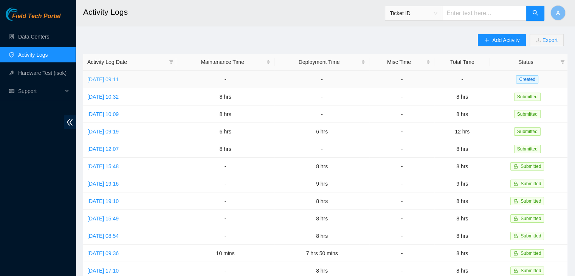
click at [93, 77] on link "Wed, 24 Sep 2025 09:11" at bounding box center [102, 79] width 31 height 6
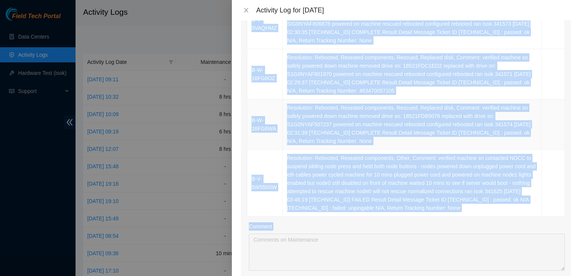
scroll to position [594, 0]
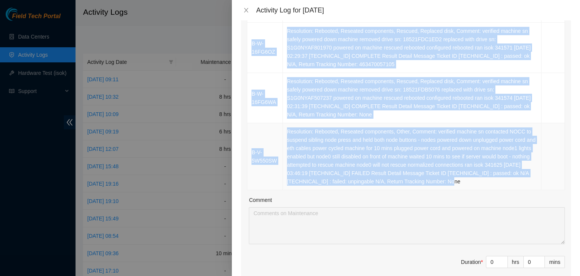
drag, startPoint x: 249, startPoint y: 77, endPoint x: 488, endPoint y: 176, distance: 258.7
copy table "Ticket Number Resolution Action B-V-5VRGW2N Resolution: Rebooted, Reseated comp…"
click at [488, 176] on td "Resolution: Rebooted, Reseated components, Other, Comment: verified machine sn …" at bounding box center [412, 156] width 259 height 67
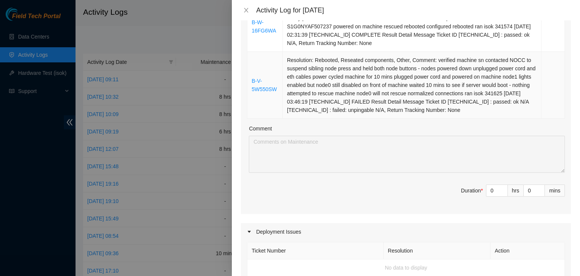
scroll to position [668, 0]
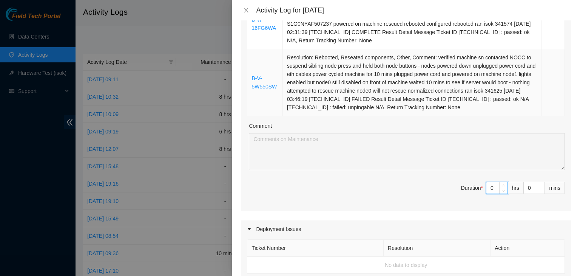
click at [488, 182] on input "0" at bounding box center [497, 187] width 21 height 11
type input "8"
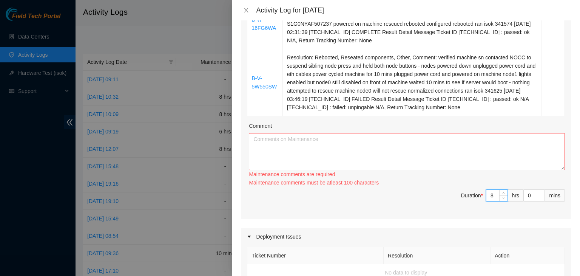
type input "8"
click at [484, 147] on textarea "Comment" at bounding box center [407, 151] width 316 height 37
paste textarea "Ticket Number Resolution Action B-V-5VRGW2N Resolution: Rebooted, Reseated comp…"
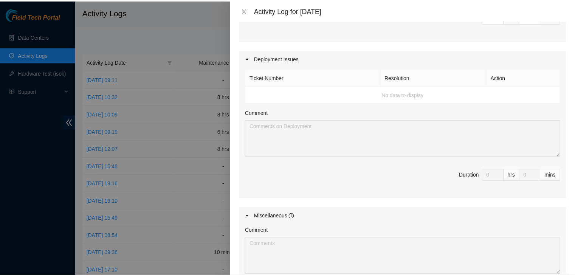
scroll to position [947, 0]
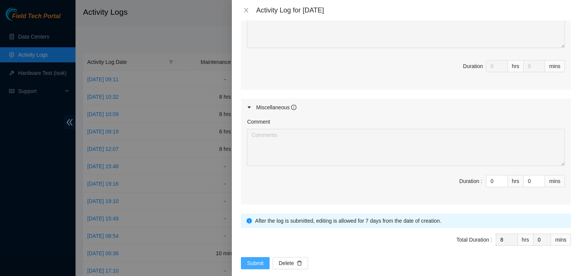
type textarea "Ticket Number Resolution Action B-V-5VRGW2N Resolution: Rebooted, Reseated comp…"
click at [257, 259] on span "Submit" at bounding box center [255, 263] width 17 height 8
